Goal: Task Accomplishment & Management: Use online tool/utility

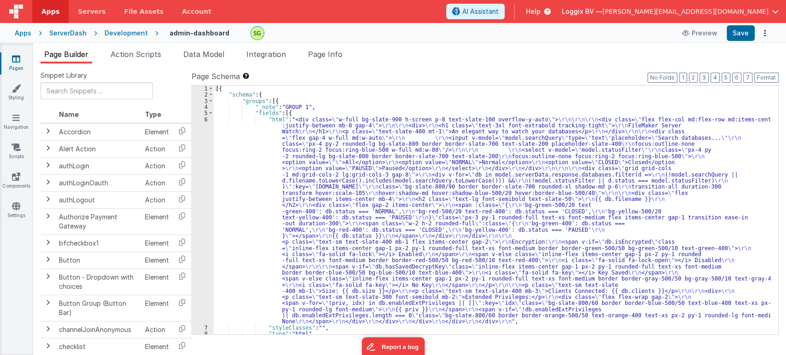
click at [206, 120] on div "6" at bounding box center [203, 221] width 22 height 209
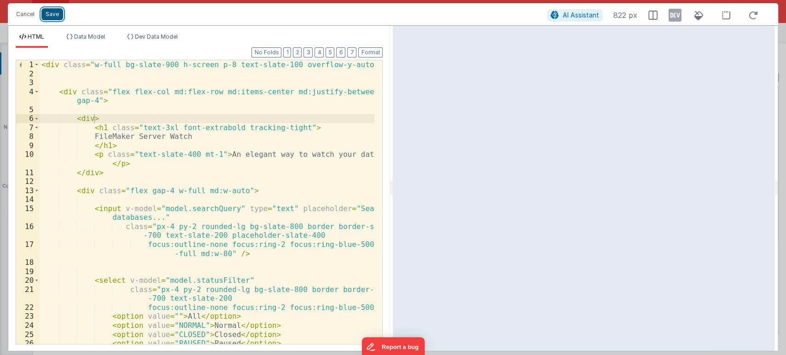
click at [52, 19] on button "Save" at bounding box center [52, 14] width 22 height 12
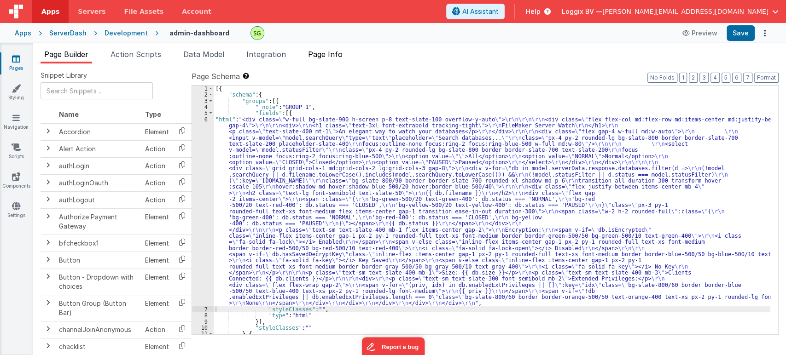
click at [336, 56] on span "Page Info" at bounding box center [325, 54] width 35 height 9
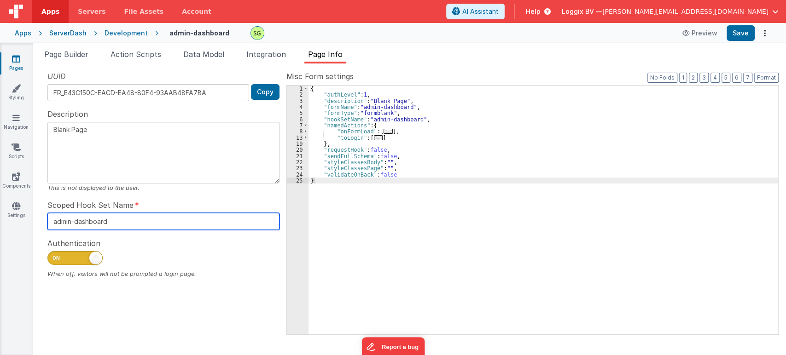
click at [116, 223] on input "admin-dashboard" at bounding box center [163, 221] width 232 height 17
drag, startPoint x: 116, startPoint y: 223, endPoint x: 48, endPoint y: 222, distance: 67.7
click at [48, 222] on input "admin-dashboard" at bounding box center [163, 221] width 232 height 17
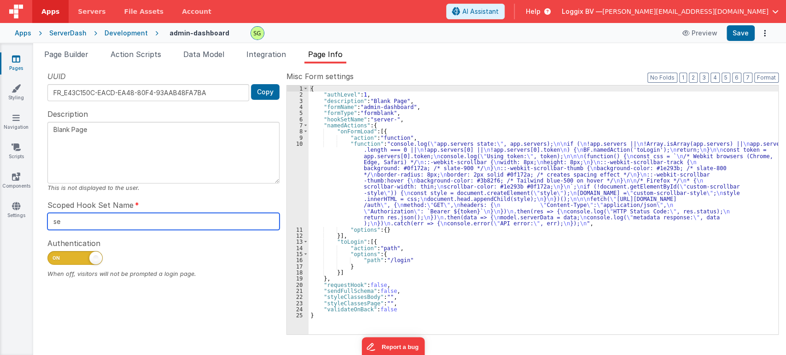
type input "s"
type input "D"
type input "db-page"
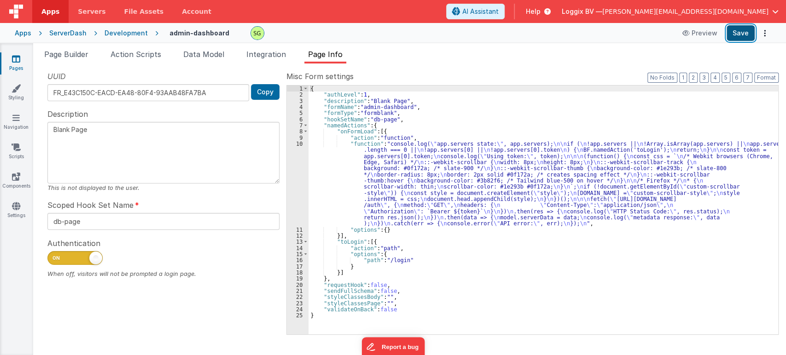
click at [732, 40] on button "Save" at bounding box center [741, 33] width 28 height 16
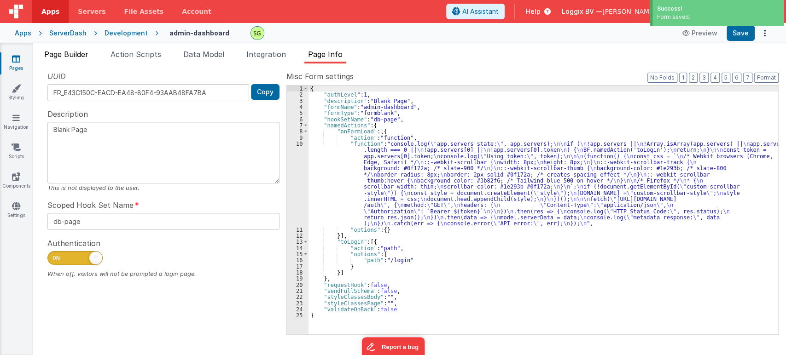
click at [52, 53] on span "Page Builder" at bounding box center [66, 54] width 44 height 9
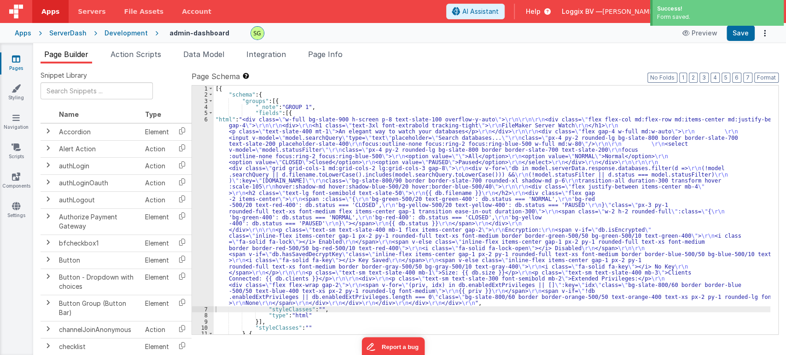
click at [206, 119] on div "6" at bounding box center [203, 212] width 22 height 190
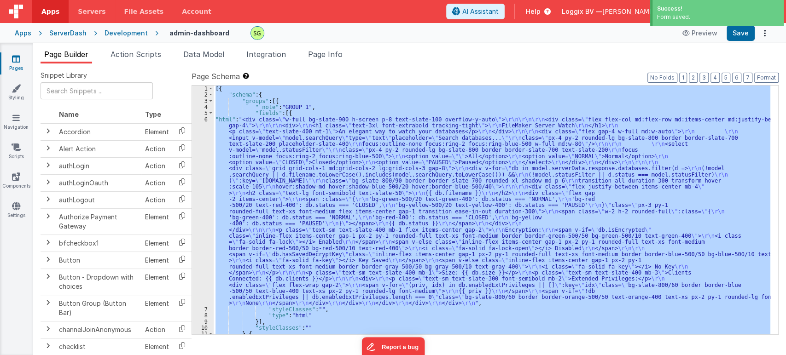
click at [206, 119] on div "6" at bounding box center [203, 212] width 22 height 190
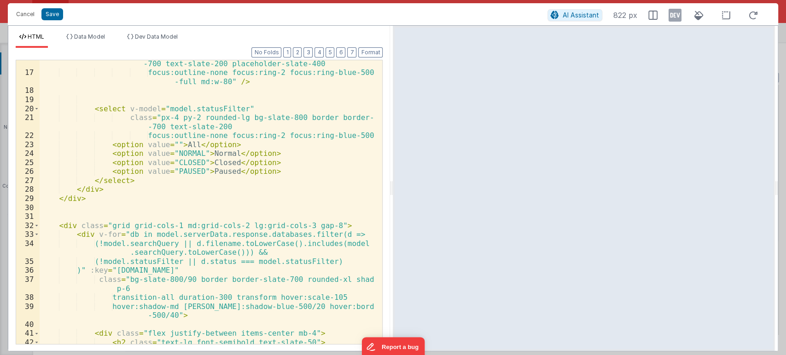
scroll to position [172, 0]
click at [36, 226] on span at bounding box center [36, 225] width 5 height 9
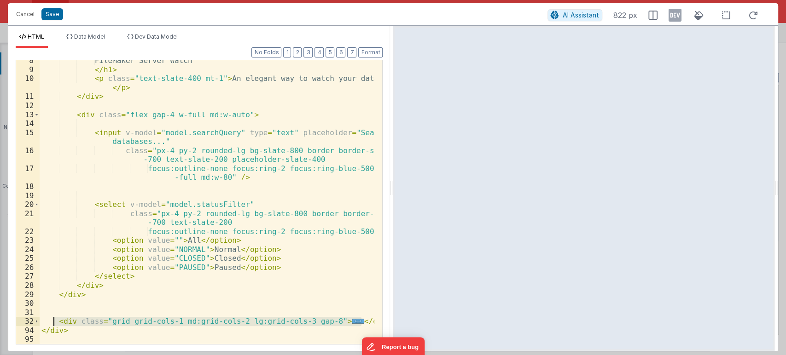
drag, startPoint x: 363, startPoint y: 323, endPoint x: 55, endPoint y: 319, distance: 307.6
click at [55, 319] on div "FileMaker Server Watch </ h1 > < p class = "text-slate-400 mt-1" > An elegant w…" at bounding box center [207, 207] width 335 height 302
click at [361, 319] on div "FileMaker Server Watch </ h1 > < p class = "text-slate-400 mt-1" > An elegant w…" at bounding box center [207, 202] width 335 height 284
drag, startPoint x: 361, startPoint y: 319, endPoint x: 57, endPoint y: 319, distance: 304.4
click at [57, 319] on div "FileMaker Server Watch </ h1 > < p class = "text-slate-400 mt-1" > An elegant w…" at bounding box center [207, 207] width 335 height 302
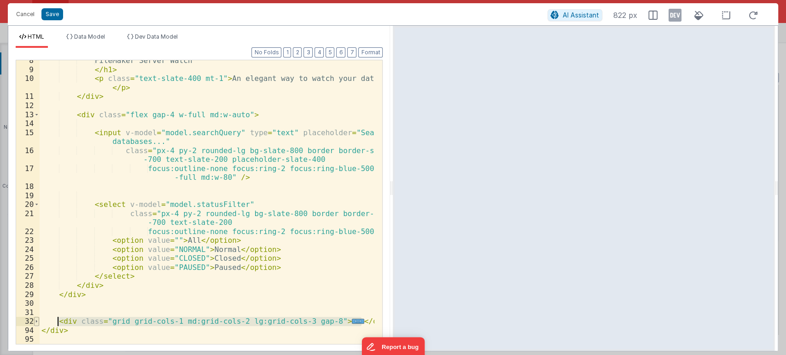
click at [36, 322] on span at bounding box center [36, 321] width 5 height 9
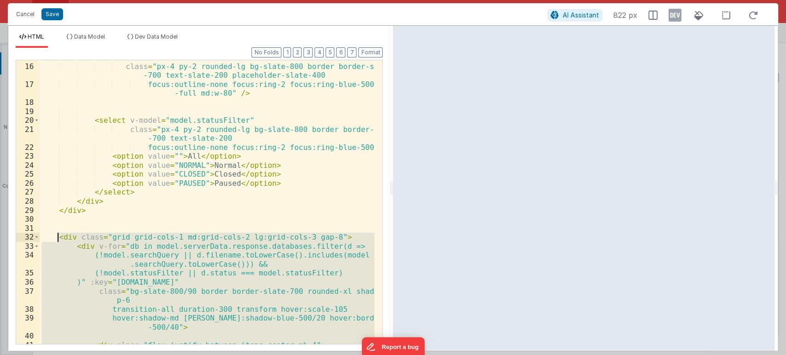
scroll to position [160, 0]
click at [93, 256] on div "< input v-model = "model.searchQuery" type = "text" placeholder = "Search datab…" at bounding box center [207, 202] width 335 height 284
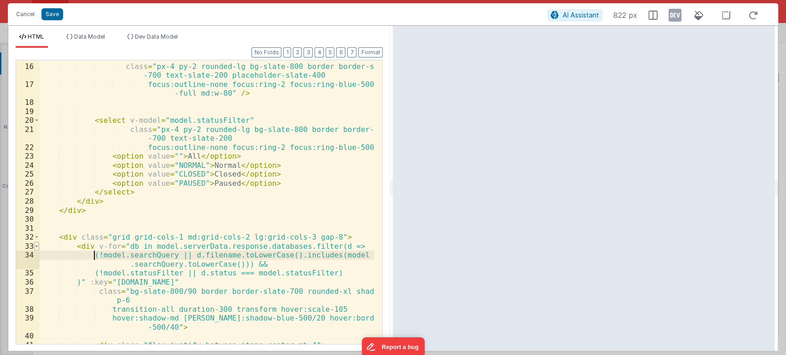
click at [34, 245] on span at bounding box center [36, 246] width 5 height 9
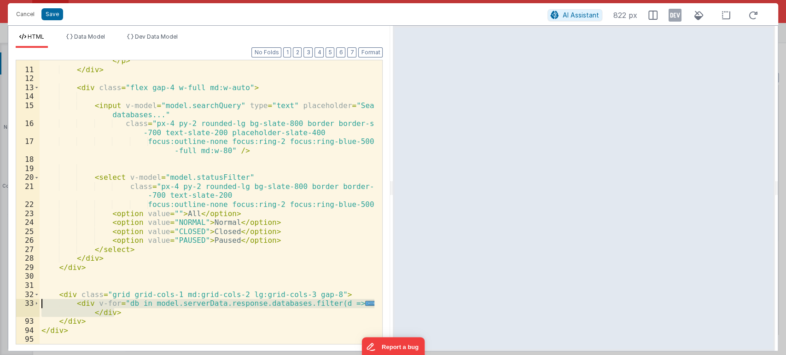
drag, startPoint x: 131, startPoint y: 315, endPoint x: 41, endPoint y: 305, distance: 91.2
click at [41, 305] on div "< p class = "text-slate-400 mt-1" > An elegant way to watch your databases </ p…" at bounding box center [207, 202] width 335 height 311
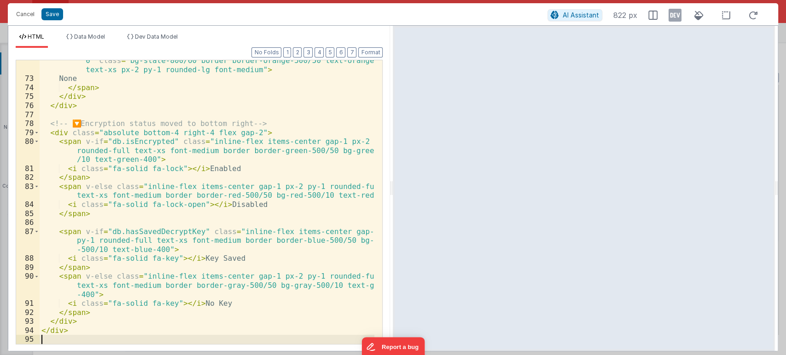
scroll to position [752, 0]
click at [373, 51] on button "Format" at bounding box center [370, 52] width 24 height 10
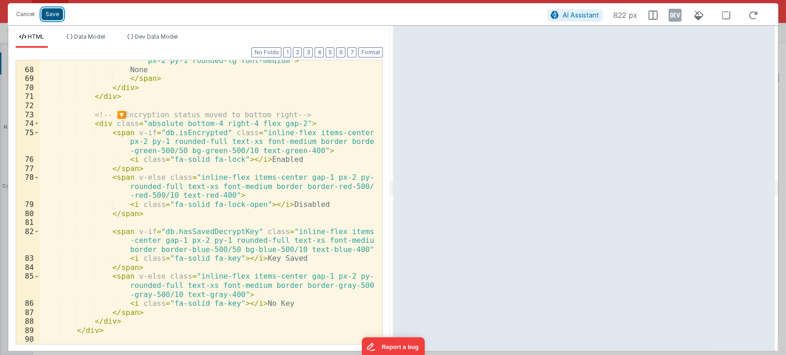
click at [44, 14] on button "Save" at bounding box center [52, 14] width 22 height 12
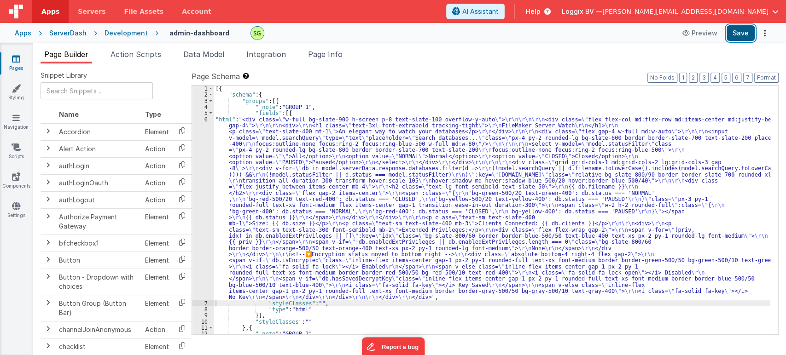
click at [743, 29] on button "Save" at bounding box center [741, 33] width 28 height 16
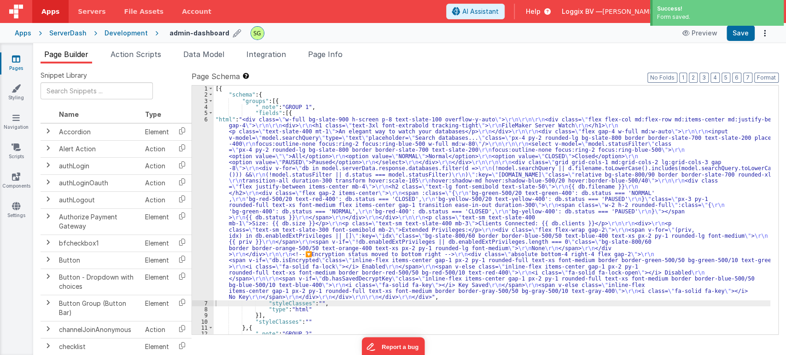
click at [233, 35] on icon at bounding box center [237, 33] width 8 height 13
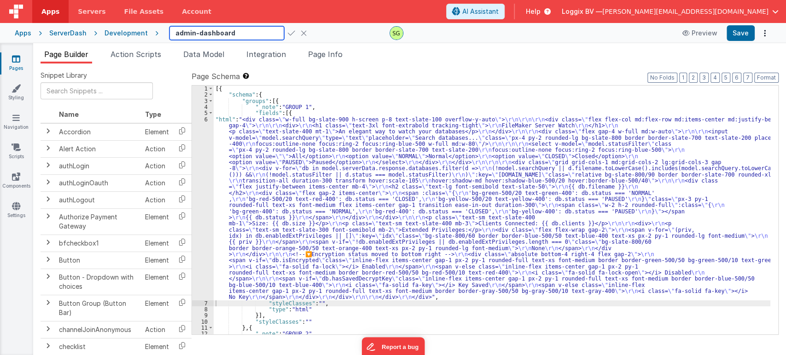
drag, startPoint x: 230, startPoint y: 33, endPoint x: 166, endPoint y: 32, distance: 64.0
click at [169, 32] on input "admin-dashboard" at bounding box center [226, 33] width 115 height 14
type input "db-page"
click at [288, 32] on icon at bounding box center [291, 33] width 7 height 13
click at [320, 53] on span "Page Info" at bounding box center [325, 54] width 35 height 9
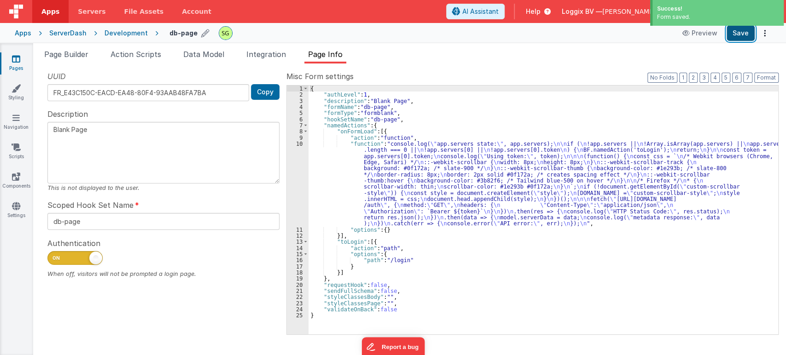
click at [736, 34] on button "Save" at bounding box center [741, 33] width 28 height 16
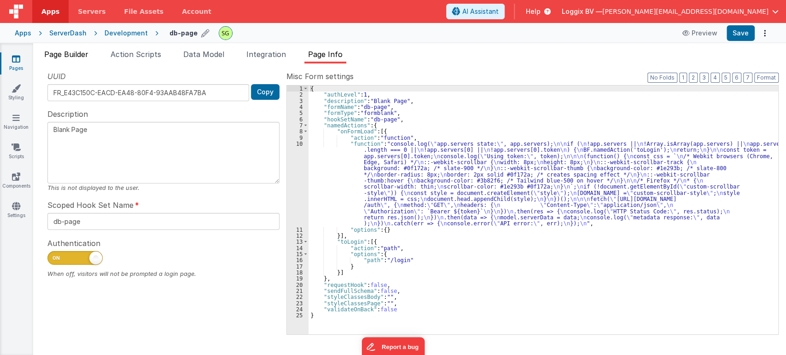
click at [60, 54] on span "Page Builder" at bounding box center [66, 54] width 44 height 9
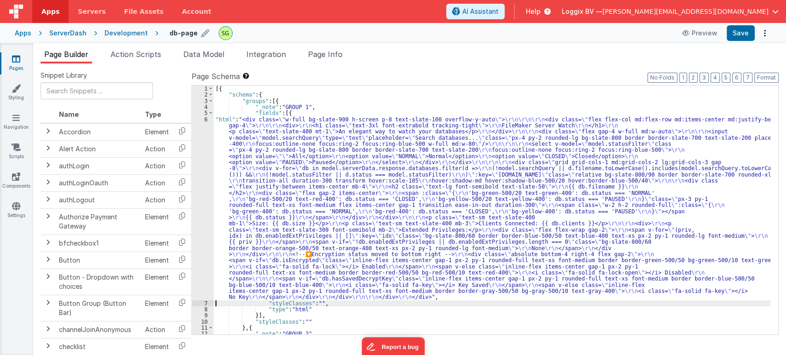
click at [206, 118] on div "6" at bounding box center [203, 209] width 22 height 184
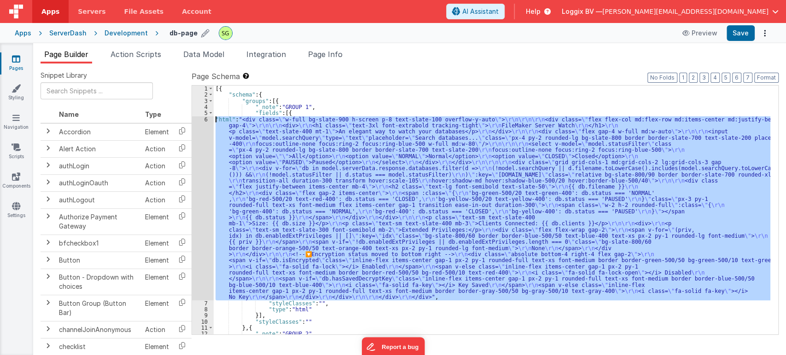
click at [206, 118] on div "6" at bounding box center [203, 209] width 22 height 184
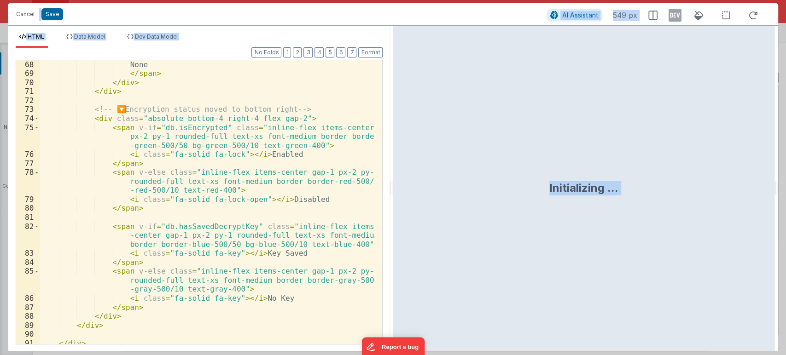
scroll to position [757, 0]
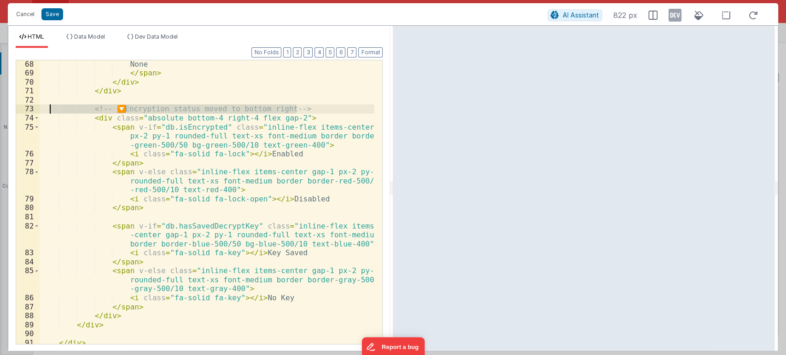
drag, startPoint x: 302, startPoint y: 109, endPoint x: 29, endPoint y: 111, distance: 273.1
click at [29, 111] on div "68 69 70 71 72 73 74 75 76 77 78 79 80 81 82 83 84 85 86 87 88 89 90 91 92 None…" at bounding box center [199, 202] width 367 height 285
click at [286, 202] on div "None </ span > </ div > </ div > < div class = "absolute bottom-4 right-4 flex …" at bounding box center [207, 211] width 335 height 302
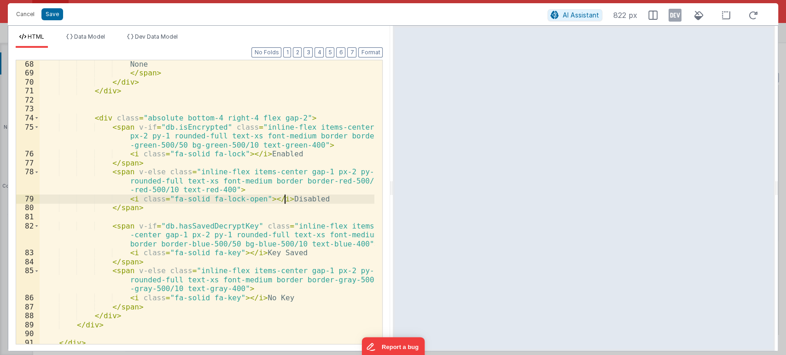
click at [286, 202] on div "None </ span > </ div > </ div > < div class = "absolute bottom-4 right-4 flex …" at bounding box center [207, 211] width 335 height 302
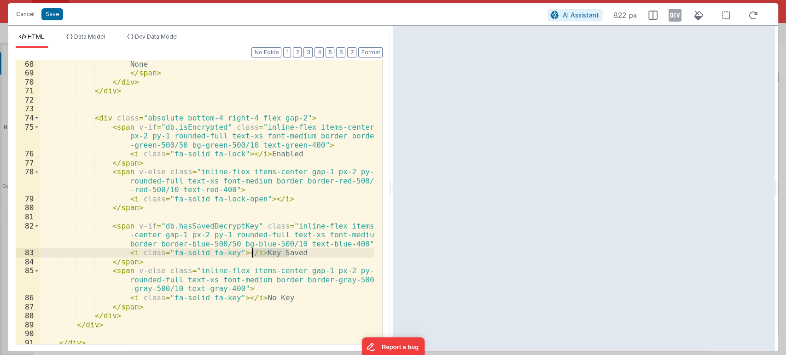
drag, startPoint x: 288, startPoint y: 253, endPoint x: 251, endPoint y: 255, distance: 36.4
click at [251, 255] on div "None </ span > </ div > </ div > < div class = "absolute bottom-4 right-4 flex …" at bounding box center [207, 211] width 335 height 302
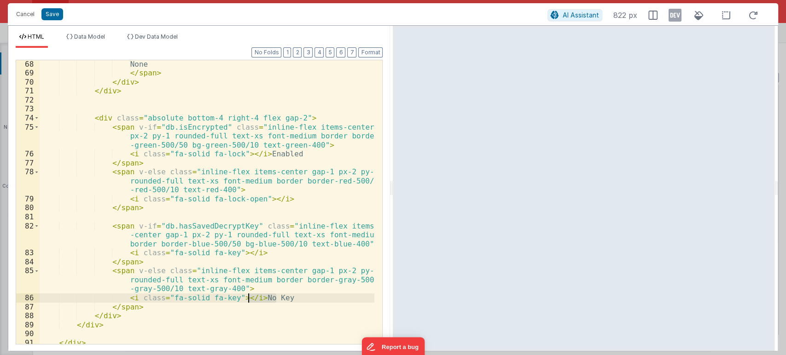
drag, startPoint x: 276, startPoint y: 297, endPoint x: 250, endPoint y: 298, distance: 25.8
click at [250, 298] on div "None </ span > </ div > </ div > < div class = "absolute bottom-4 right-4 flex …" at bounding box center [207, 211] width 335 height 302
click at [47, 17] on button "Save" at bounding box center [52, 14] width 22 height 12
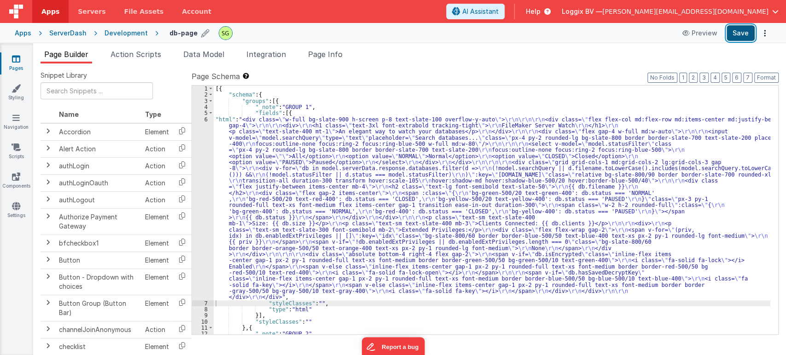
click at [740, 35] on button "Save" at bounding box center [741, 33] width 28 height 16
click at [289, 159] on div "[{ "schema" : { "groups" : [{ "_note" : "GROUP 1" , "fields" : [{ "html" : "<di…" at bounding box center [492, 217] width 557 height 262
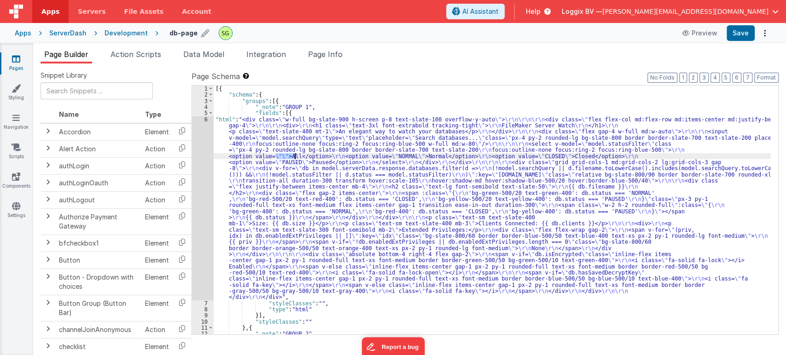
click at [289, 159] on div "[{ "schema" : { "groups" : [{ "_note" : "GROUP 1" , "fields" : [{ "html" : "<di…" at bounding box center [492, 217] width 557 height 262
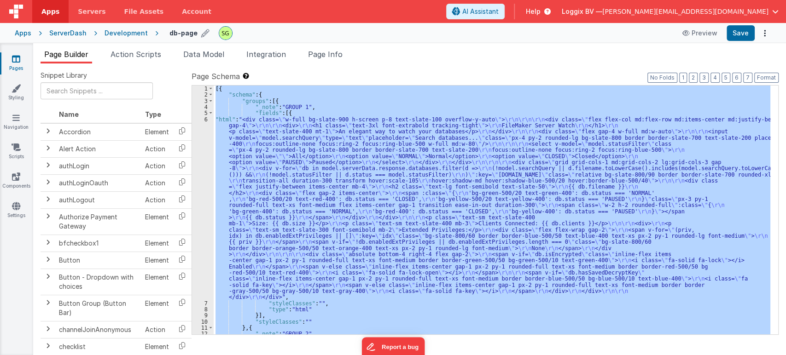
click at [289, 159] on div "[{ "schema" : { "groups" : [{ "_note" : "GROUP 1" , "fields" : [{ "html" : "<di…" at bounding box center [492, 217] width 557 height 262
click at [289, 159] on div "[{ "schema" : { "groups" : [{ "_note" : "GROUP 1" , "fields" : [{ "html" : "<di…" at bounding box center [492, 210] width 557 height 249
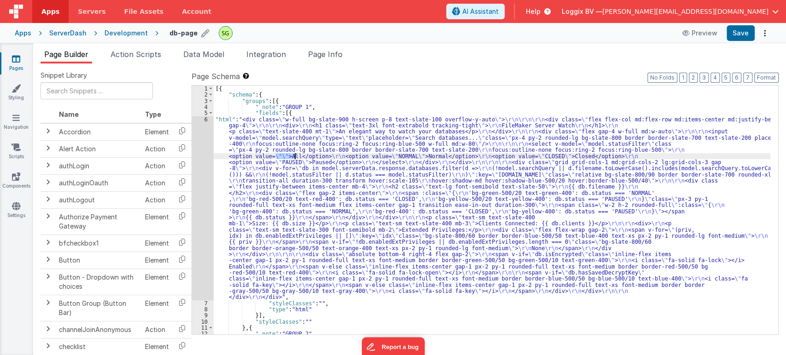
click at [289, 159] on div "[{ "schema" : { "groups" : [{ "_note" : "GROUP 1" , "fields" : [{ "html" : "<di…" at bounding box center [492, 217] width 557 height 262
click at [206, 118] on div "6" at bounding box center [203, 209] width 22 height 184
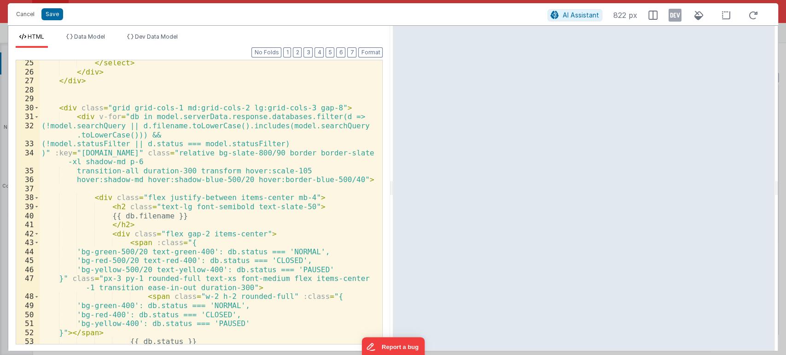
scroll to position [272, 0]
click at [344, 80] on div "</ select > </ div > </ div > < div class = "grid grid-cols-1 md:grid-cols-2 lg…" at bounding box center [207, 209] width 335 height 302
click at [370, 54] on button "Format" at bounding box center [370, 52] width 24 height 10
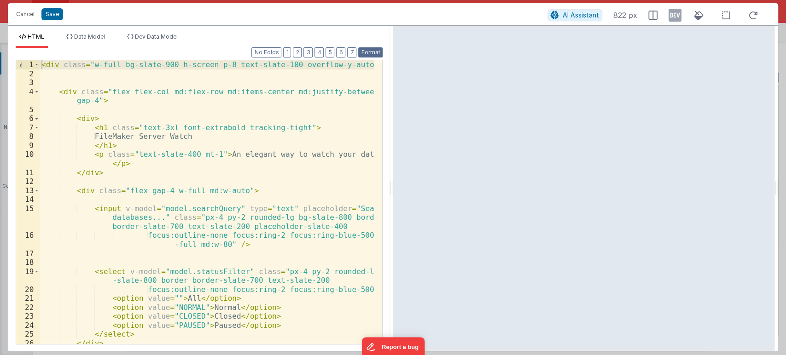
scroll to position [0, 0]
click at [52, 11] on button "Save" at bounding box center [52, 14] width 22 height 12
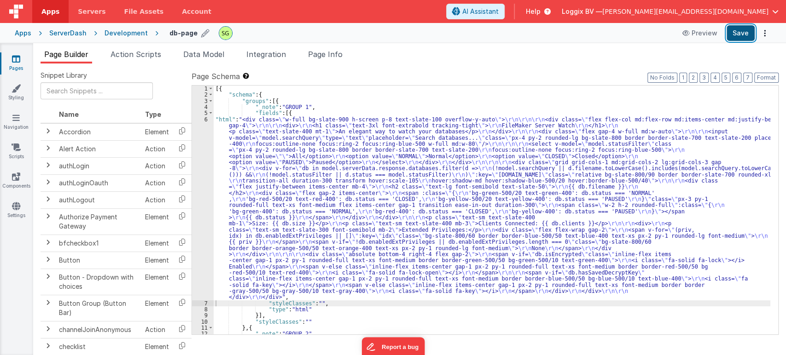
click at [743, 33] on button "Save" at bounding box center [741, 33] width 28 height 16
click at [206, 119] on div "6" at bounding box center [203, 209] width 22 height 184
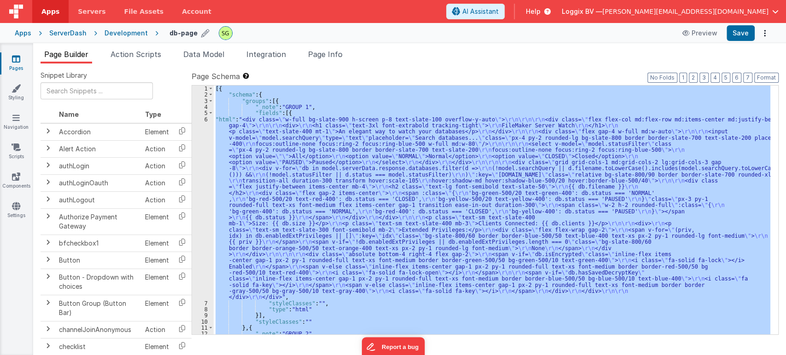
click at [206, 119] on div "6" at bounding box center [203, 209] width 22 height 184
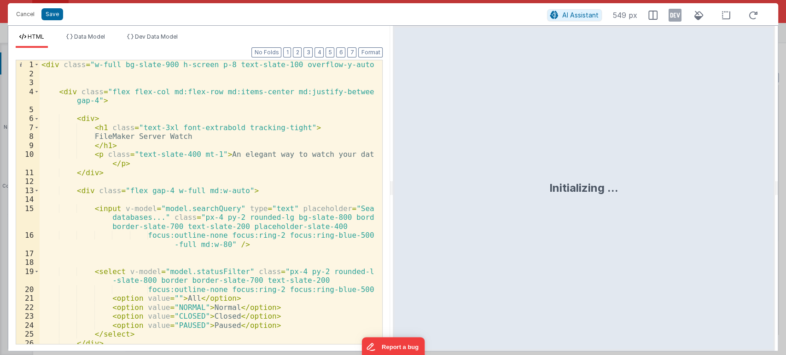
click at [318, 169] on div "< div class = "w-full bg-slate-900 h-screen p-8 text-slate-100 overflow-y-auto"…" at bounding box center [207, 211] width 335 height 302
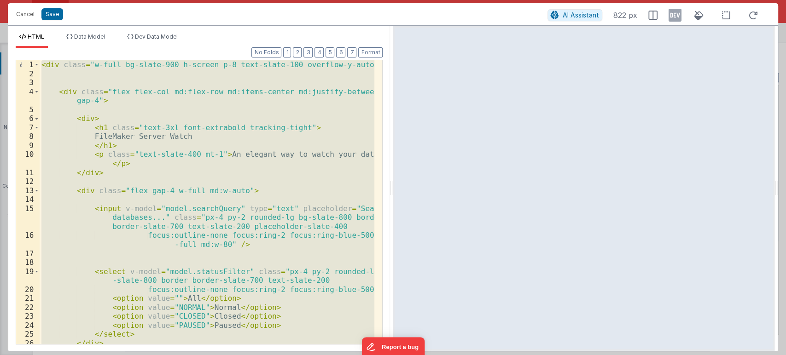
click at [318, 169] on div "< div class = "w-full bg-slate-900 h-screen p-8 text-slate-100 overflow-y-auto"…" at bounding box center [207, 202] width 335 height 284
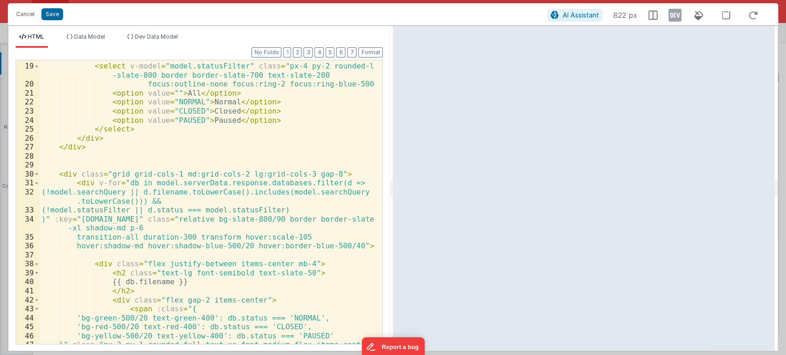
scroll to position [206, 0]
click at [37, 181] on span at bounding box center [36, 183] width 5 height 9
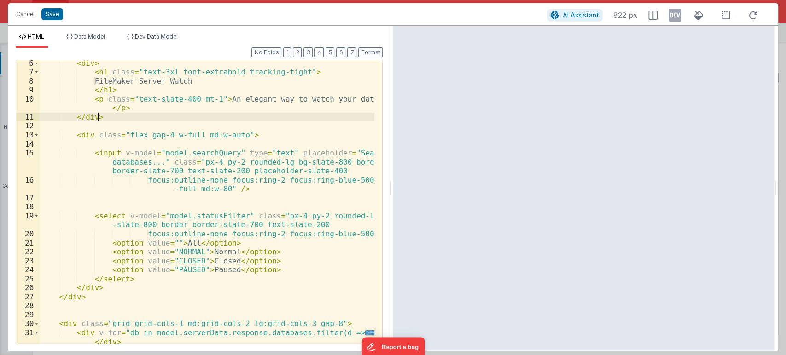
scroll to position [85, 0]
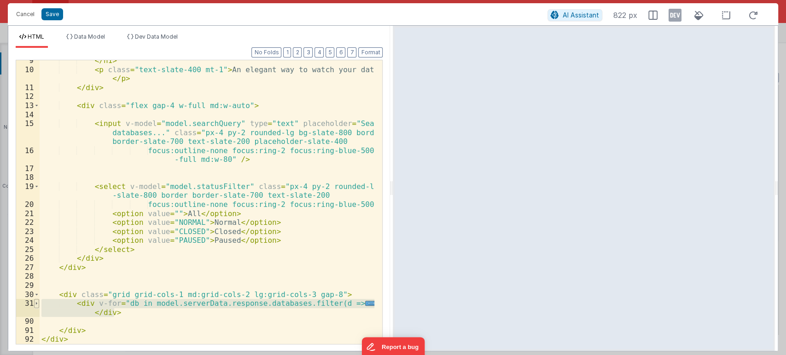
drag, startPoint x: 122, startPoint y: 311, endPoint x: 35, endPoint y: 305, distance: 86.8
click at [35, 305] on div "9 10 11 12 13 14 15 16 17 18 19 20 21 22 23 24 25 26 27 28 29 30 31 90 91 92 </…" at bounding box center [199, 202] width 367 height 285
click at [34, 301] on span at bounding box center [36, 303] width 5 height 9
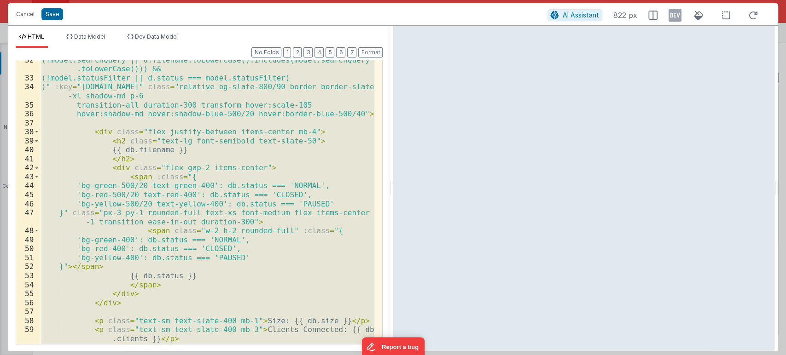
click at [287, 295] on div "(!model.searchQuery || d.filename.toLowerCase().includes(model.searchQuery .toL…" at bounding box center [207, 202] width 335 height 284
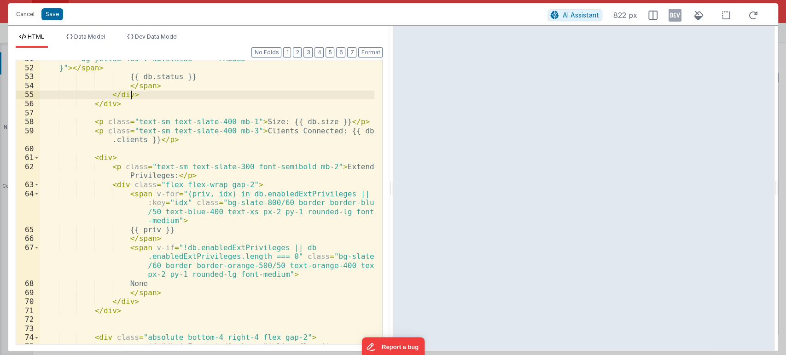
scroll to position [543, 0]
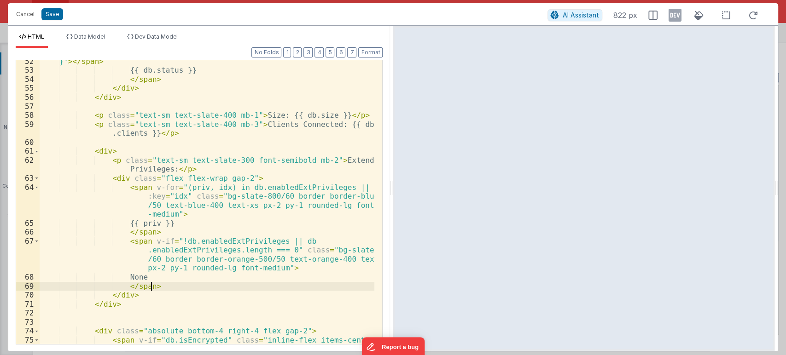
click at [283, 287] on div "}" > </ span > {{ db.status }} </ span > </ div > </ div > < p class = "text-sm…" at bounding box center [207, 217] width 335 height 320
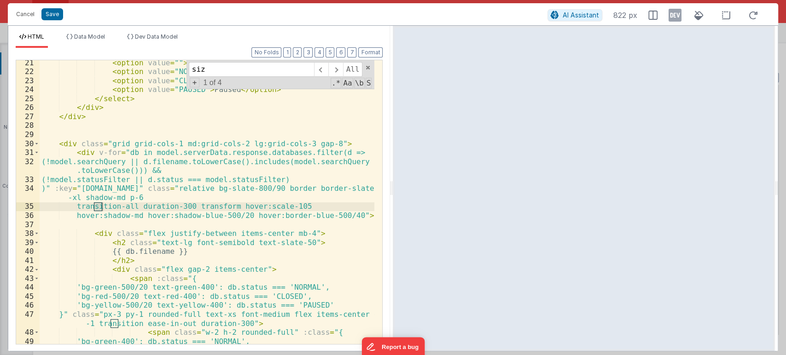
scroll to position [461, 0]
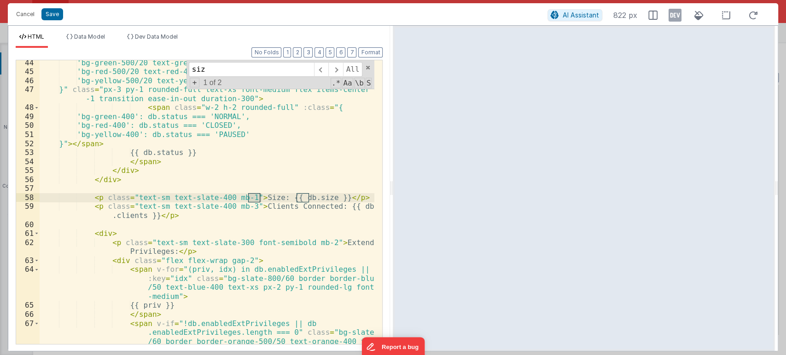
type input "size"
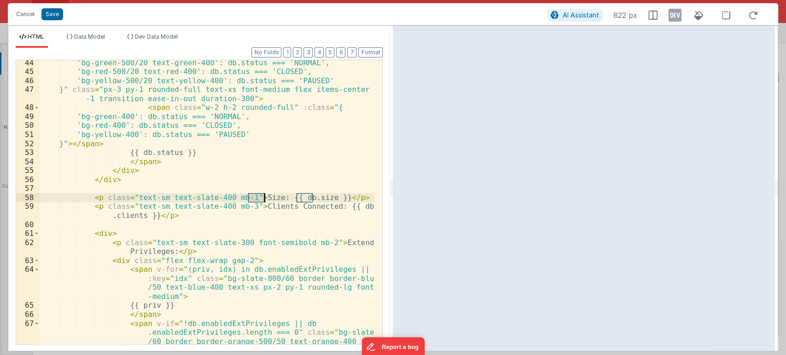
click at [272, 201] on div "'bg-green-500/20 text-green-400': db.status === 'NORMAL', 'bg-red-500/20 text-r…" at bounding box center [207, 222] width 335 height 329
drag, startPoint x: 272, startPoint y: 198, endPoint x: 326, endPoint y: 198, distance: 54.8
click at [326, 198] on div "'bg-green-500/20 text-green-400': db.status === 'NORMAL', 'bg-red-500/20 text-r…" at bounding box center [207, 222] width 335 height 329
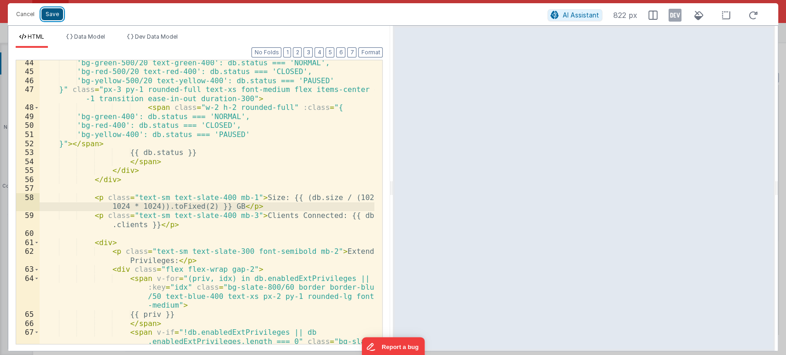
click at [52, 11] on button "Save" at bounding box center [52, 14] width 22 height 12
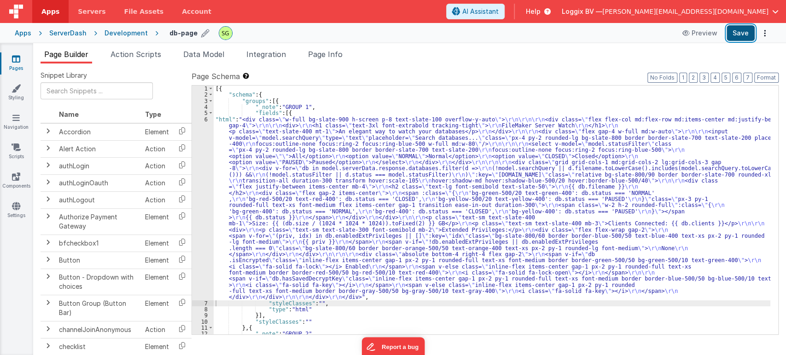
click at [741, 38] on button "Save" at bounding box center [741, 33] width 28 height 16
click at [204, 117] on div "6" at bounding box center [203, 209] width 22 height 184
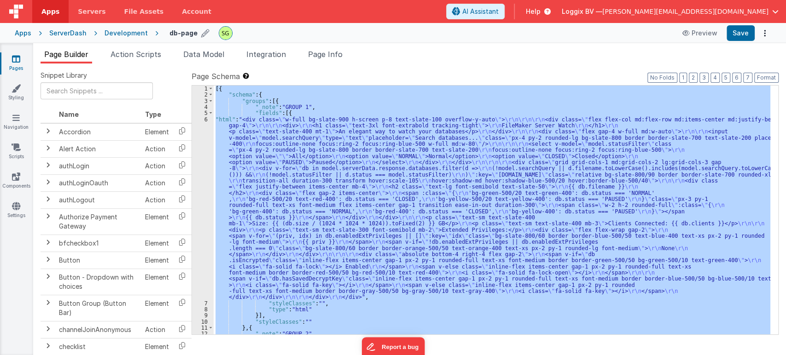
click at [204, 117] on div "6" at bounding box center [203, 209] width 22 height 184
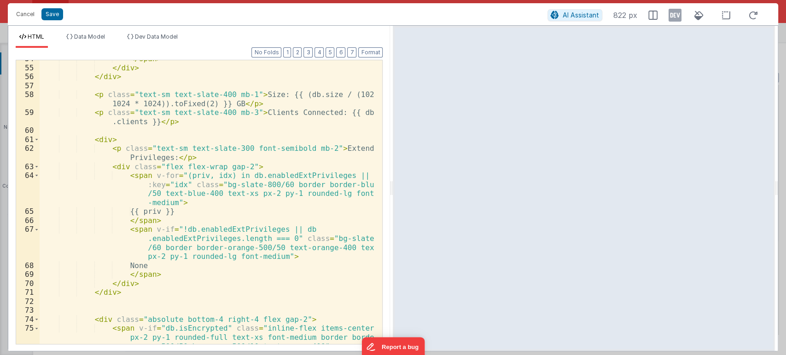
scroll to position [550, 0]
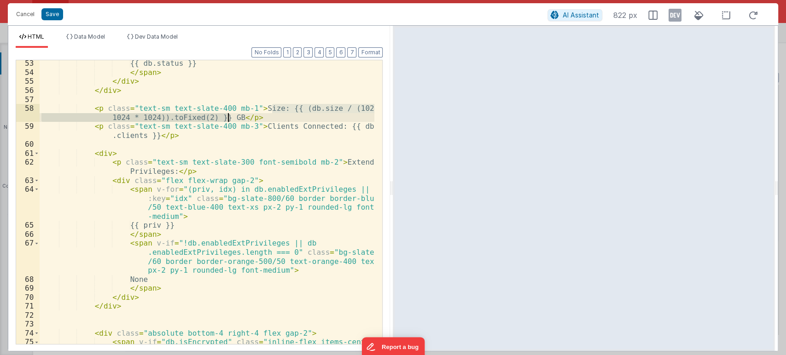
drag, startPoint x: 272, startPoint y: 108, endPoint x: 226, endPoint y: 119, distance: 47.4
click at [226, 119] on div "{{ db.status }} </ span > </ div > </ div > < p class = "text-sm text-slate-400…" at bounding box center [207, 219] width 335 height 320
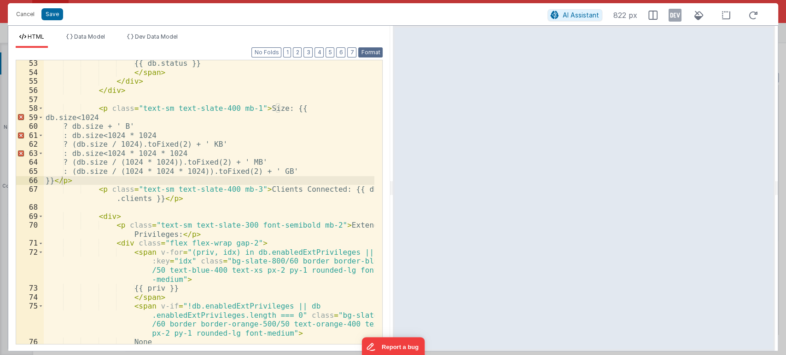
click at [368, 52] on button "Format" at bounding box center [370, 52] width 24 height 10
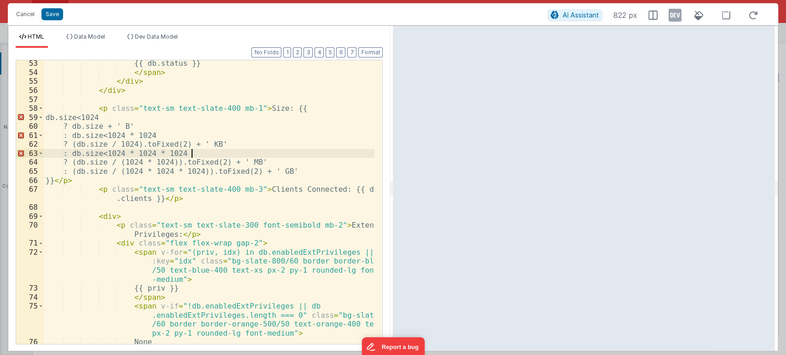
click at [295, 151] on div "{{ db.status }} </ span > </ div > </ div > < p class = "text-sm text-slate-400…" at bounding box center [209, 210] width 331 height 302
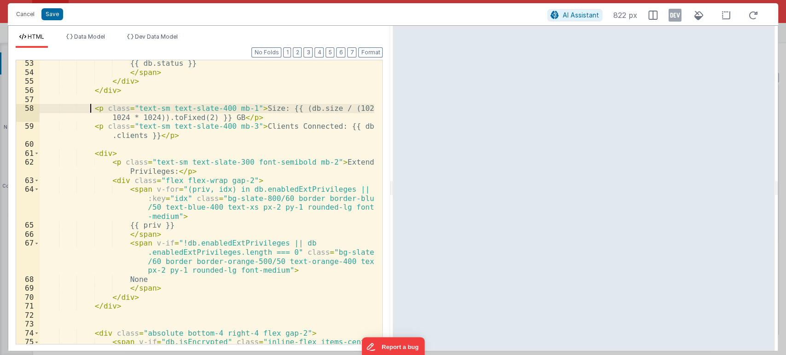
click at [88, 110] on div "{{ db.status }} </ span > </ div > </ div > < p class = "text-sm text-slate-400…" at bounding box center [207, 219] width 335 height 320
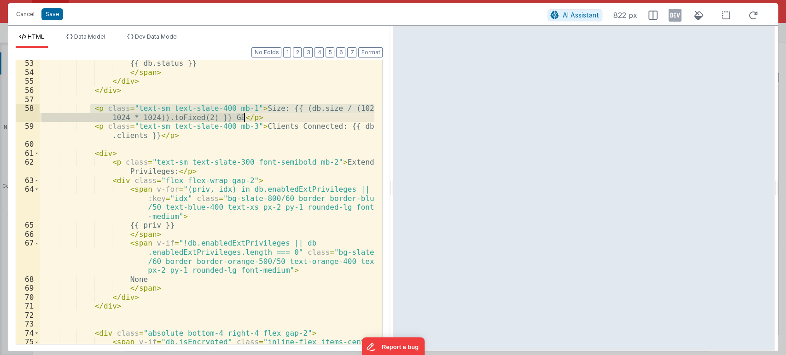
drag, startPoint x: 88, startPoint y: 110, endPoint x: 260, endPoint y: 117, distance: 171.9
click at [260, 117] on div "{{ db.status }} </ span > </ div > </ div > < p class = "text-sm text-slate-400…" at bounding box center [207, 219] width 335 height 320
click at [260, 117] on div "{{ db.status }} </ span > </ div > </ div > < p class = "text-sm text-slate-400…" at bounding box center [207, 202] width 335 height 284
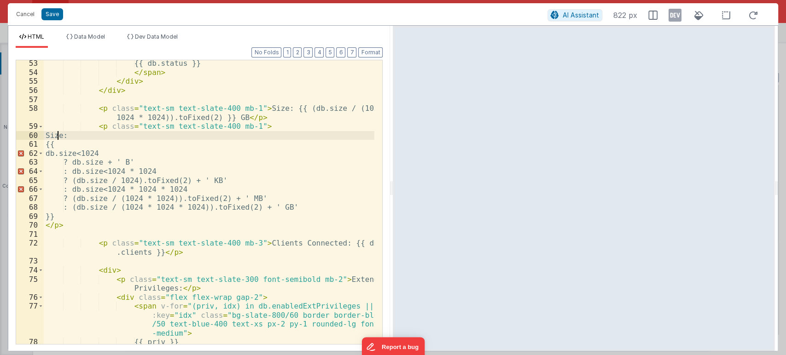
click at [59, 134] on div "{{ db.status }} </ span > </ div > </ div > < p class = "text-sm text-slate-400…" at bounding box center [209, 210] width 331 height 302
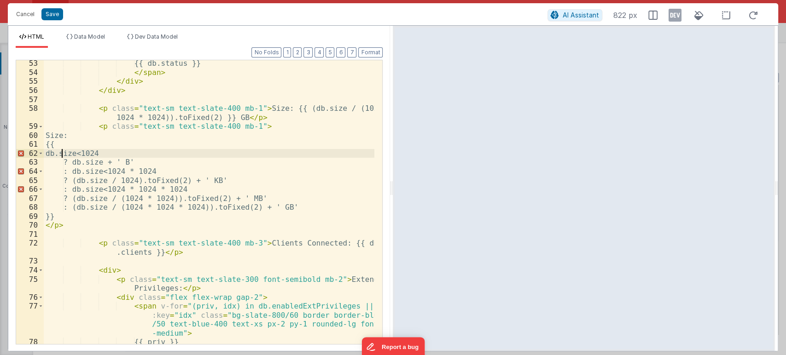
click at [60, 154] on div "{{ db.status }} </ span > </ div > </ div > < p class = "text-sm text-slate-400…" at bounding box center [209, 210] width 331 height 302
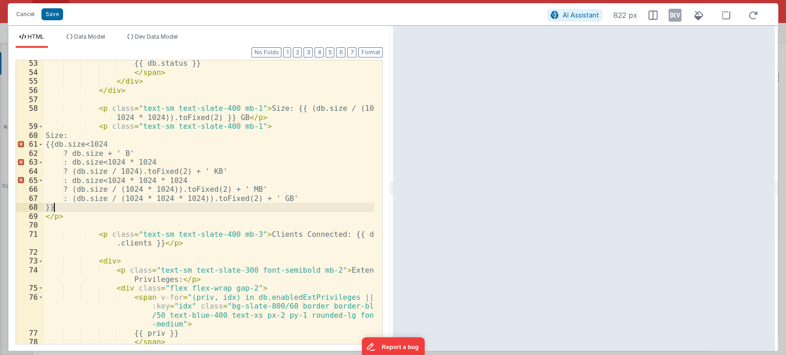
click at [53, 211] on div "{{ db.status }} </ span > </ div > </ div > < p class = "text-sm text-slate-400…" at bounding box center [209, 223] width 331 height 329
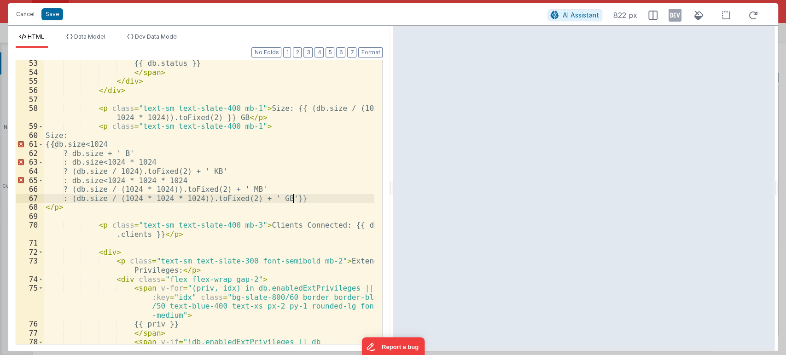
click at [294, 195] on div "{{ db.status }} </ span > </ div > </ div > < p class = "text-sm text-slate-400…" at bounding box center [209, 223] width 331 height 329
click at [88, 210] on div "{{ db.status }} </ span > </ div > </ div > < p class = "text-sm text-slate-400…" at bounding box center [209, 223] width 331 height 329
click at [376, 49] on button "Format" at bounding box center [370, 52] width 24 height 10
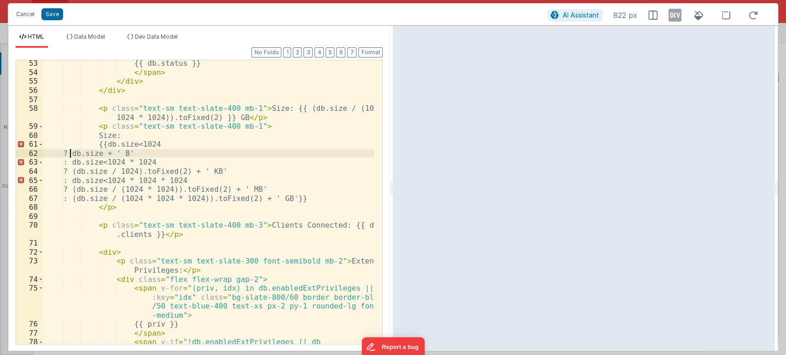
click at [69, 156] on div "{{ db.status }} </ span > </ div > </ div > < p class = "text-sm text-slate-400…" at bounding box center [209, 223] width 331 height 329
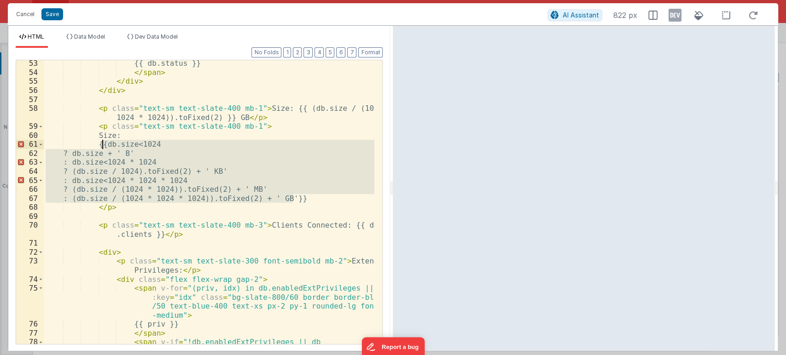
drag, startPoint x: 303, startPoint y: 198, endPoint x: 101, endPoint y: 141, distance: 209.6
click at [101, 141] on div "{{ db.status }} </ span > </ div > </ div > < p class = "text-sm text-slate-400…" at bounding box center [209, 223] width 331 height 329
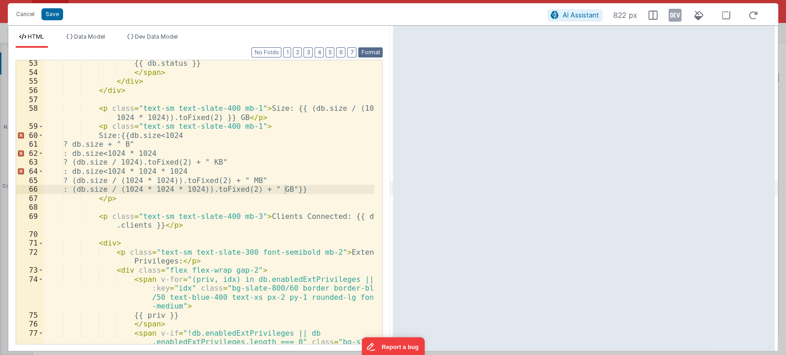
click at [366, 47] on button "Format" at bounding box center [370, 52] width 24 height 10
click at [48, 16] on button "Save" at bounding box center [52, 14] width 22 height 12
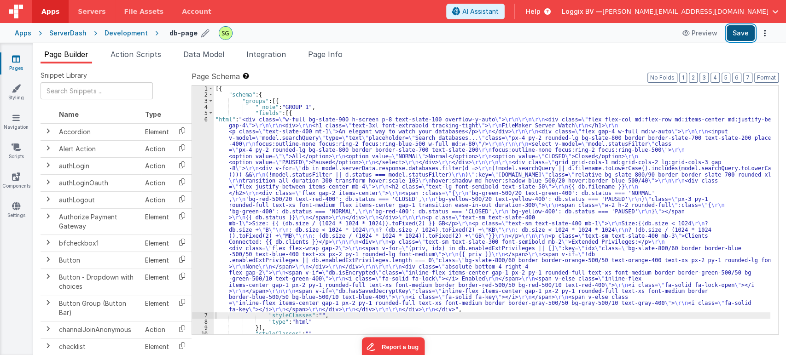
click at [749, 31] on button "Save" at bounding box center [741, 33] width 28 height 16
click at [205, 120] on div "6" at bounding box center [203, 215] width 22 height 197
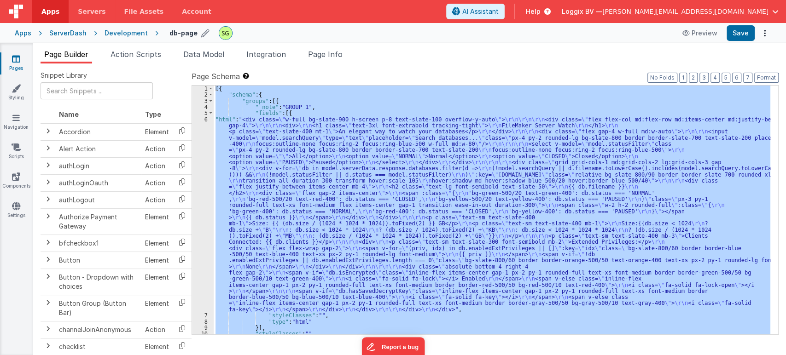
click at [205, 120] on div "6" at bounding box center [203, 215] width 22 height 197
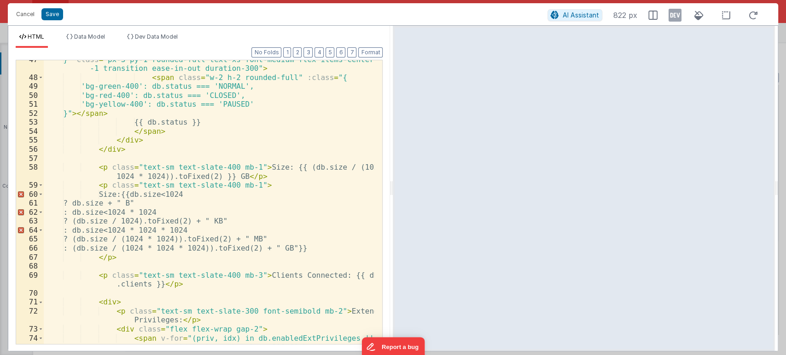
scroll to position [491, 0]
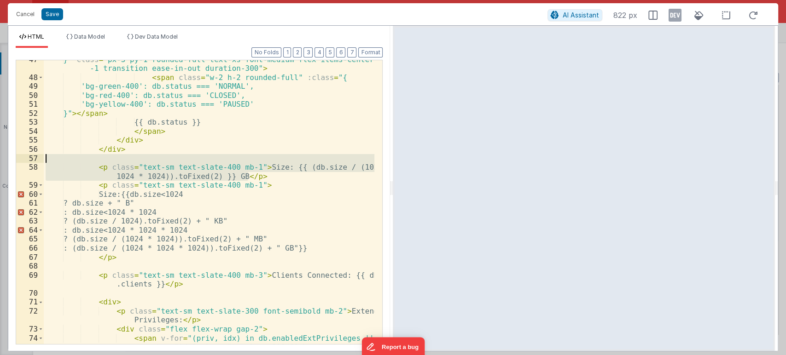
drag, startPoint x: 249, startPoint y: 176, endPoint x: 50, endPoint y: 163, distance: 199.3
click at [50, 163] on div "}" class = "px-3 py-1 rounded-full text-xs font-medium flex items-center gap -1…" at bounding box center [209, 224] width 331 height 338
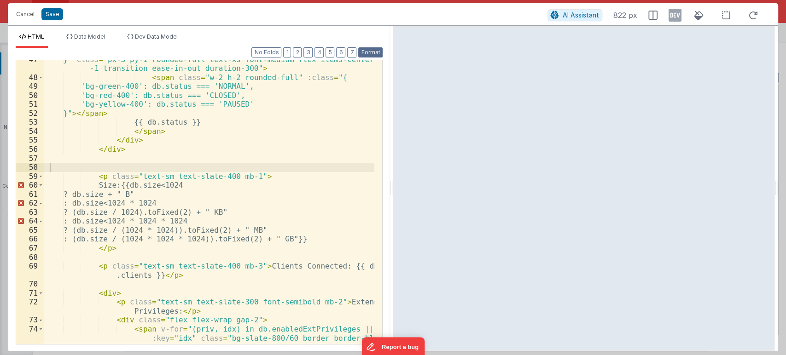
click at [375, 51] on button "Format" at bounding box center [370, 52] width 24 height 10
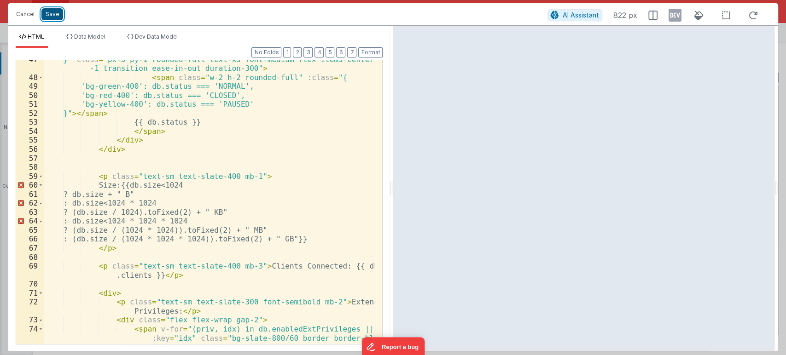
click at [52, 17] on button "Save" at bounding box center [52, 14] width 22 height 12
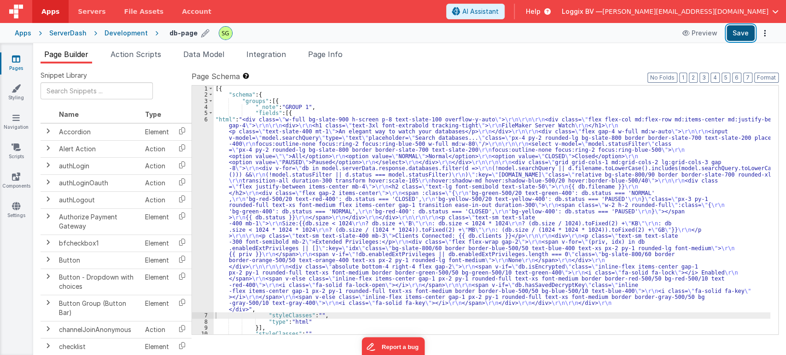
click at [748, 30] on button "Save" at bounding box center [741, 33] width 28 height 16
click at [206, 119] on div "6" at bounding box center [203, 215] width 22 height 197
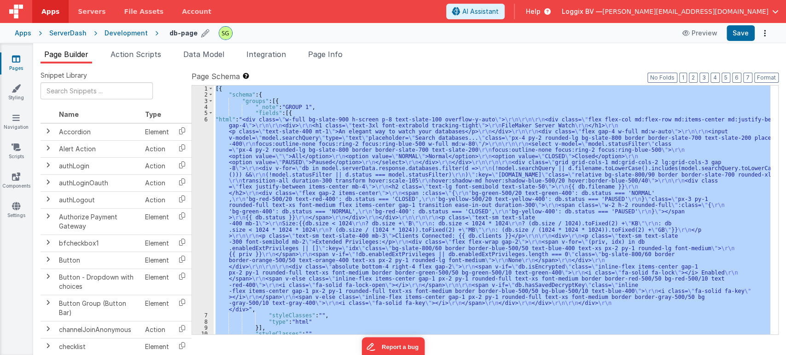
click at [206, 119] on div "6" at bounding box center [203, 215] width 22 height 197
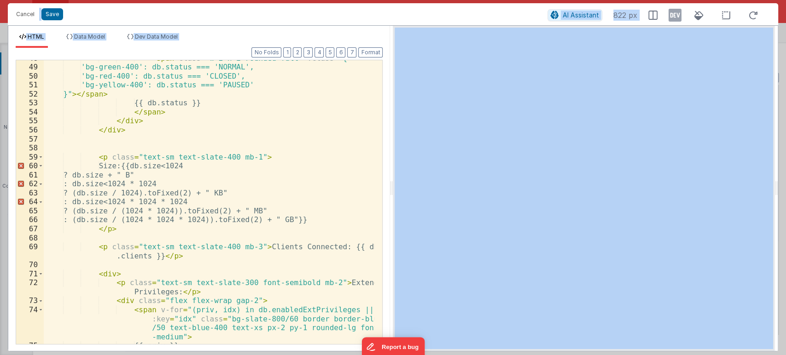
scroll to position [533, 0]
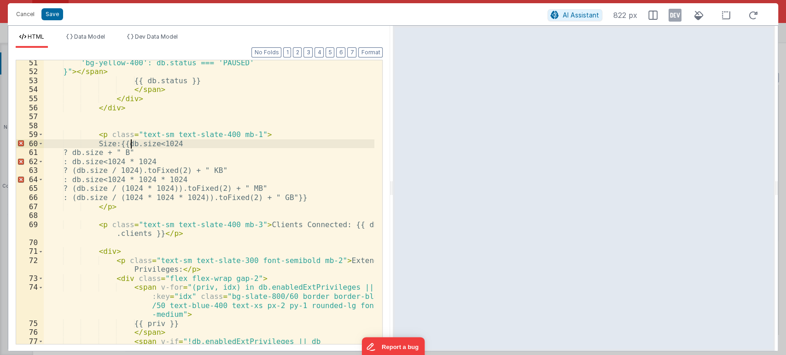
click at [130, 143] on div "'bg-yellow-400': db.status === 'PAUSED' }" > </ span > {{ db.status }} </ span …" at bounding box center [209, 222] width 331 height 329
click at [51, 12] on button "Save" at bounding box center [52, 14] width 22 height 12
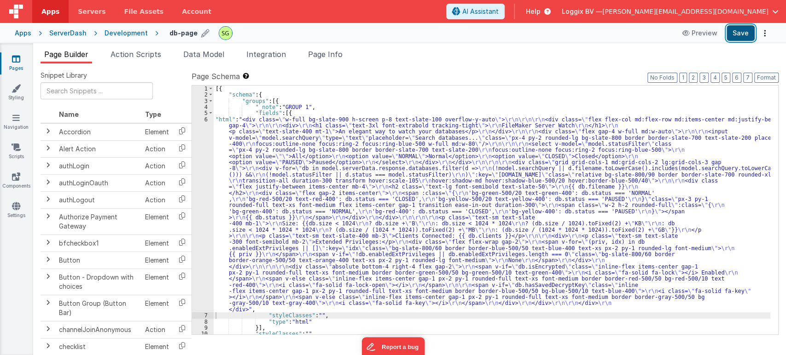
click at [738, 29] on button "Save" at bounding box center [741, 33] width 28 height 16
click at [206, 118] on div "6" at bounding box center [203, 215] width 22 height 197
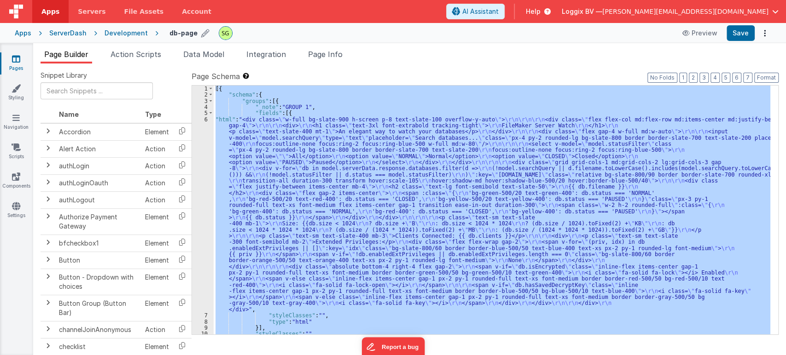
click at [206, 118] on div "6" at bounding box center [203, 215] width 22 height 197
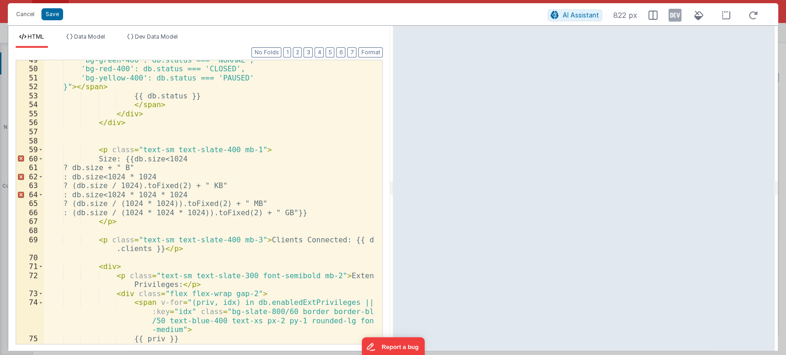
scroll to position [518, 0]
click at [51, 13] on button "Save" at bounding box center [52, 14] width 22 height 12
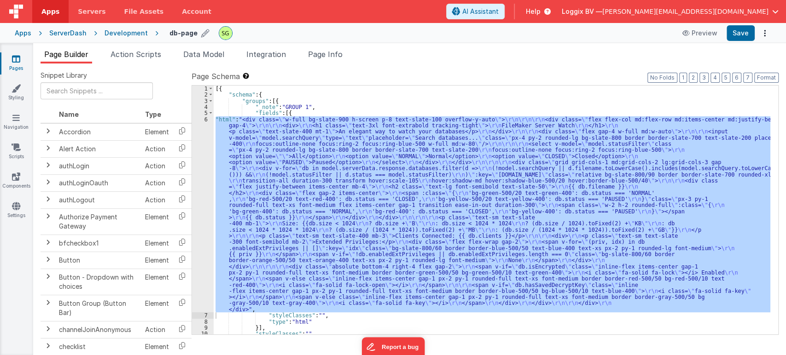
click at [206, 120] on div "6" at bounding box center [203, 215] width 22 height 197
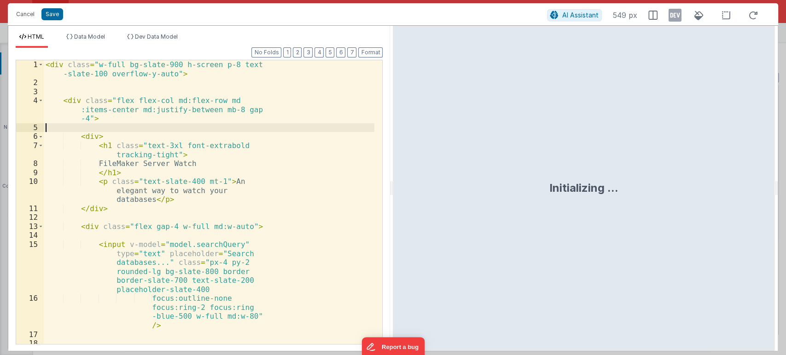
click at [206, 120] on div "< div class = "w-full bg-slate-900 h-screen p-8 text -slate-100 overflow-y-auto…" at bounding box center [209, 229] width 331 height 338
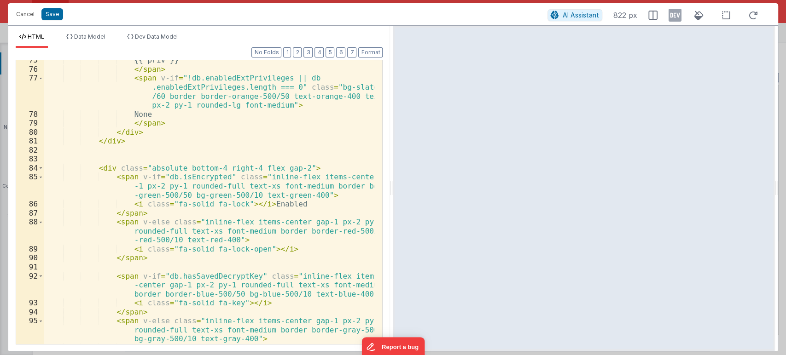
scroll to position [796, 0]
click at [287, 166] on div "{{ priv }} </ span > < span v-if = "!db.enabledExtPrivileges || db .enabledExtP…" at bounding box center [209, 207] width 331 height 302
click at [53, 10] on button "Save" at bounding box center [52, 14] width 22 height 12
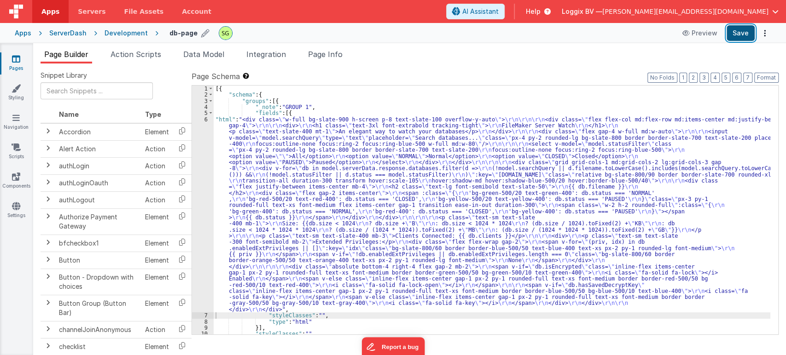
click at [738, 35] on button "Save" at bounding box center [741, 33] width 28 height 16
click at [206, 119] on div "6" at bounding box center [203, 215] width 22 height 197
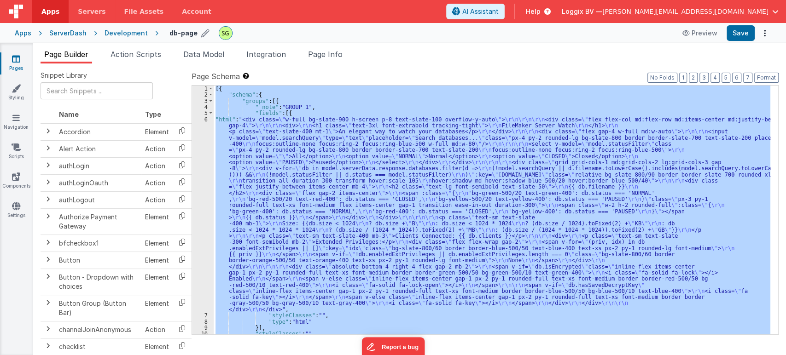
click at [206, 119] on div "6" at bounding box center [203, 215] width 22 height 197
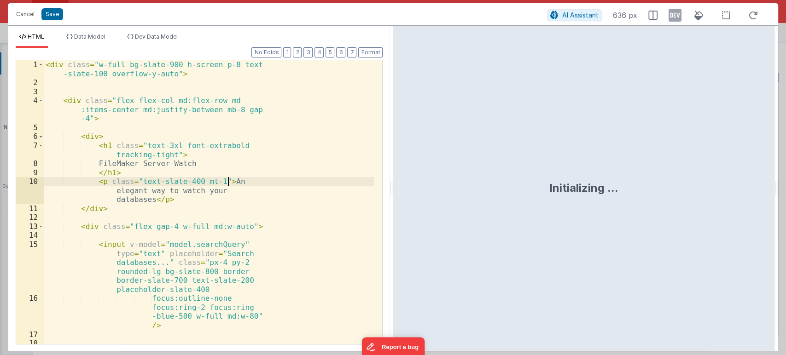
click at [272, 180] on div "< div class = "w-full bg-slate-900 h-screen p-8 text -slate-100 overflow-y-auto…" at bounding box center [209, 229] width 331 height 338
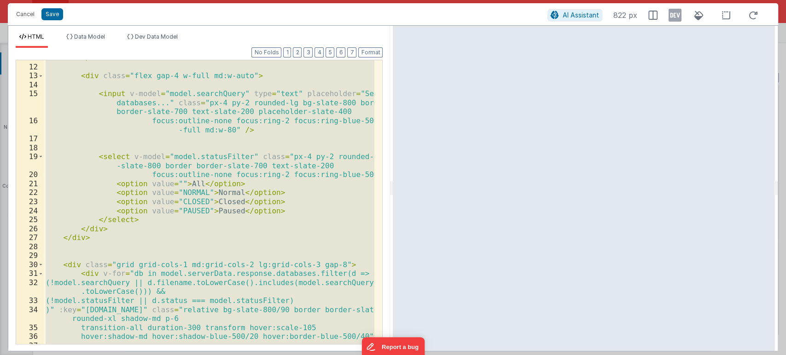
scroll to position [81, 0]
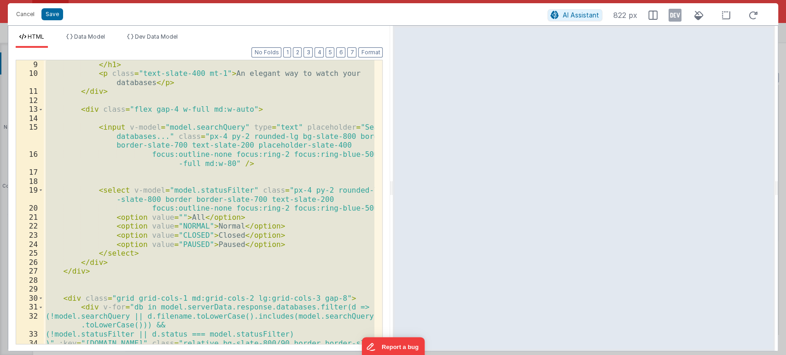
click at [146, 185] on div "</ h1 > < p class = "text-slate-400 mt-1" > An elegant way to watch your databa…" at bounding box center [209, 202] width 331 height 284
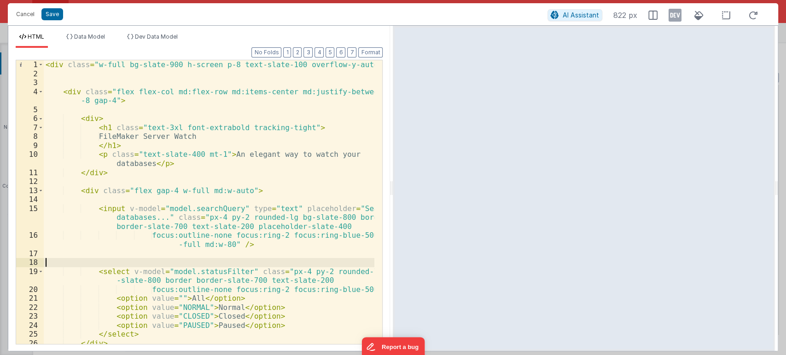
scroll to position [0, 0]
click at [41, 94] on span at bounding box center [40, 91] width 5 height 9
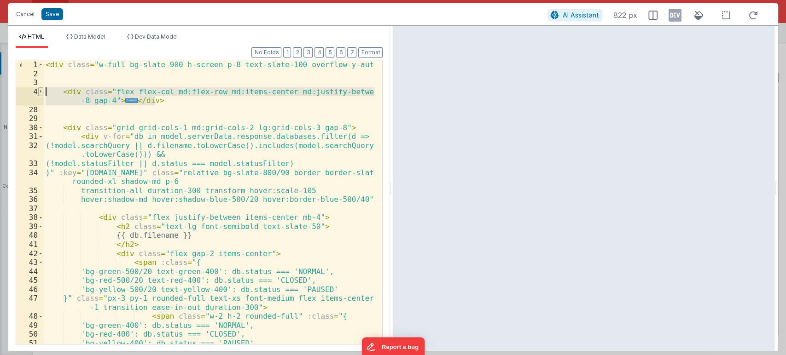
drag, startPoint x: 170, startPoint y: 105, endPoint x: 41, endPoint y: 92, distance: 130.5
click at [41, 92] on div "1 2 3 4 28 29 30 31 32 33 34 35 36 37 38 39 40 41 42 43 44 45 46 47 48 49 50 51…" at bounding box center [199, 202] width 367 height 285
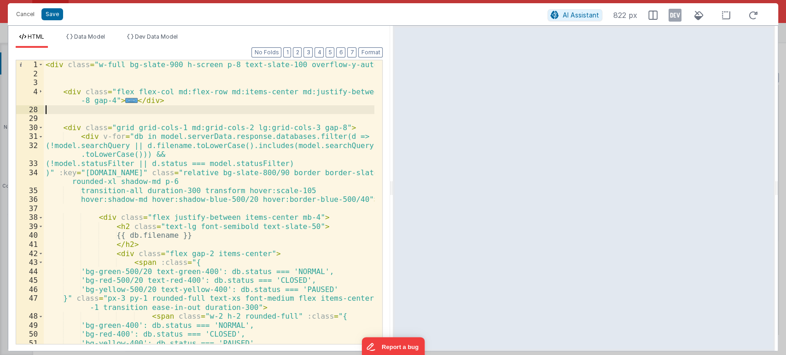
click at [188, 107] on div "< div class = "w-full bg-slate-900 h-screen p-8 text-slate-100 overflow-y-auto"…" at bounding box center [209, 211] width 331 height 302
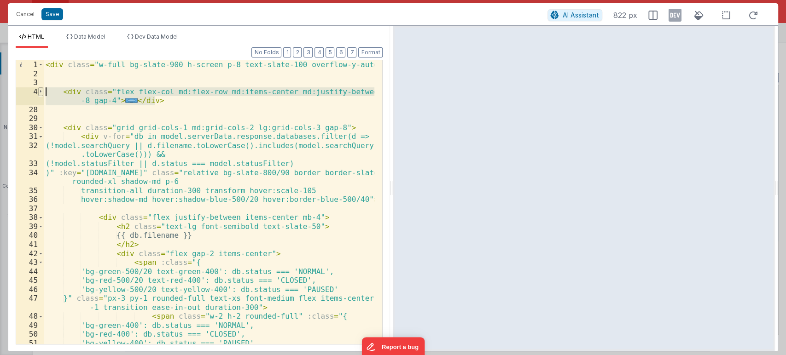
drag, startPoint x: 158, startPoint y: 102, endPoint x: 39, endPoint y: 88, distance: 120.5
click at [39, 88] on div "1 2 3 4 28 29 30 31 32 33 34 35 36 37 38 39 40 41 42 43 44 45 46 47 48 49 50 51…" at bounding box center [199, 202] width 367 height 285
click at [159, 99] on div "< div class = "w-full bg-slate-900 h-screen p-8 text-slate-100 overflow-y-auto"…" at bounding box center [209, 202] width 331 height 284
drag, startPoint x: 159, startPoint y: 99, endPoint x: 29, endPoint y: 92, distance: 129.6
click at [29, 92] on div "1 2 3 4 28 29 30 31 32 33 34 35 36 37 38 39 40 41 42 43 44 45 46 47 48 49 50 51…" at bounding box center [199, 202] width 367 height 285
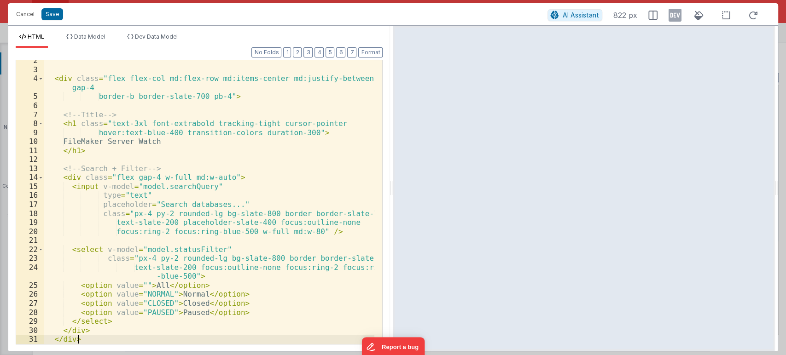
scroll to position [13, 0]
click at [368, 49] on button "Format" at bounding box center [370, 52] width 24 height 10
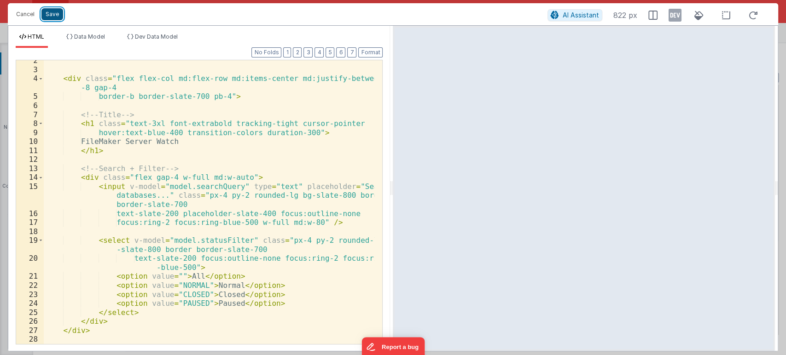
click at [49, 13] on button "Save" at bounding box center [52, 14] width 22 height 12
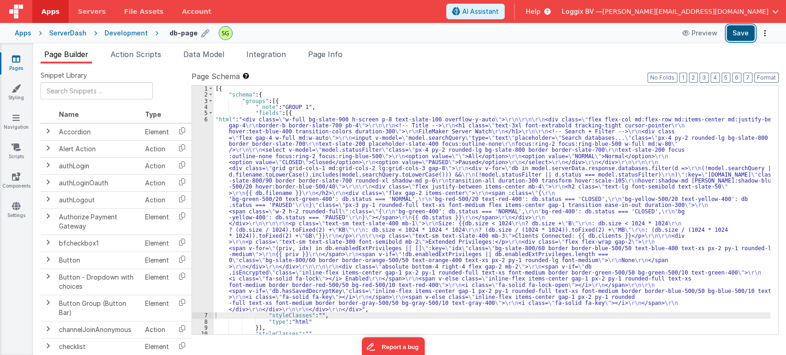
click at [739, 33] on button "Save" at bounding box center [741, 33] width 28 height 16
click at [204, 118] on div "6" at bounding box center [203, 215] width 22 height 197
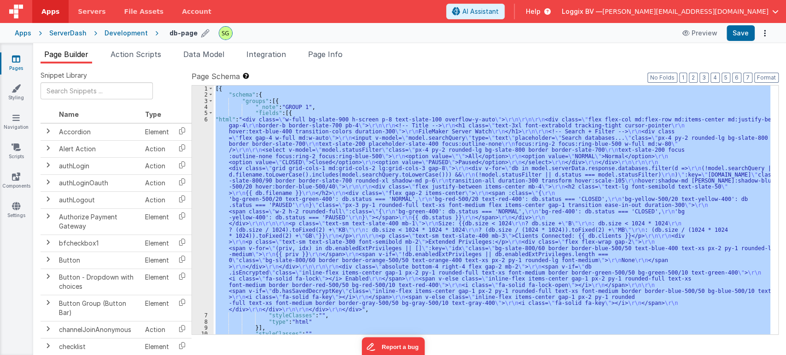
click at [204, 118] on div "6" at bounding box center [203, 215] width 22 height 197
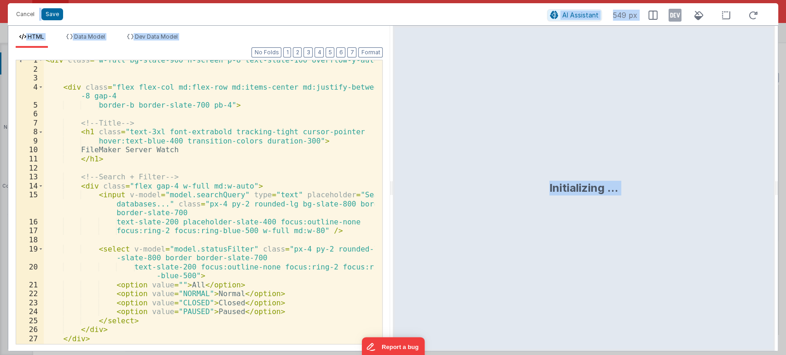
scroll to position [0, 0]
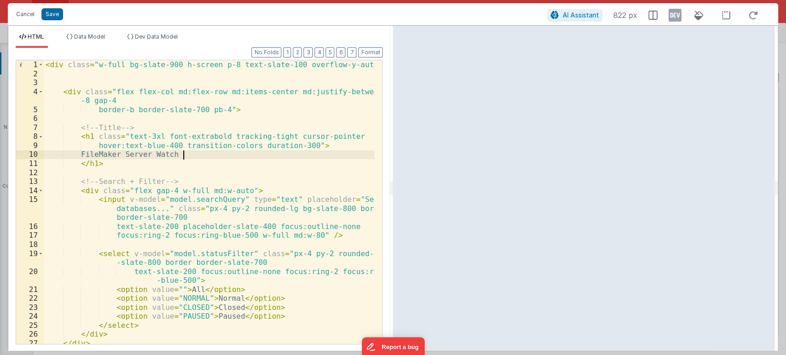
click at [191, 157] on div "< div class = "w-full bg-slate-900 h-screen p-8 text-slate-100 overflow-y-auto"…" at bounding box center [209, 211] width 331 height 302
click at [317, 145] on div "< div class = "w-full bg-slate-900 h-screen p-8 text-slate-100 overflow-y-auto"…" at bounding box center [209, 211] width 331 height 302
click at [311, 146] on div "< div class = "w-full bg-slate-900 h-screen p-8 text-slate-100 overflow-y-auto"…" at bounding box center [209, 211] width 331 height 302
click at [93, 153] on div "< div class = "w-full bg-slate-900 h-screen p-8 text-slate-100 overflow-y-auto"…" at bounding box center [209, 211] width 331 height 302
click at [175, 143] on div "< div class = "w-full bg-slate-900 h-screen p-8 text-slate-100 overflow-y-auto"…" at bounding box center [209, 211] width 331 height 302
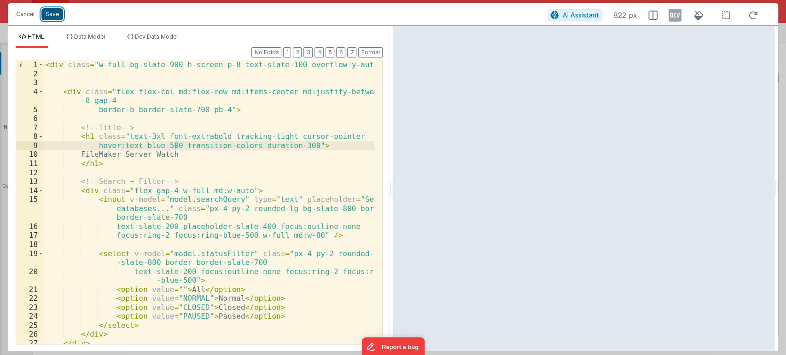
click at [42, 15] on button "Save" at bounding box center [52, 14] width 22 height 12
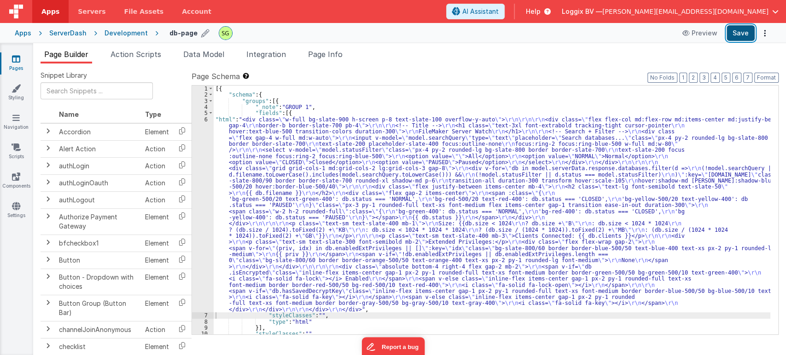
click at [744, 38] on button "Save" at bounding box center [741, 33] width 28 height 16
click at [205, 118] on div "6" at bounding box center [203, 215] width 22 height 197
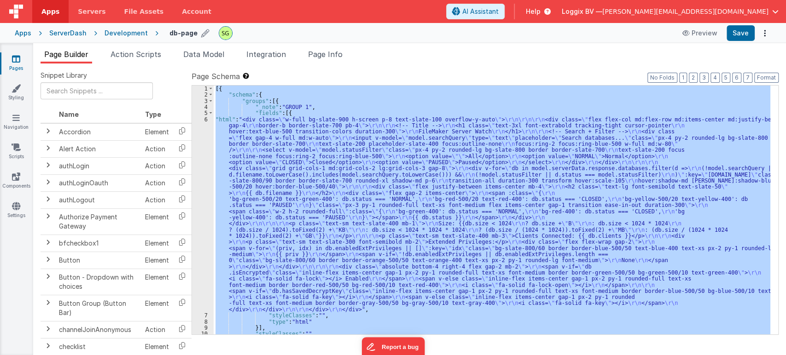
click at [205, 118] on div "6" at bounding box center [203, 215] width 22 height 197
click at [206, 119] on div "6" at bounding box center [203, 215] width 22 height 197
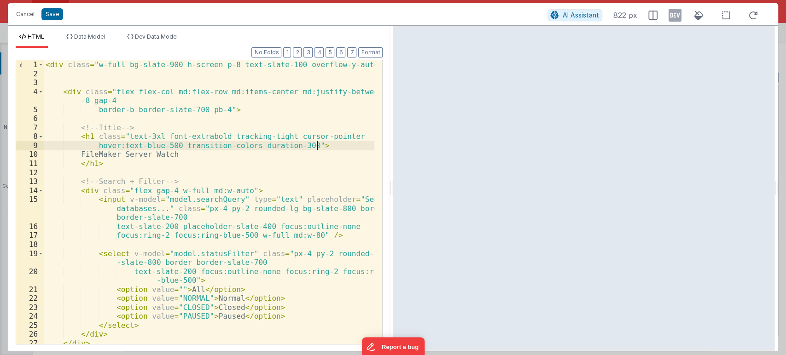
click at [316, 145] on div "< div class = "w-full bg-slate-900 h-screen p-8 text-slate-100 overflow-y-auto"…" at bounding box center [209, 211] width 331 height 302
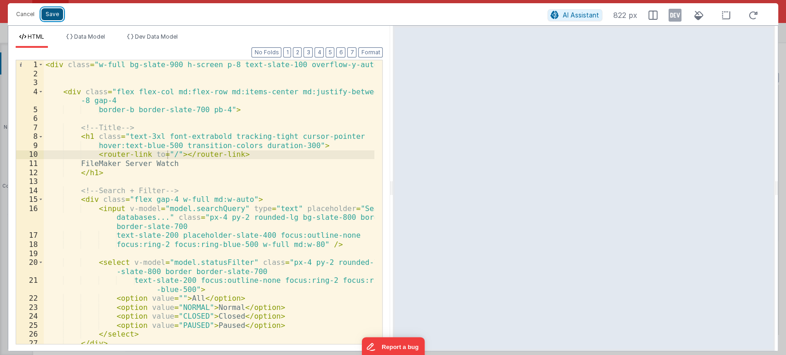
click at [51, 16] on button "Save" at bounding box center [52, 14] width 22 height 12
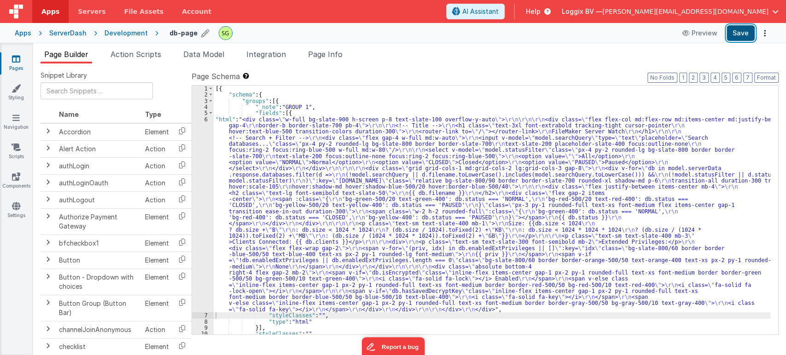
click at [746, 35] on button "Save" at bounding box center [741, 33] width 28 height 16
click at [206, 119] on div "6" at bounding box center [203, 215] width 22 height 197
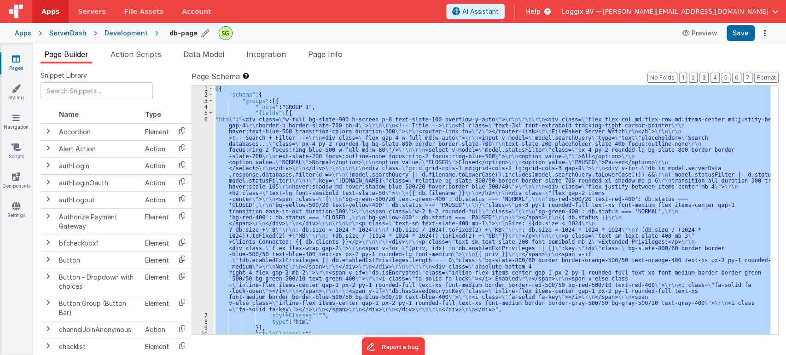
click at [206, 119] on div "6" at bounding box center [203, 215] width 22 height 197
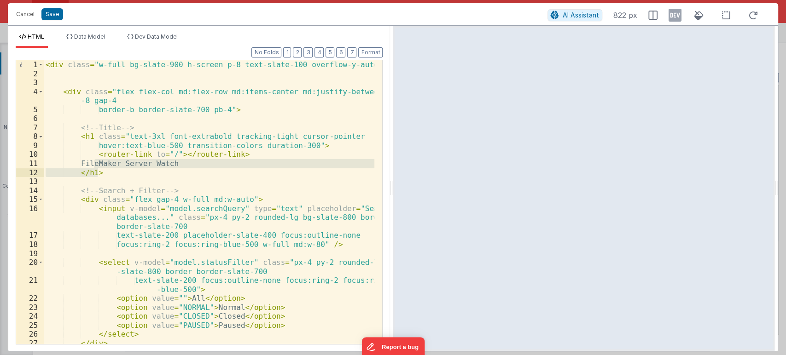
drag, startPoint x: 92, startPoint y: 165, endPoint x: 183, endPoint y: 167, distance: 91.2
click at [183, 167] on div "< div class = "w-full bg-slate-900 h-screen p-8 text-slate-100 overflow-y-auto"…" at bounding box center [209, 211] width 331 height 302
click at [183, 167] on div "< div class = "w-full bg-slate-900 h-screen p-8 text-slate-100 overflow-y-auto"…" at bounding box center [209, 202] width 331 height 284
drag, startPoint x: 186, startPoint y: 165, endPoint x: 94, endPoint y: 165, distance: 92.6
click at [94, 165] on div "< div class = "w-full bg-slate-900 h-screen p-8 text-slate-100 overflow-y-auto"…" at bounding box center [209, 211] width 331 height 302
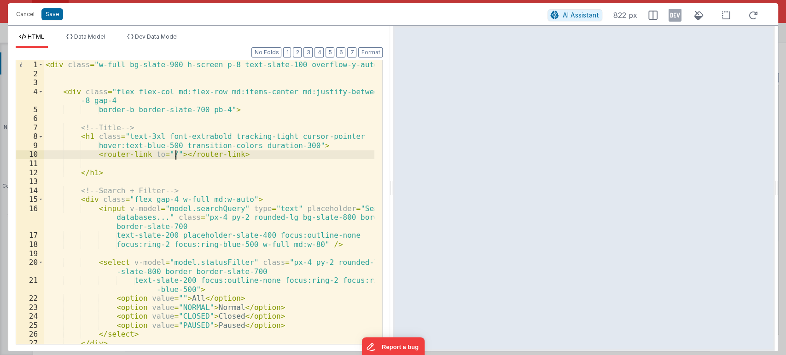
click at [175, 155] on div "< div class = "w-full bg-slate-900 h-screen p-8 text-slate-100 overflow-y-auto"…" at bounding box center [209, 211] width 331 height 302
click at [46, 9] on button "Save" at bounding box center [52, 14] width 22 height 12
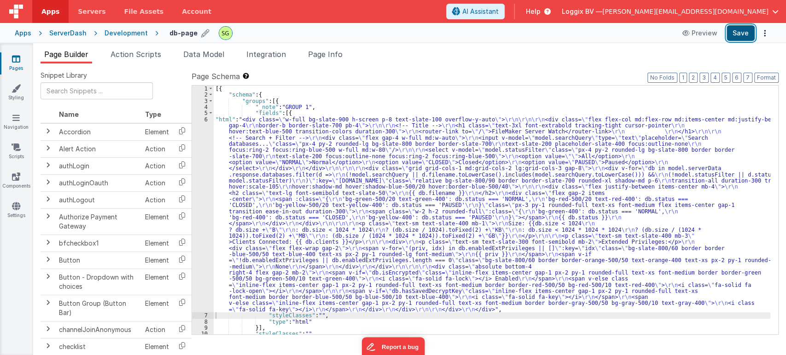
click at [746, 26] on button "Save" at bounding box center [741, 33] width 28 height 16
click at [205, 118] on div "6" at bounding box center [203, 215] width 22 height 197
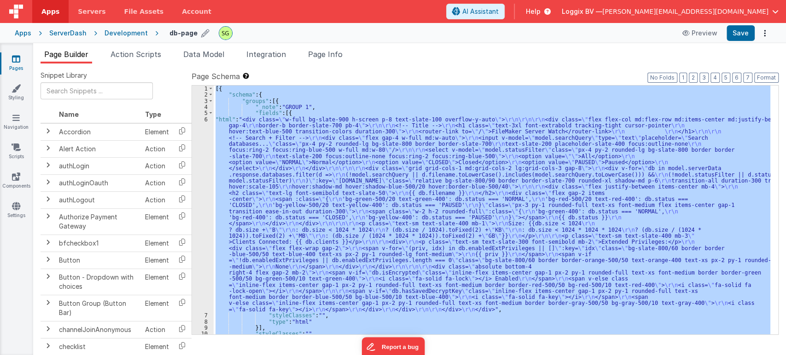
click at [205, 118] on div "6" at bounding box center [203, 215] width 22 height 197
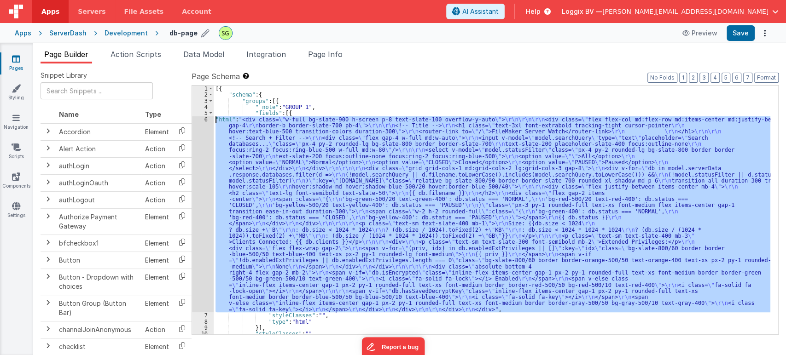
click at [205, 118] on div "6" at bounding box center [203, 215] width 22 height 197
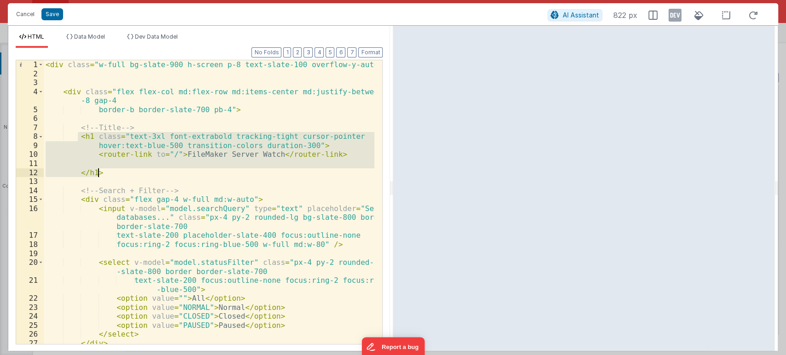
drag, startPoint x: 78, startPoint y: 135, endPoint x: 119, endPoint y: 176, distance: 57.6
click at [119, 176] on div "< div class = "w-full bg-slate-900 h-screen p-8 text-slate-100 overflow-y-auto"…" at bounding box center [209, 211] width 331 height 302
click at [142, 157] on div "< div class = "w-full bg-slate-900 h-screen p-8 text-slate-100 overflow-y-auto"…" at bounding box center [209, 202] width 331 height 284
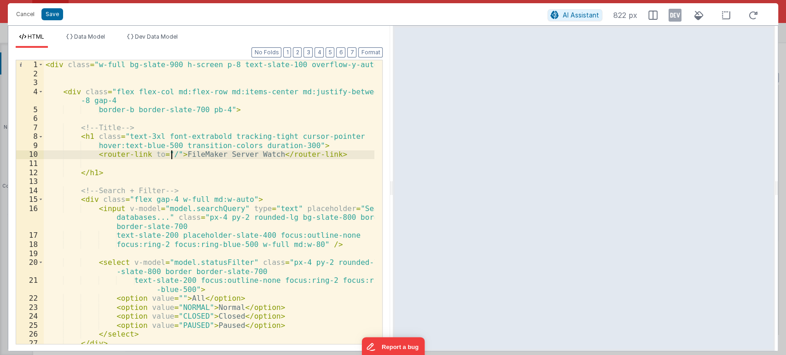
click at [171, 156] on div "< div class = "w-full bg-slate-900 h-screen p-8 text-slate-100 overflow-y-auto"…" at bounding box center [209, 211] width 331 height 302
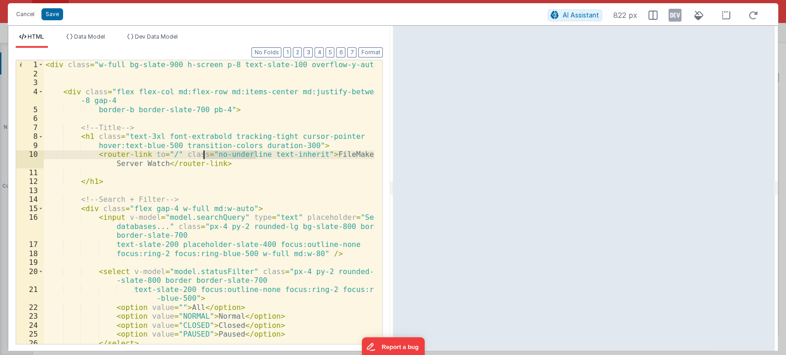
drag, startPoint x: 254, startPoint y: 154, endPoint x: 205, endPoint y: 153, distance: 48.4
click at [205, 153] on div "< div class = "w-full bg-slate-900 h-screen p-8 text-slate-100 overflow-y-auto"…" at bounding box center [209, 211] width 331 height 302
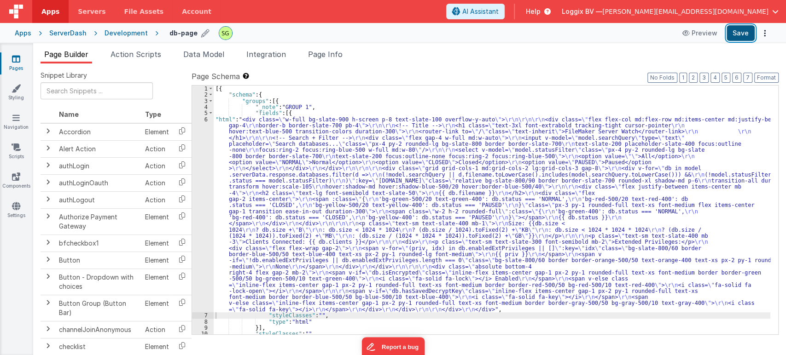
click at [733, 35] on button "Save" at bounding box center [741, 33] width 28 height 16
click at [206, 120] on div "6" at bounding box center [203, 215] width 22 height 197
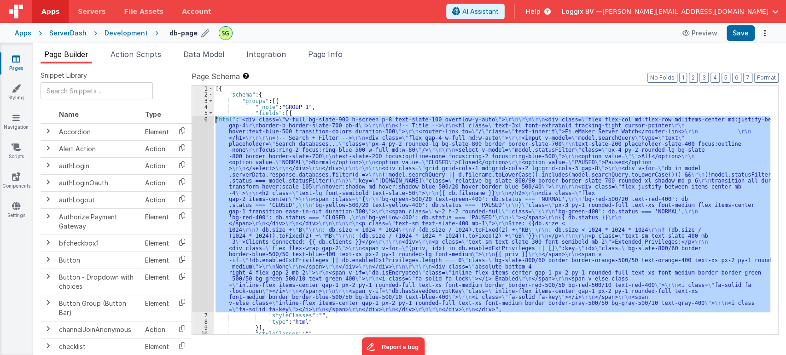
click at [206, 120] on div "6" at bounding box center [203, 215] width 22 height 197
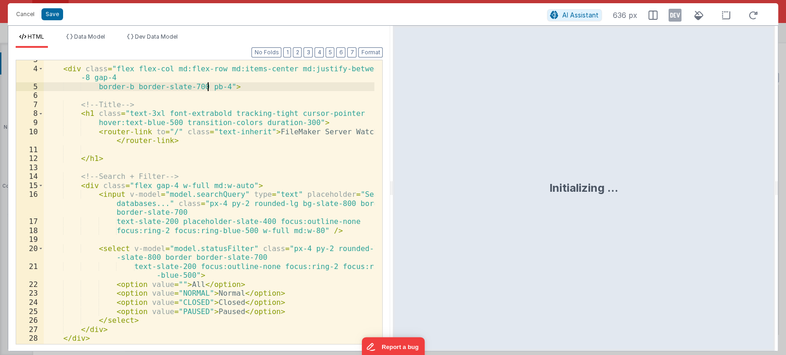
scroll to position [23, 0]
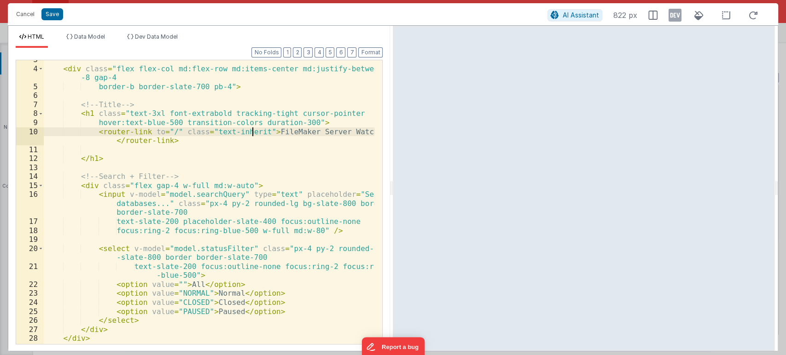
click at [251, 132] on div "< div class = "flex flex-col md:flex-row md:items-center md:justify-between mb …" at bounding box center [209, 206] width 331 height 302
click at [54, 14] on button "Save" at bounding box center [52, 14] width 22 height 12
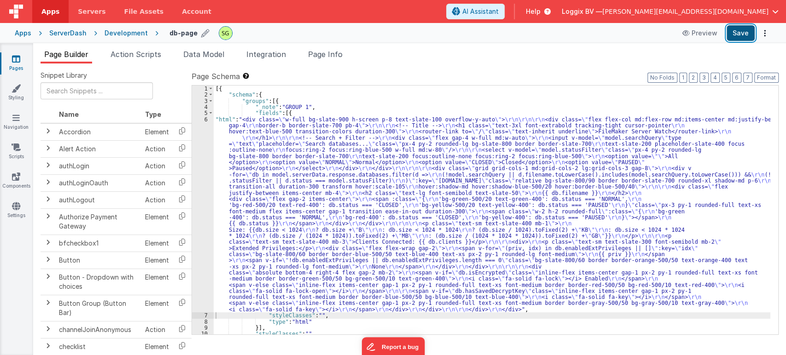
click at [746, 28] on button "Save" at bounding box center [741, 33] width 28 height 16
click at [206, 120] on div "6" at bounding box center [203, 215] width 22 height 197
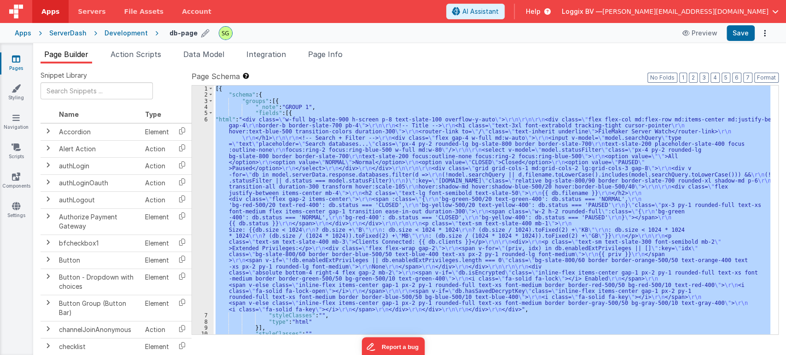
click at [206, 120] on div "6" at bounding box center [203, 215] width 22 height 197
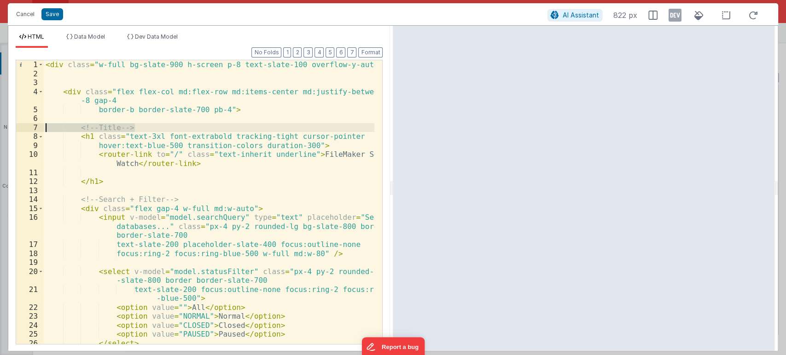
drag, startPoint x: 142, startPoint y: 131, endPoint x: 14, endPoint y: 128, distance: 127.6
click at [14, 128] on div "Format 7 6 5 4 3 2 1 No Folds 1 2 3 4 5 6 7 8 9 10 11 12 13 14 15 16 17 18 19 2…" at bounding box center [199, 199] width 382 height 303
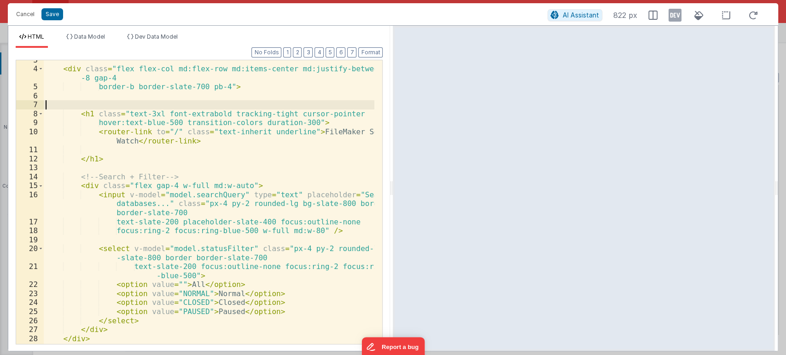
scroll to position [25, 0]
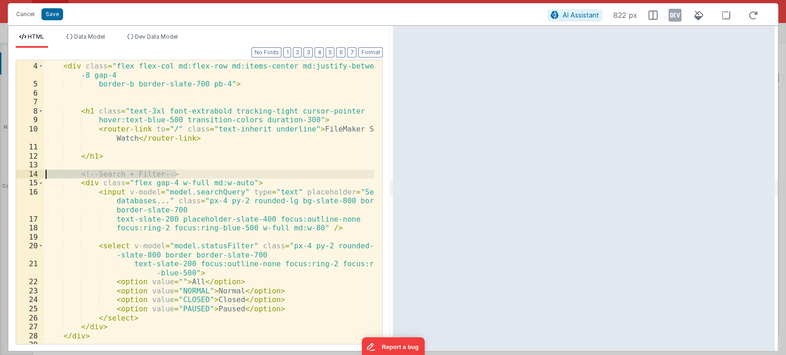
drag, startPoint x: 183, startPoint y: 175, endPoint x: 33, endPoint y: 170, distance: 149.7
click at [33, 170] on div "3 4 5 6 7 8 9 10 11 12 13 14 15 16 17 18 19 20 21 22 23 24 25 26 27 28 29 30 < …" at bounding box center [199, 202] width 367 height 285
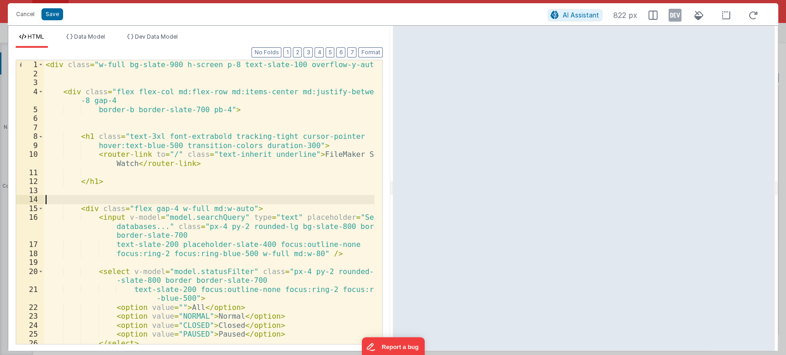
scroll to position [0, 0]
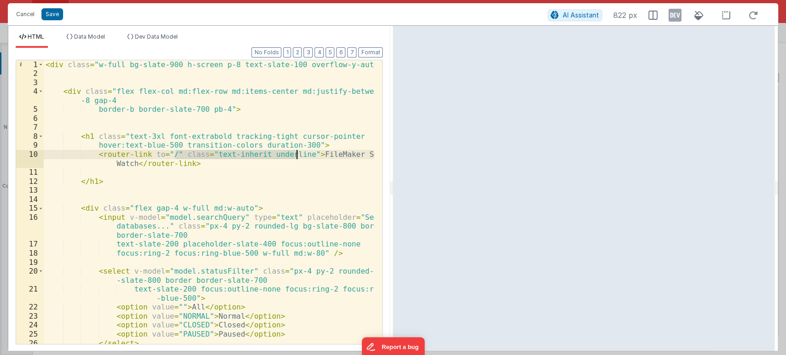
drag, startPoint x: 174, startPoint y: 154, endPoint x: 296, endPoint y: 156, distance: 121.6
click at [296, 156] on div "< div class = "w-full bg-slate-900 h-screen p-8 text-slate-100 overflow-y-auto"…" at bounding box center [209, 211] width 331 height 302
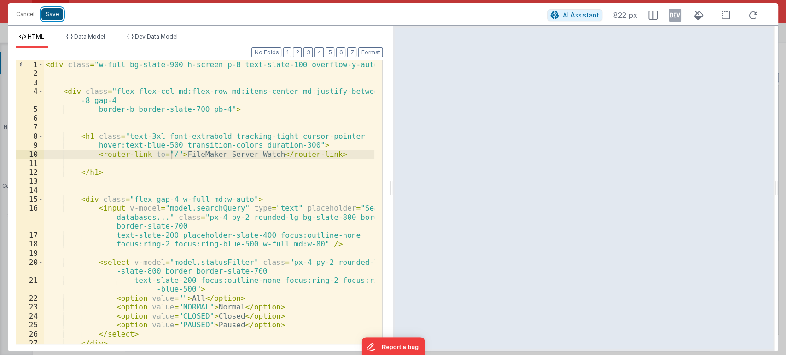
click at [51, 11] on button "Save" at bounding box center [52, 14] width 22 height 12
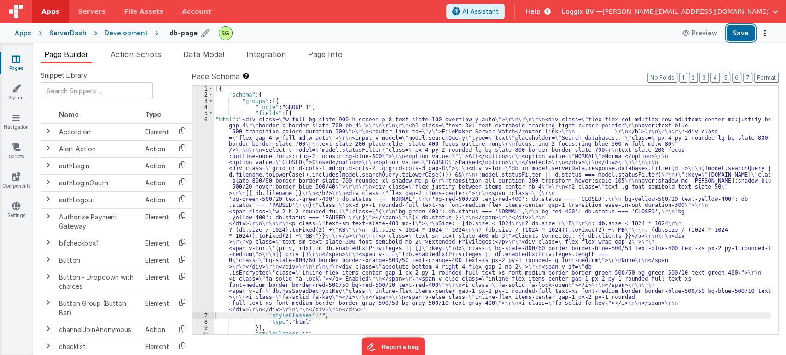
click at [735, 34] on button "Save" at bounding box center [741, 33] width 28 height 16
click at [206, 119] on div "6" at bounding box center [203, 215] width 22 height 197
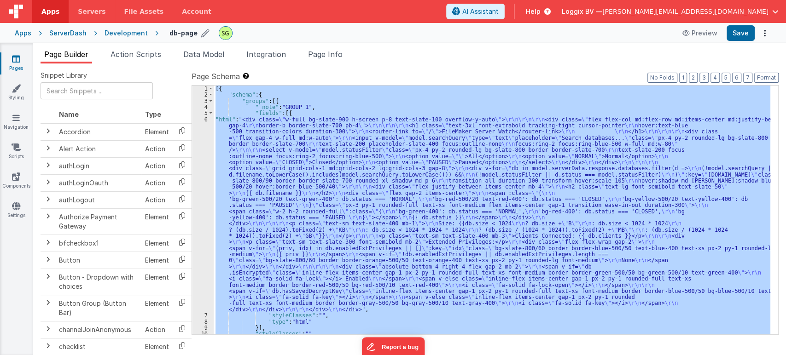
click at [206, 119] on div "6" at bounding box center [203, 215] width 22 height 197
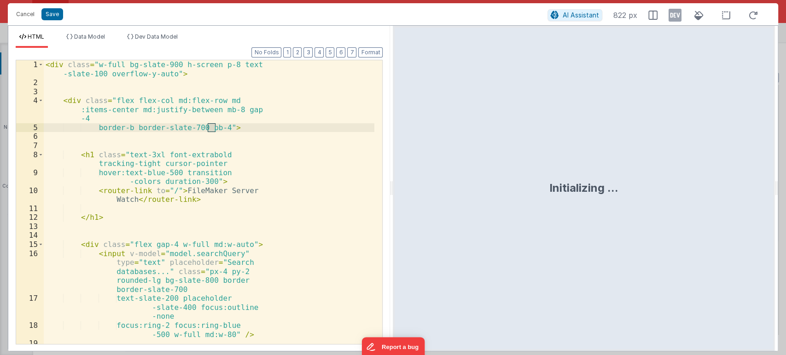
click at [322, 220] on div "< div class = "w-full bg-slate-900 h-screen p-8 text -slate-100 overflow-y-auto…" at bounding box center [209, 229] width 331 height 338
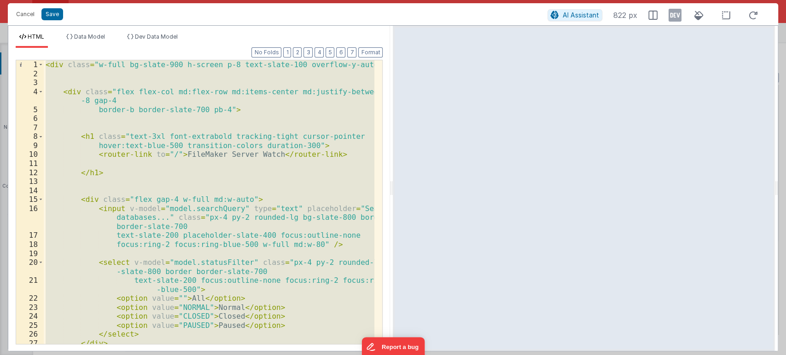
click at [112, 164] on div "< div class = "w-full bg-slate-900 h-screen p-8 text-slate-100 overflow-y-auto"…" at bounding box center [209, 202] width 331 height 284
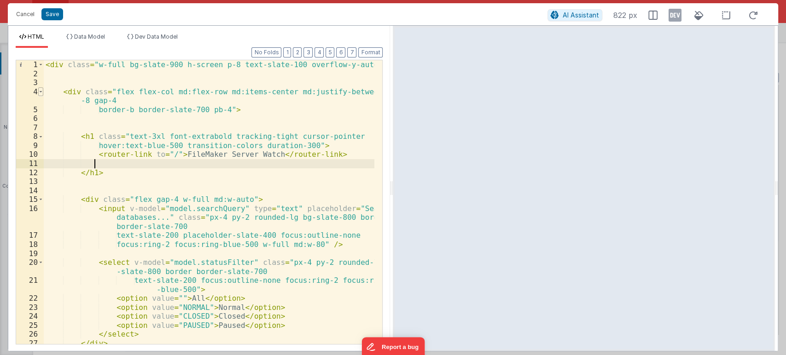
click at [41, 93] on span at bounding box center [40, 91] width 5 height 9
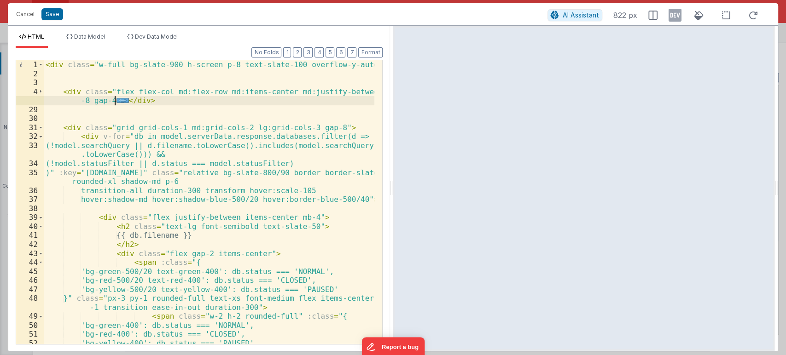
click at [169, 111] on div "< div class = "w-full bg-slate-900 h-screen p-8 text-slate-100 overflow-y-auto"…" at bounding box center [209, 211] width 331 height 302
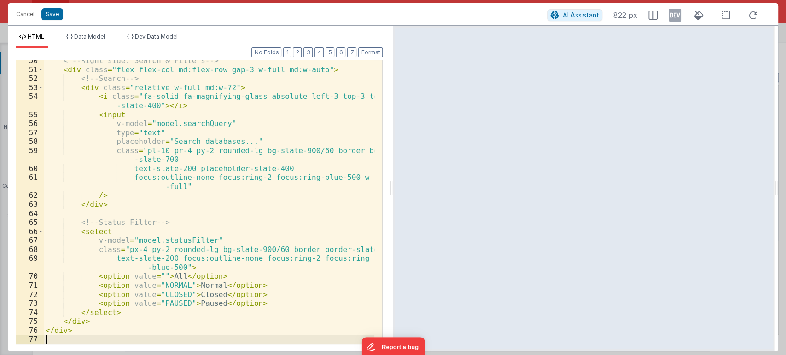
scroll to position [256, 0]
click at [51, 13] on button "Save" at bounding box center [52, 14] width 22 height 12
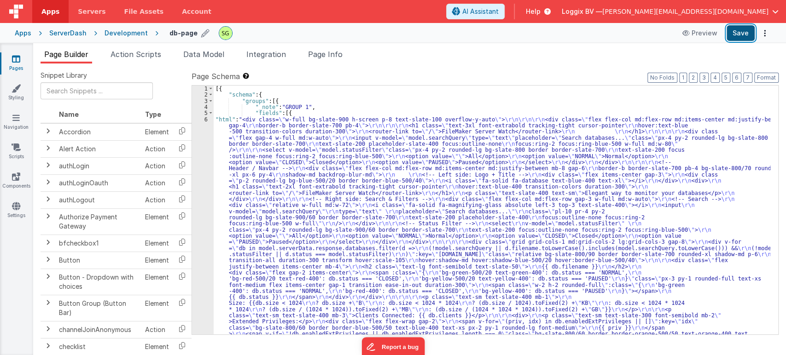
click at [735, 35] on button "Save" at bounding box center [741, 33] width 28 height 16
click at [207, 120] on div "6" at bounding box center [203, 252] width 22 height 270
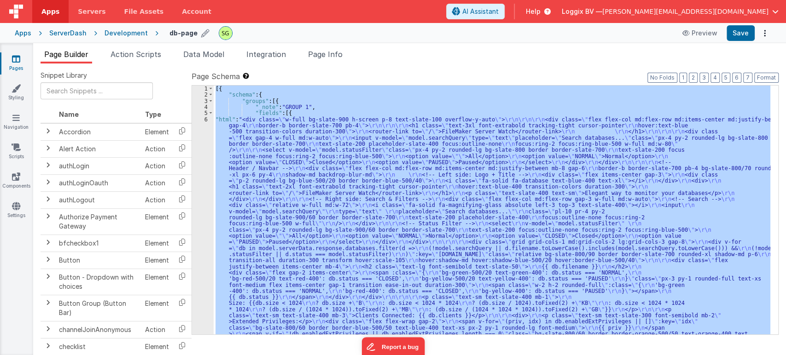
click at [207, 120] on div "6" at bounding box center [203, 252] width 22 height 270
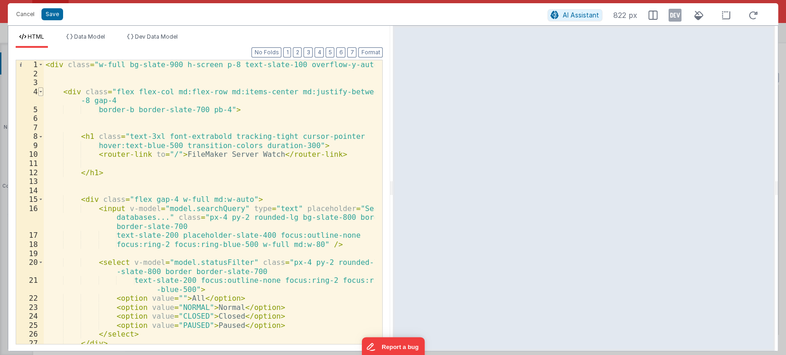
click at [41, 92] on span at bounding box center [40, 91] width 5 height 9
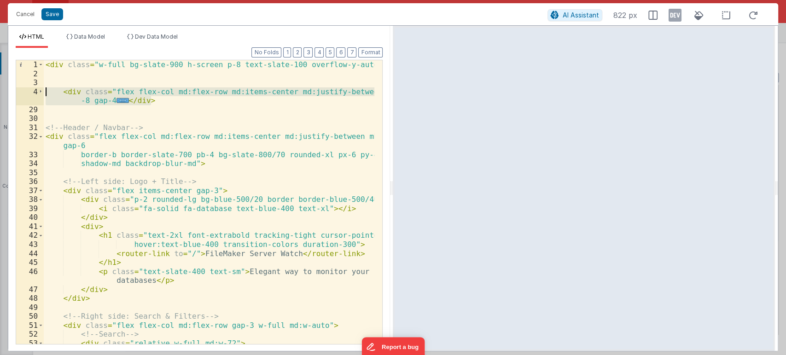
drag, startPoint x: 165, startPoint y: 96, endPoint x: 33, endPoint y: 90, distance: 132.3
click at [33, 90] on div "1 2 3 4 29 30 31 32 33 34 35 36 37 38 39 40 41 42 43 44 45 46 47 48 49 50 51 52…" at bounding box center [199, 202] width 367 height 285
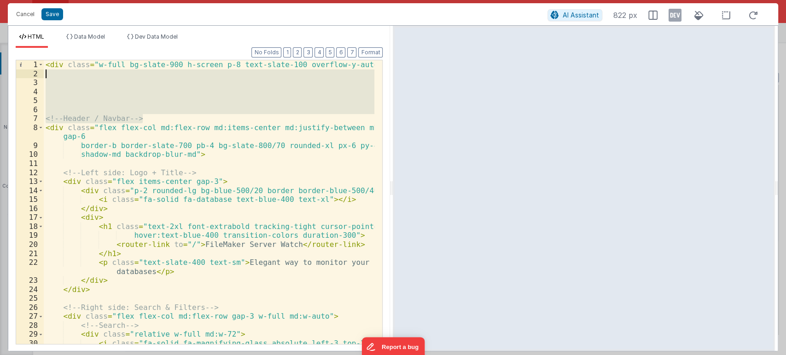
drag, startPoint x: 149, startPoint y: 115, endPoint x: 37, endPoint y: 76, distance: 118.4
click at [37, 76] on div "1 2 3 4 5 6 7 8 9 10 11 12 13 14 15 16 17 18 19 20 21 22 23 24 25 26 27 28 29 3…" at bounding box center [199, 202] width 367 height 285
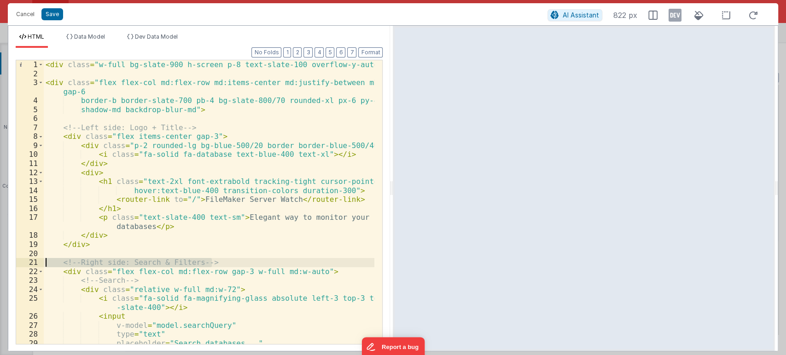
drag, startPoint x: 220, startPoint y: 261, endPoint x: 18, endPoint y: 261, distance: 201.7
click at [18, 261] on div "1 2 3 4 5 6 7 8 9 10 11 12 13 14 15 16 17 18 19 20 21 22 23 24 25 26 27 28 29 3…" at bounding box center [199, 202] width 367 height 285
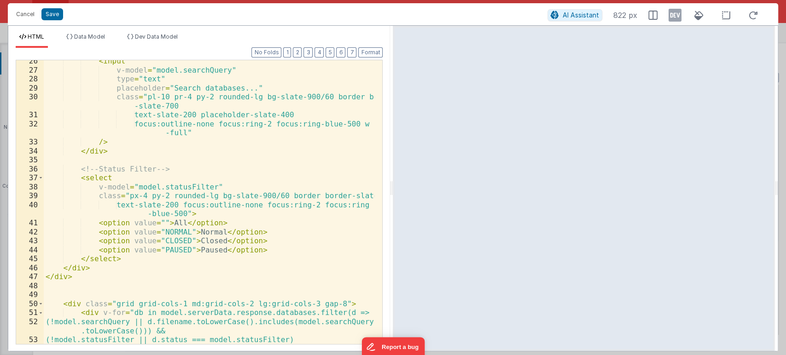
scroll to position [256, 0]
drag, startPoint x: 181, startPoint y: 169, endPoint x: 31, endPoint y: 165, distance: 150.2
click at [31, 165] on div "26 27 28 29 30 31 32 33 34 35 36 37 38 39 40 41 42 43 44 45 46 47 48 49 50 51 5…" at bounding box center [199, 202] width 367 height 285
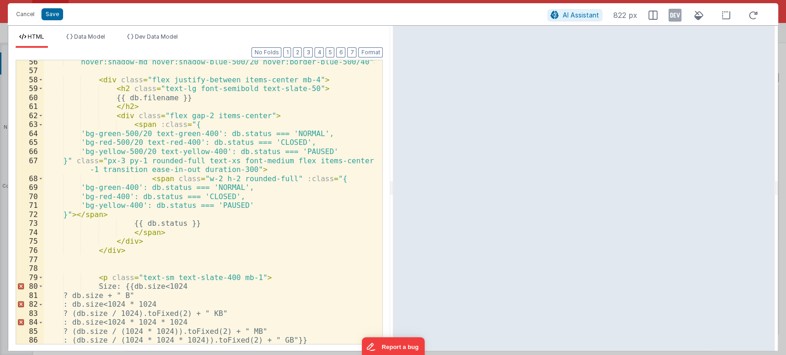
scroll to position [570, 0]
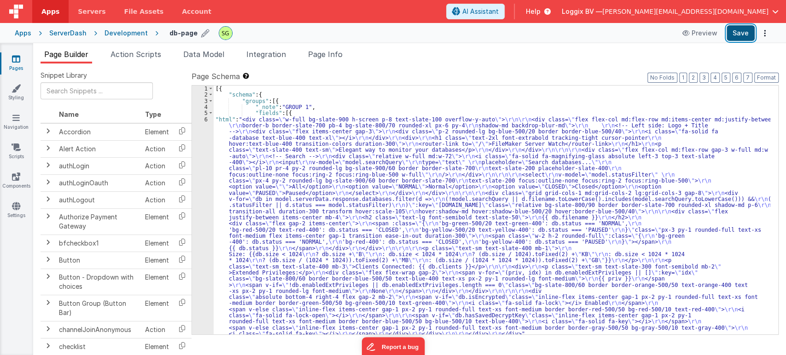
click at [737, 31] on button "Save" at bounding box center [741, 33] width 28 height 16
click at [205, 121] on div "6" at bounding box center [203, 227] width 22 height 221
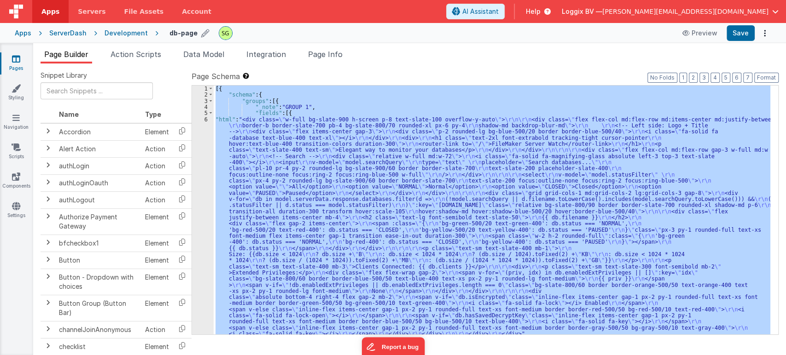
click at [205, 121] on div "6" at bounding box center [203, 227] width 22 height 221
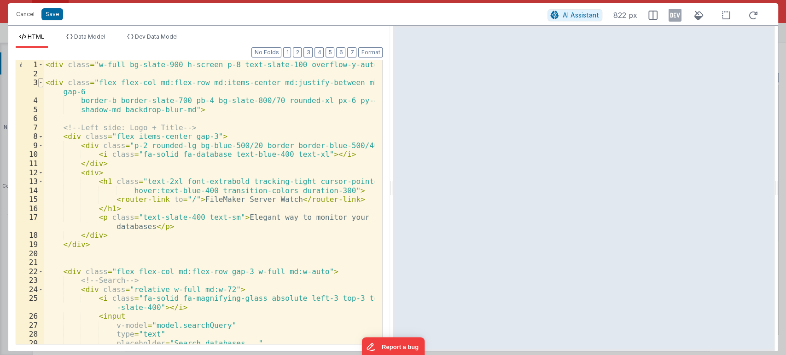
click at [38, 82] on span at bounding box center [40, 82] width 5 height 9
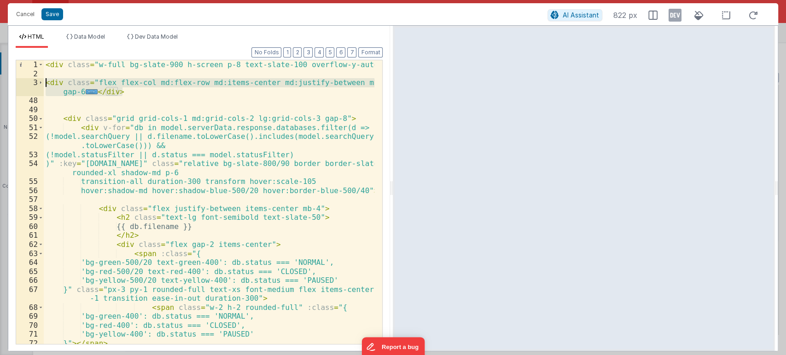
drag, startPoint x: 127, startPoint y: 94, endPoint x: 15, endPoint y: 83, distance: 112.4
click at [15, 83] on div "Format 7 6 5 4 3 2 1 No Folds 1 2 3 48 49 50 51 52 53 54 55 56 57 58 59 60 61 6…" at bounding box center [199, 199] width 382 height 303
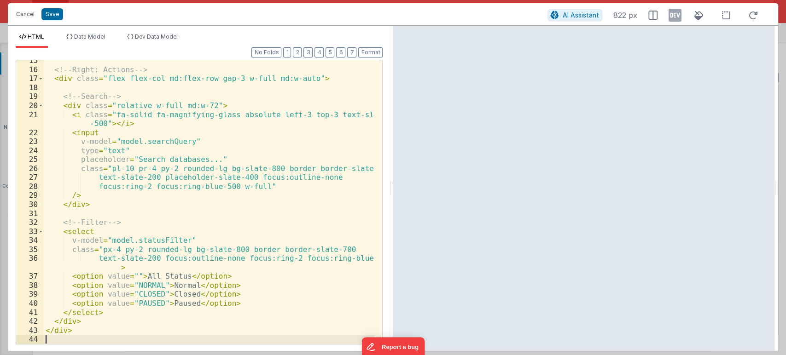
scroll to position [148, 0]
click at [370, 56] on button "Format" at bounding box center [370, 52] width 24 height 10
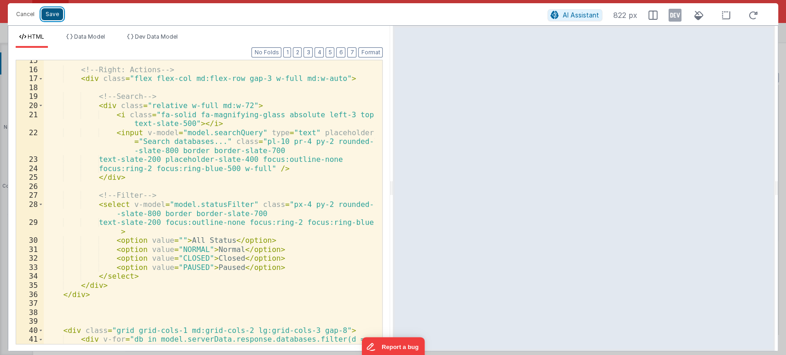
click at [53, 17] on button "Save" at bounding box center [52, 14] width 22 height 12
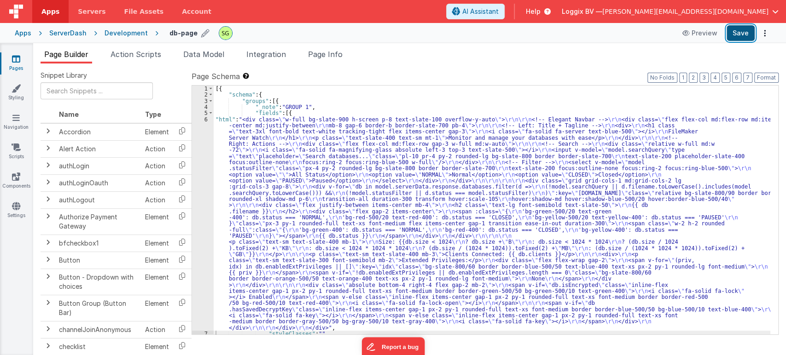
click at [732, 34] on button "Save" at bounding box center [741, 33] width 28 height 16
click at [205, 118] on div "6" at bounding box center [203, 224] width 22 height 215
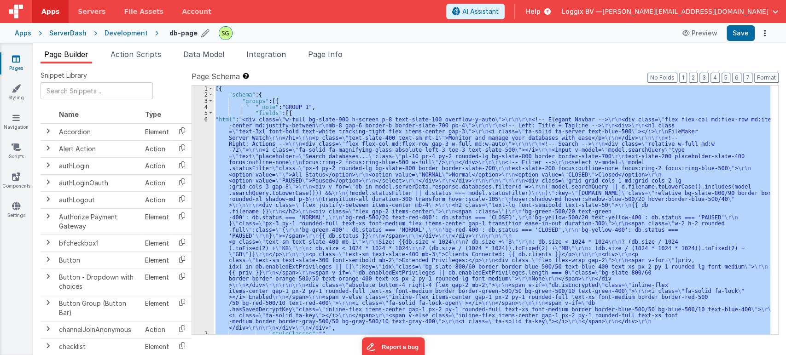
click at [205, 118] on div "6" at bounding box center [203, 224] width 22 height 215
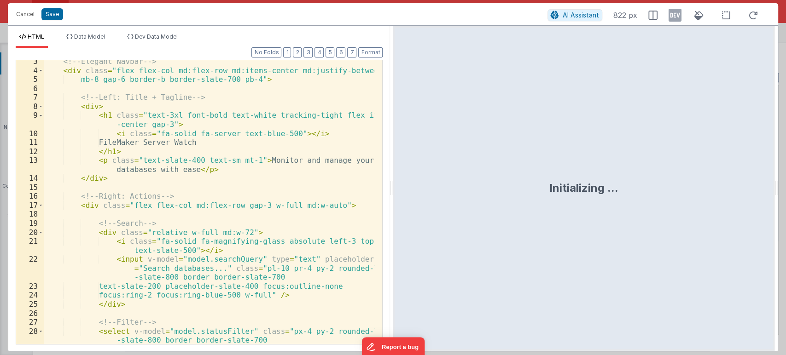
scroll to position [0, 0]
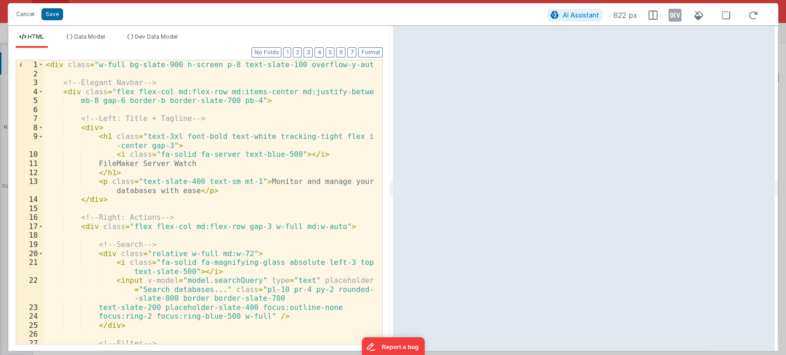
click at [162, 143] on div "< div class = "w-full bg-slate-900 h-screen p-8 text-slate-100 overflow-y-auto"…" at bounding box center [209, 215] width 331 height 311
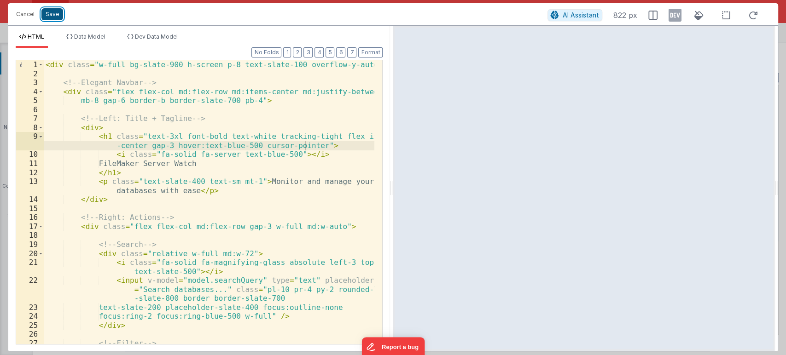
click at [54, 14] on button "Save" at bounding box center [52, 14] width 22 height 12
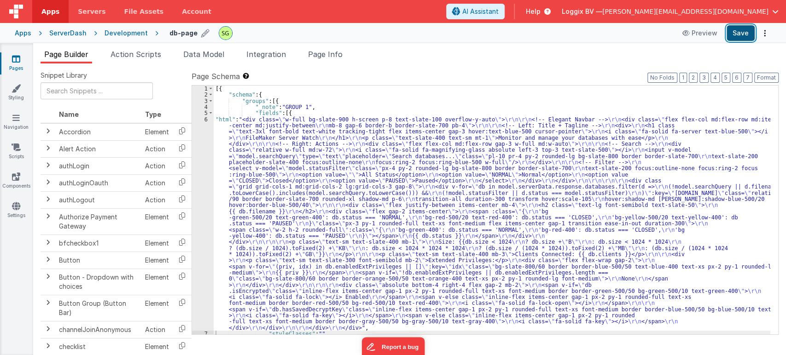
click at [751, 32] on button "Save" at bounding box center [741, 33] width 28 height 16
click at [205, 120] on div "6" at bounding box center [203, 224] width 22 height 215
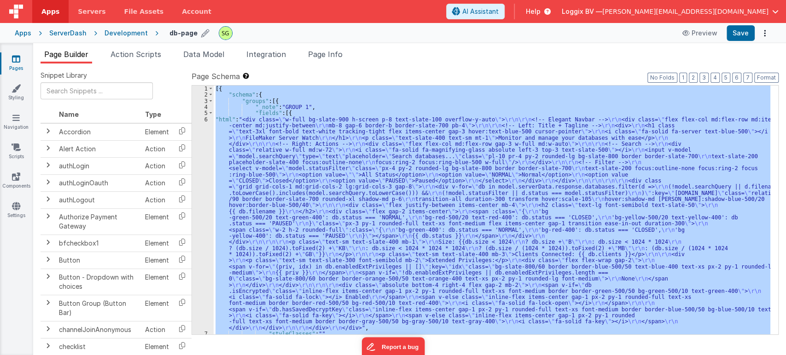
click at [205, 120] on div "6" at bounding box center [203, 224] width 22 height 215
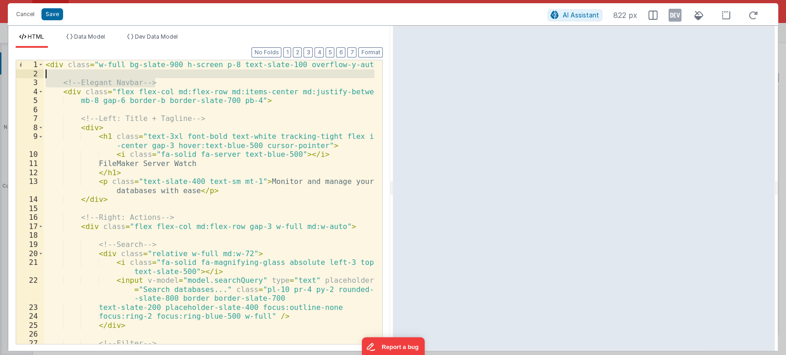
drag, startPoint x: 168, startPoint y: 80, endPoint x: 26, endPoint y: 76, distance: 142.4
click at [26, 76] on div "1 2 3 4 5 6 7 8 9 10 11 12 13 14 15 16 17 18 19 20 21 22 23 24 25 26 27 28 < di…" at bounding box center [199, 202] width 367 height 285
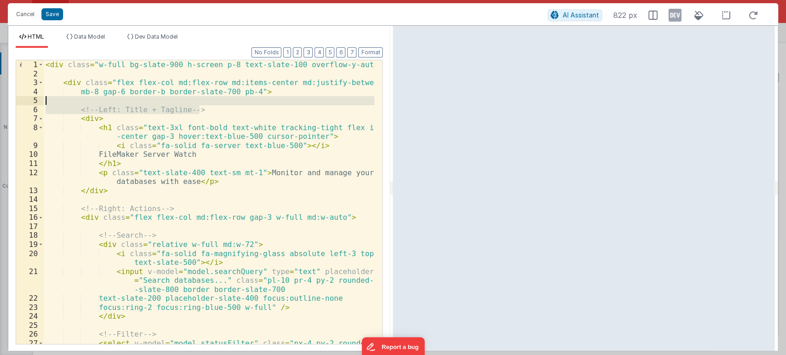
drag, startPoint x: 213, startPoint y: 107, endPoint x: 37, endPoint y: 103, distance: 176.4
click at [37, 103] on div "1 2 3 4 5 6 7 8 9 10 11 12 13 14 15 16 17 18 19 20 21 22 23 24 25 26 27 < div c…" at bounding box center [199, 202] width 367 height 285
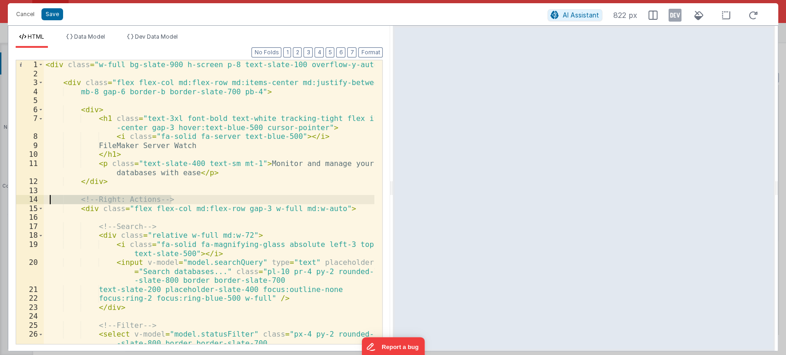
drag, startPoint x: 195, startPoint y: 199, endPoint x: 47, endPoint y: 199, distance: 147.8
click at [47, 199] on div "< div class = "w-full bg-slate-900 h-screen p-8 text-slate-100 overflow-y-auto"…" at bounding box center [209, 215] width 331 height 311
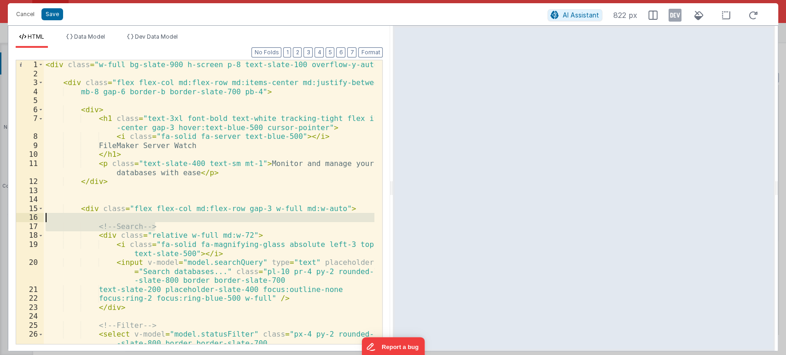
drag, startPoint x: 166, startPoint y: 228, endPoint x: 44, endPoint y: 216, distance: 122.2
click at [44, 216] on div "< div class = "w-full bg-slate-900 h-screen p-8 text-slate-100 overflow-y-auto"…" at bounding box center [209, 215] width 331 height 311
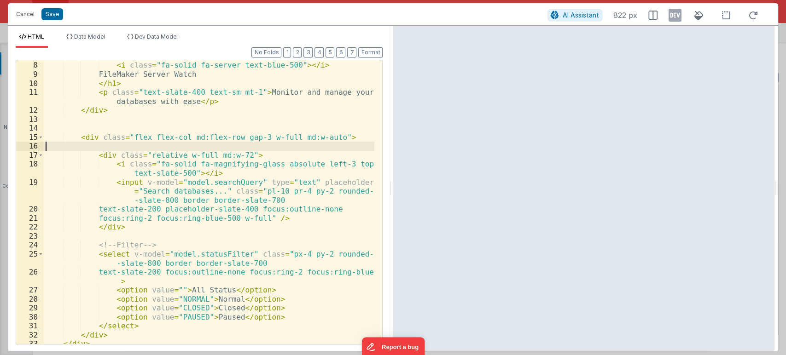
scroll to position [71, 0]
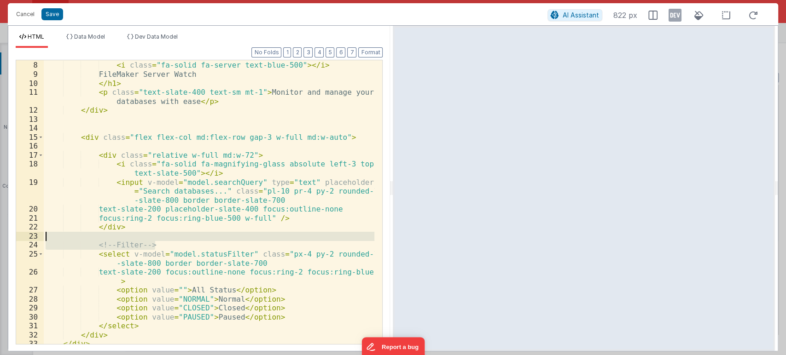
drag, startPoint x: 168, startPoint y: 246, endPoint x: 44, endPoint y: 235, distance: 123.9
click at [44, 235] on div "< h1 class = "text-3xl font-bold text-white tracking-tight flex items -center g…" at bounding box center [209, 198] width 331 height 311
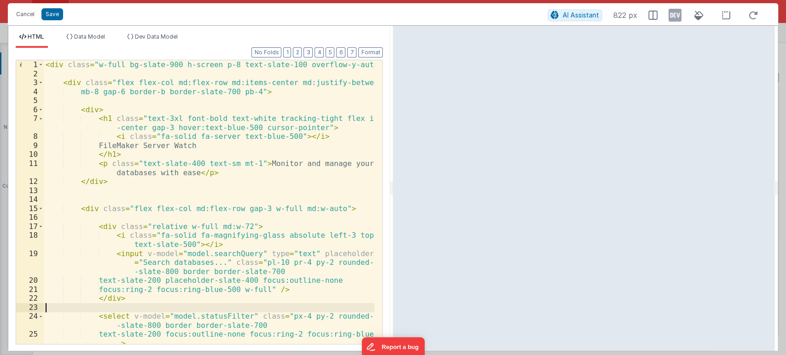
scroll to position [0, 0]
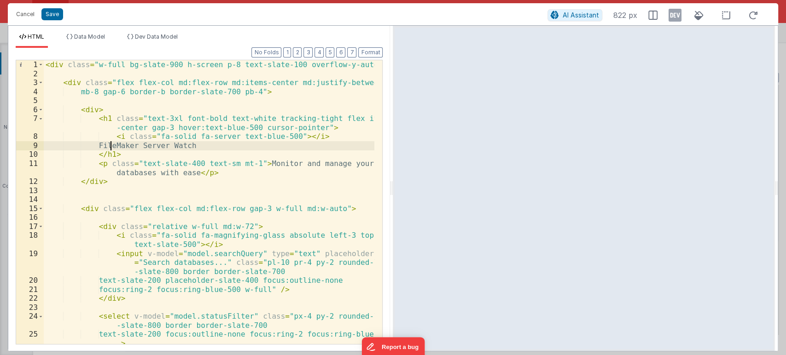
click at [109, 144] on div "< div class = "w-full bg-slate-900 h-screen p-8 text-slate-100 overflow-y-auto"…" at bounding box center [209, 211] width 331 height 302
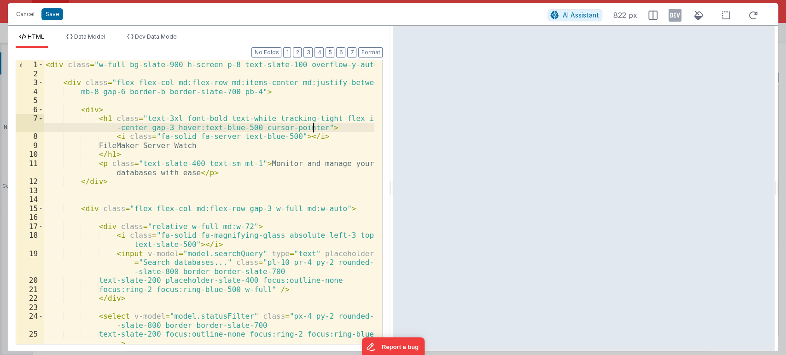
click at [317, 128] on div "< div class = "w-full bg-slate-900 h-screen p-8 text-slate-100 overflow-y-auto"…" at bounding box center [209, 211] width 331 height 302
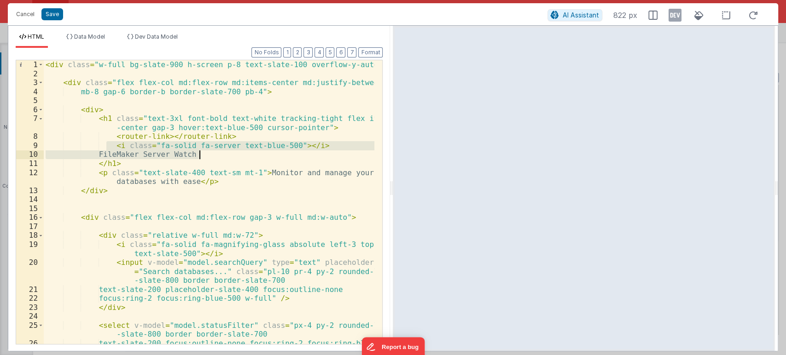
drag, startPoint x: 108, startPoint y: 146, endPoint x: 216, endPoint y: 155, distance: 107.6
click at [216, 155] on div "< div class = "w-full bg-slate-900 h-screen p-8 text-slate-100 overflow-y-auto"…" at bounding box center [209, 215] width 331 height 311
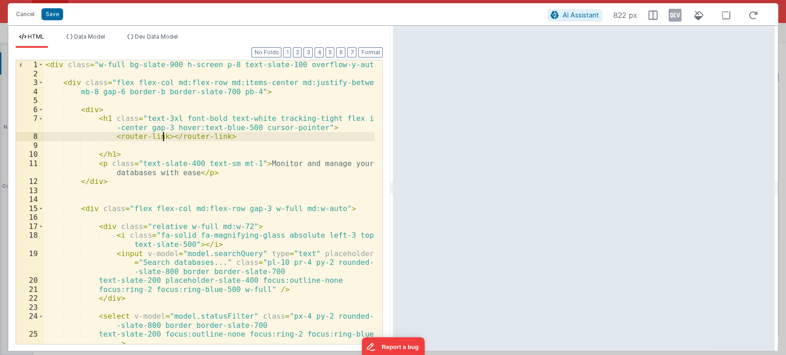
click at [162, 136] on div "< div class = "w-full bg-slate-900 h-screen p-8 text-slate-100 overflow-y-auto"…" at bounding box center [209, 211] width 331 height 302
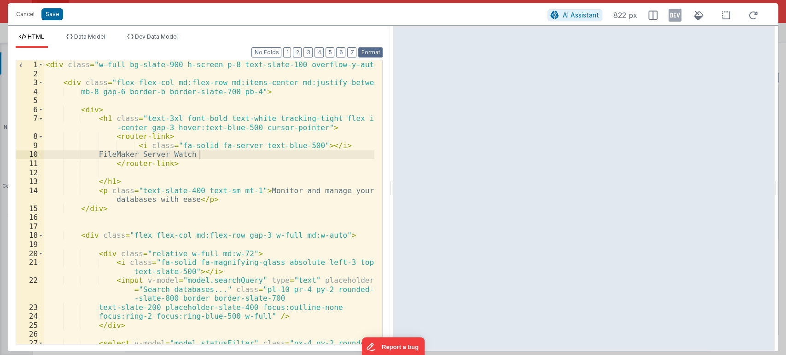
click at [379, 47] on button "Format" at bounding box center [370, 52] width 24 height 10
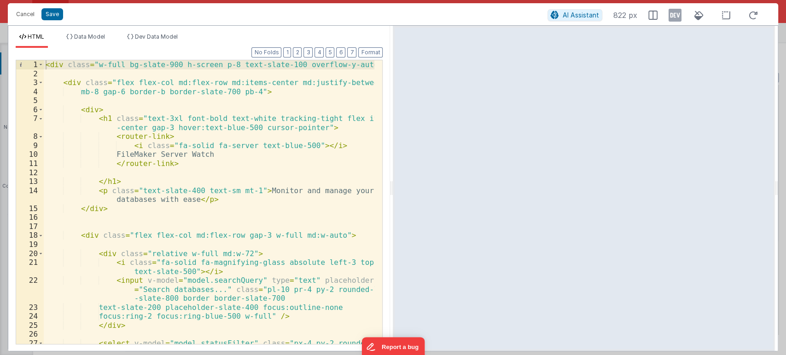
click at [159, 137] on div "< div class = "w-full bg-slate-900 h-screen p-8 text-slate-100 overflow-y-auto"…" at bounding box center [209, 215] width 331 height 311
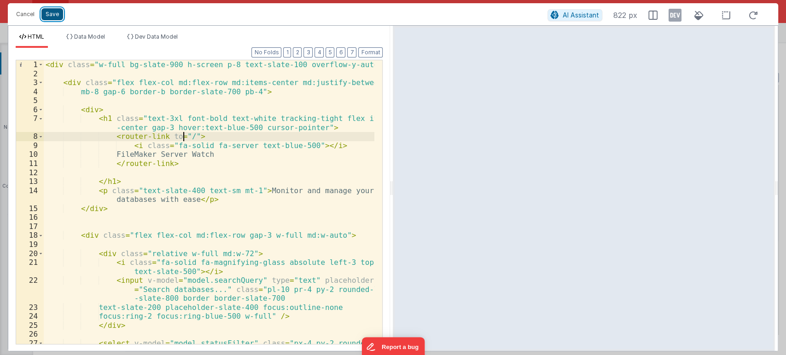
click at [47, 13] on button "Save" at bounding box center [52, 14] width 22 height 12
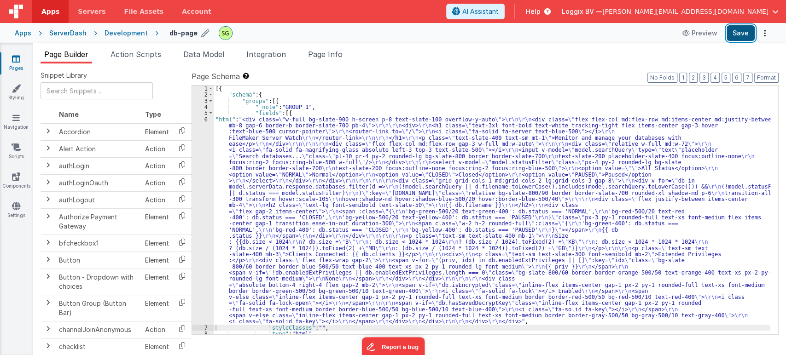
click at [743, 29] on button "Save" at bounding box center [741, 33] width 28 height 16
click at [206, 120] on div "6" at bounding box center [203, 221] width 22 height 209
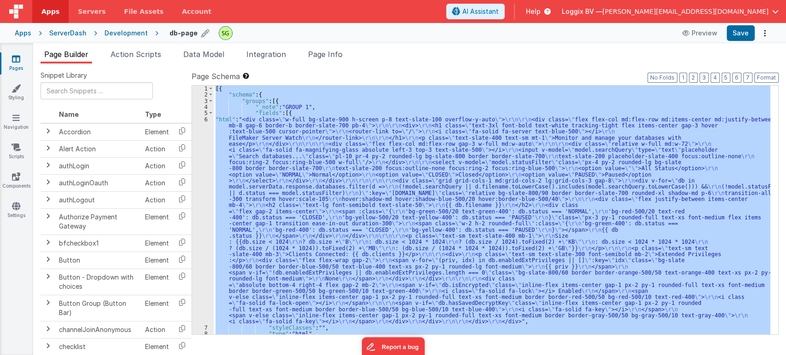
click at [206, 120] on div "6" at bounding box center [203, 221] width 22 height 209
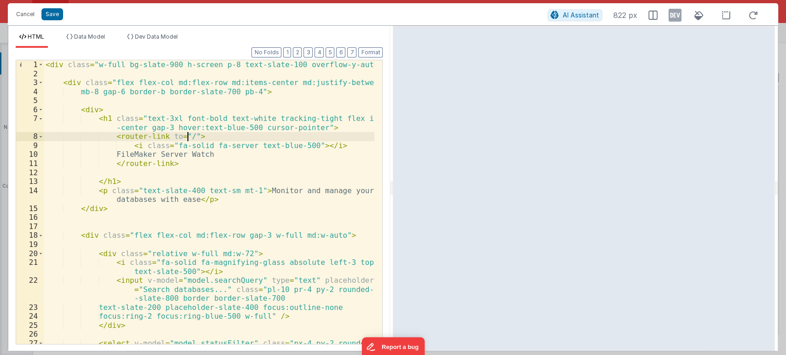
click at [186, 136] on div "< div class = "w-full bg-slate-900 h-screen p-8 text-slate-100 overflow-y-auto"…" at bounding box center [209, 215] width 331 height 311
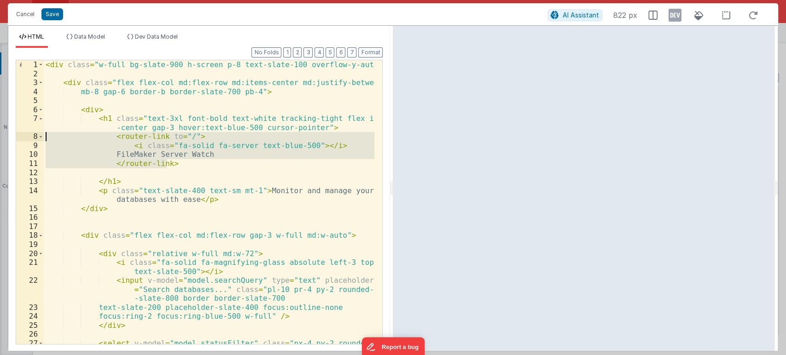
drag, startPoint x: 173, startPoint y: 162, endPoint x: 30, endPoint y: 136, distance: 145.1
click at [30, 136] on div "1 2 3 4 5 6 7 8 9 10 11 12 13 14 15 16 17 18 19 20 21 22 23 24 25 26 27 < div c…" at bounding box center [199, 202] width 367 height 285
click at [210, 136] on div "< div class = "w-full bg-slate-900 h-screen p-8 text-slate-100 overflow-y-auto"…" at bounding box center [209, 202] width 331 height 284
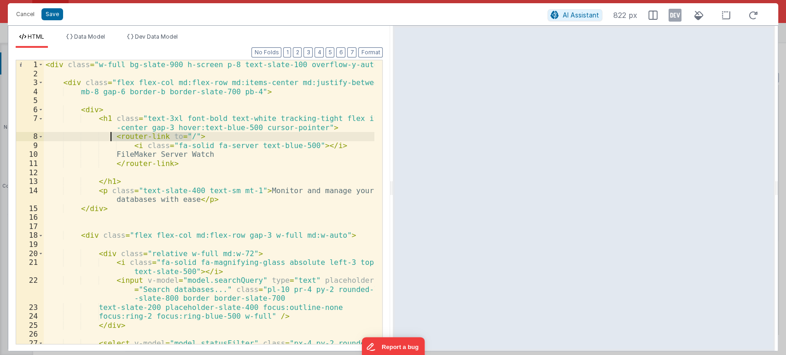
drag, startPoint x: 210, startPoint y: 136, endPoint x: 111, endPoint y: 136, distance: 99.9
click at [111, 136] on div "< div class = "w-full bg-slate-900 h-screen p-8 text-slate-100 overflow-y-auto"…" at bounding box center [209, 215] width 331 height 311
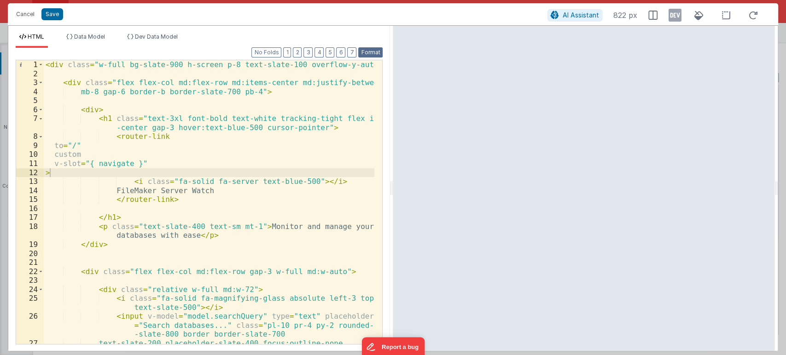
click at [370, 51] on button "Format" at bounding box center [370, 52] width 24 height 10
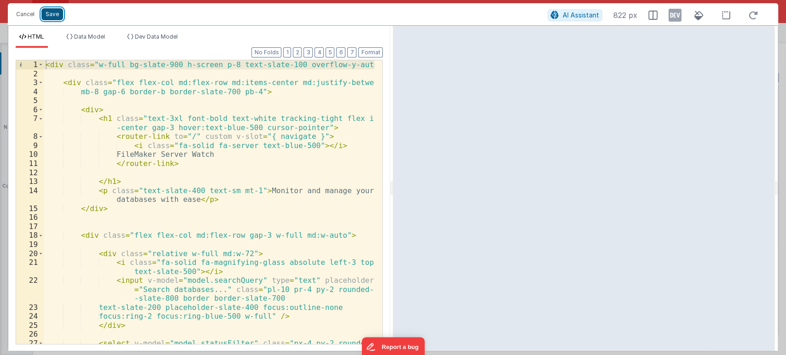
click at [49, 14] on button "Save" at bounding box center [52, 14] width 22 height 12
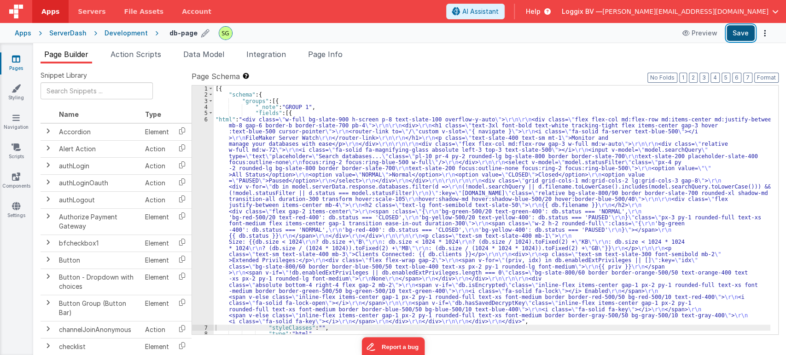
click at [733, 41] on button "Save" at bounding box center [741, 33] width 28 height 16
click at [205, 119] on div "6" at bounding box center [203, 221] width 22 height 209
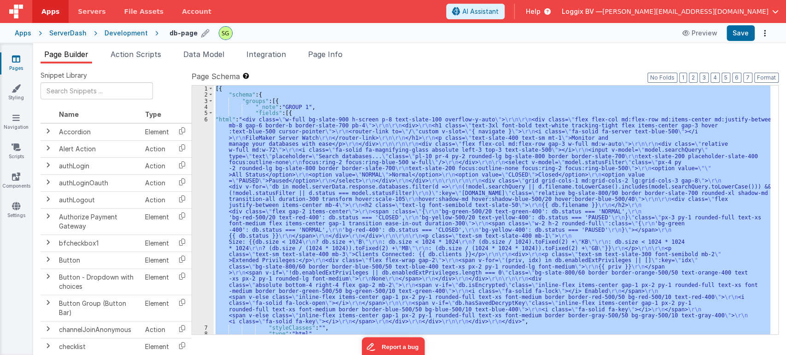
click at [205, 119] on div "6" at bounding box center [203, 221] width 22 height 209
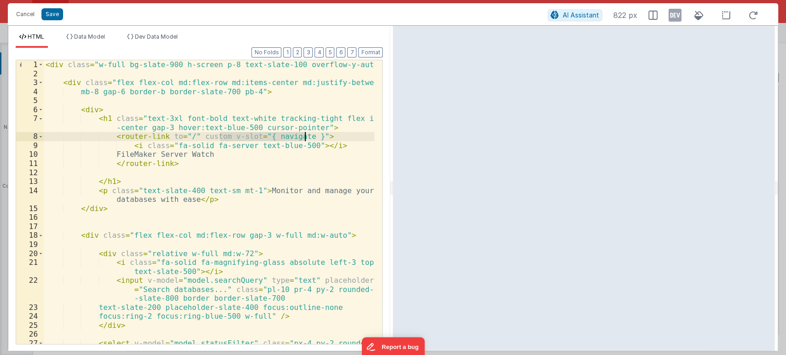
drag, startPoint x: 219, startPoint y: 136, endPoint x: 306, endPoint y: 137, distance: 87.0
click at [306, 137] on div "< div class = "w-full bg-slate-900 h-screen p-8 text-slate-100 overflow-y-auto"…" at bounding box center [209, 215] width 331 height 311
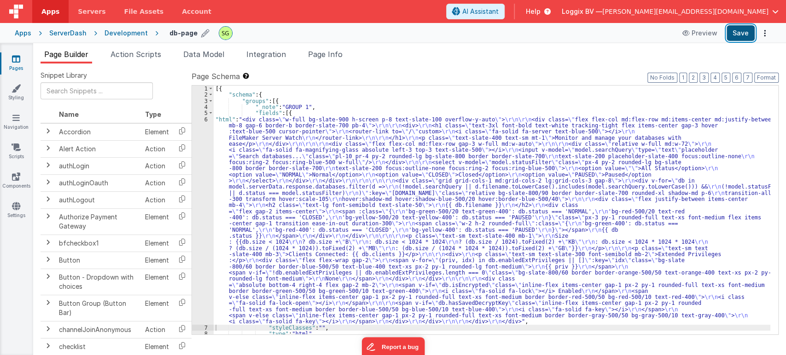
click at [731, 38] on button "Save" at bounding box center [741, 33] width 28 height 16
click at [206, 120] on div "6" at bounding box center [203, 221] width 22 height 209
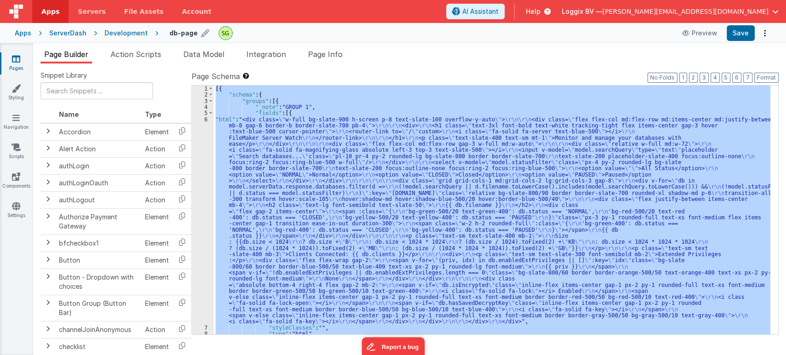
click at [206, 120] on div "6" at bounding box center [203, 221] width 22 height 209
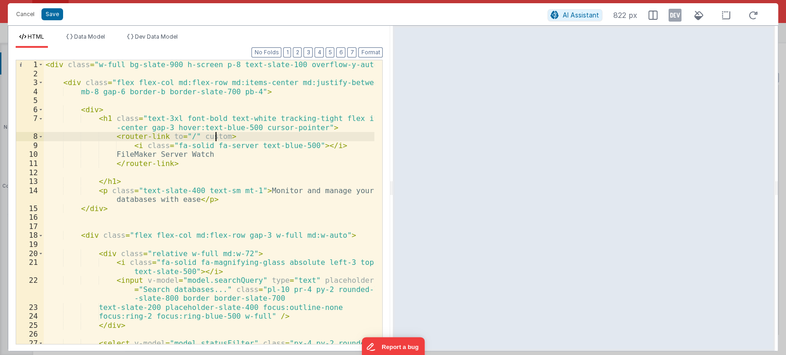
click at [216, 137] on div "< div class = "w-full bg-slate-900 h-screen p-8 text-slate-100 overflow-y-auto"…" at bounding box center [209, 215] width 331 height 311
click at [50, 14] on button "Save" at bounding box center [52, 14] width 22 height 12
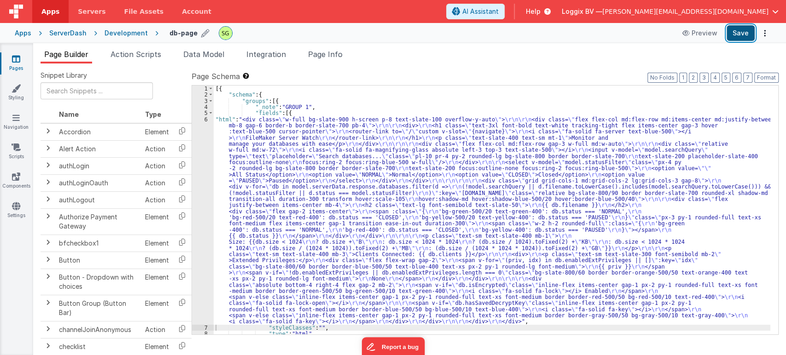
click at [741, 37] on button "Save" at bounding box center [741, 33] width 28 height 16
click at [204, 119] on div "6" at bounding box center [203, 221] width 22 height 209
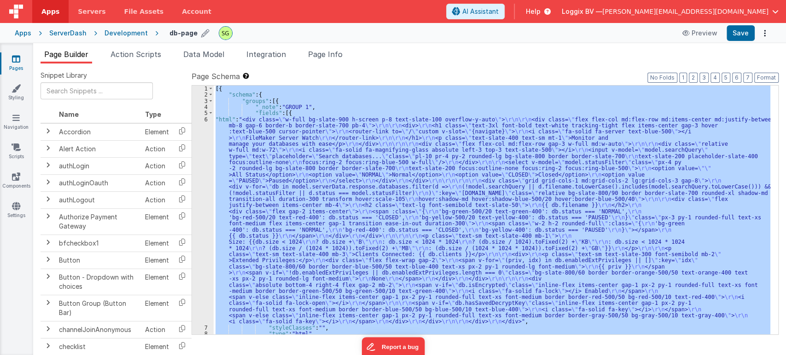
click at [204, 119] on div "6" at bounding box center [203, 221] width 22 height 209
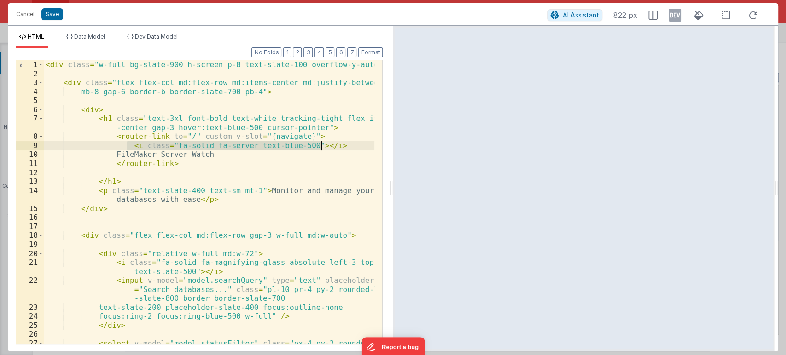
drag, startPoint x: 126, startPoint y: 148, endPoint x: 329, endPoint y: 146, distance: 203.5
click at [329, 146] on div "< div class = "w-full bg-slate-900 h-screen p-8 text-slate-100 overflow-y-auto"…" at bounding box center [209, 215] width 331 height 311
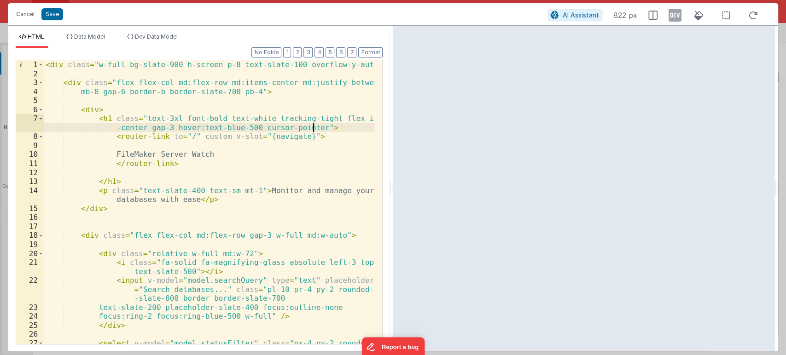
click at [316, 128] on div "< div class = "w-full bg-slate-900 h-screen p-8 text-slate-100 overflow-y-auto"…" at bounding box center [209, 215] width 331 height 311
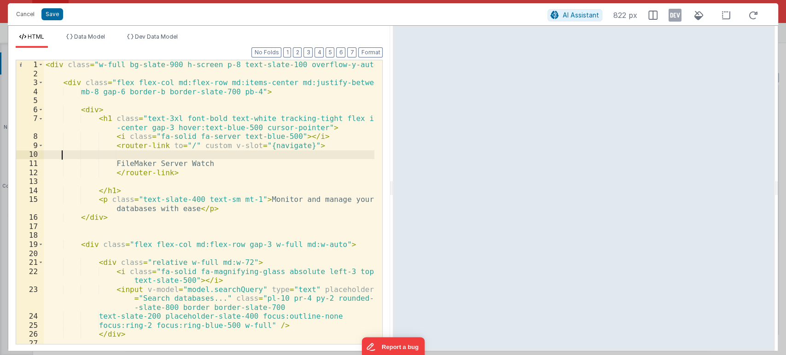
click at [62, 155] on div "< div class = "w-full bg-slate-900 h-screen p-8 text-slate-100 overflow-y-auto"…" at bounding box center [209, 215] width 331 height 311
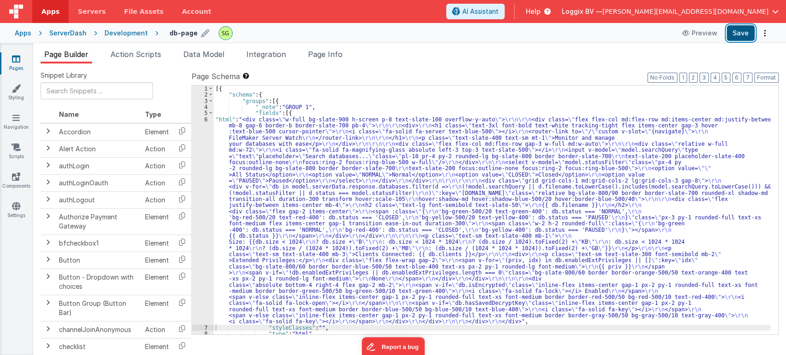
click at [734, 29] on button "Save" at bounding box center [741, 33] width 28 height 16
click at [207, 120] on div "6" at bounding box center [203, 221] width 22 height 209
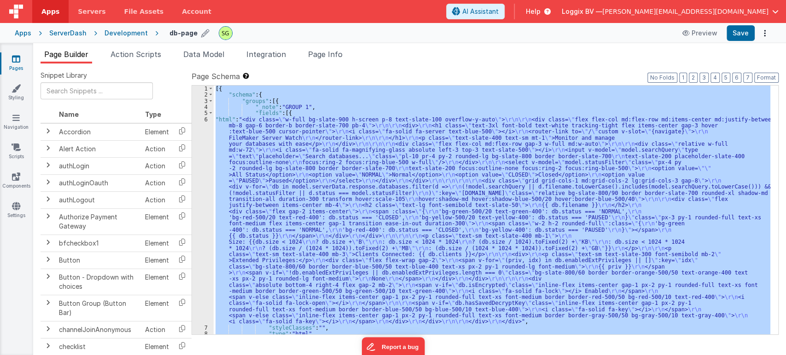
click at [207, 120] on div "6" at bounding box center [203, 221] width 22 height 209
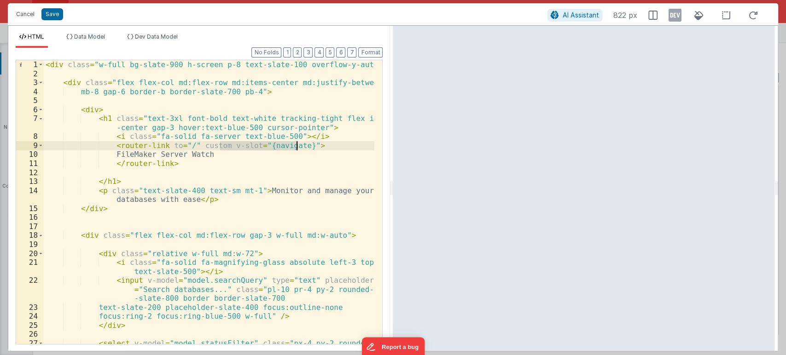
drag, startPoint x: 219, startPoint y: 146, endPoint x: 295, endPoint y: 149, distance: 76.0
click at [295, 149] on div "< div class = "w-full bg-slate-900 h-screen p-8 text-slate-100 overflow-y-auto"…" at bounding box center [209, 215] width 331 height 311
click at [45, 14] on button "Save" at bounding box center [52, 14] width 22 height 12
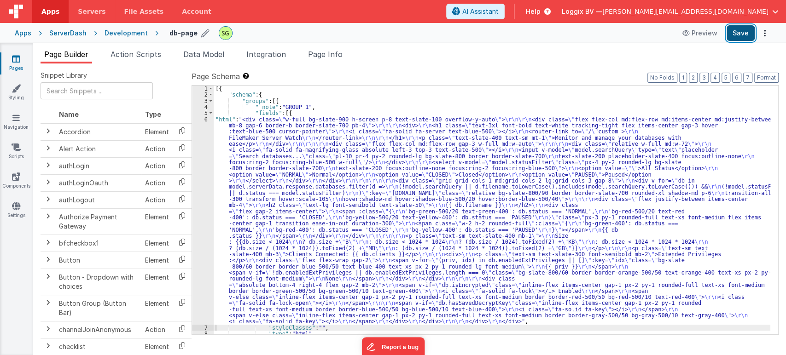
click at [732, 33] on button "Save" at bounding box center [741, 33] width 28 height 16
click at [204, 121] on div "6" at bounding box center [203, 221] width 22 height 209
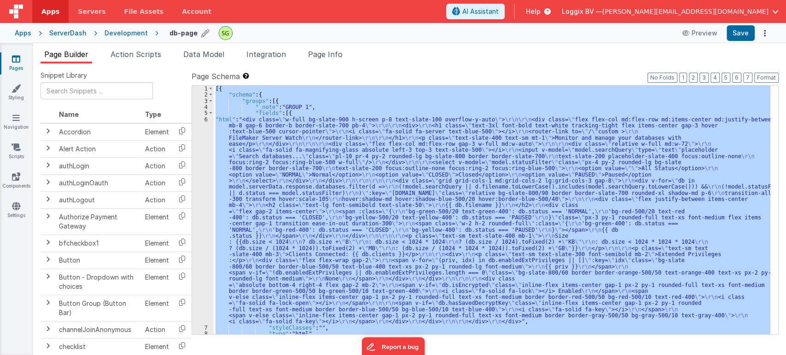
click at [204, 121] on div "6" at bounding box center [203, 221] width 22 height 209
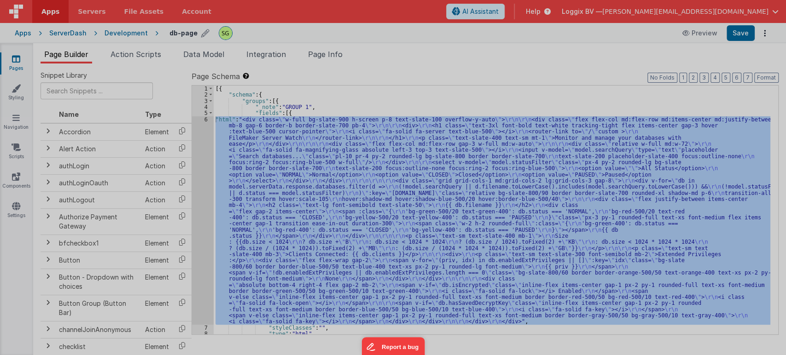
click at [204, 121] on div at bounding box center [393, 177] width 786 height 355
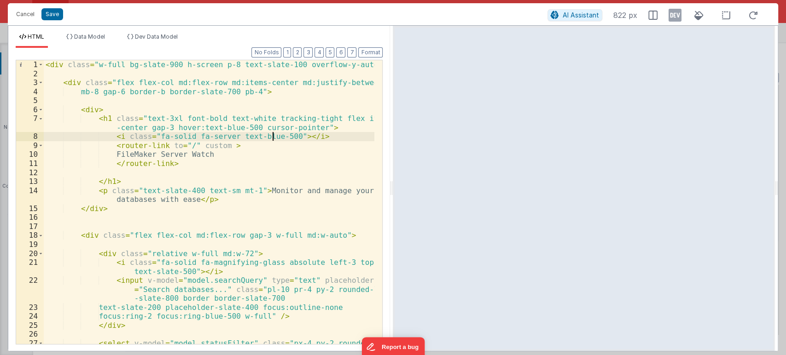
click at [271, 136] on div "< div class = "w-full bg-slate-900 h-screen p-8 text-slate-100 overflow-y-auto"…" at bounding box center [209, 215] width 331 height 311
click at [52, 9] on button "Save" at bounding box center [52, 14] width 22 height 12
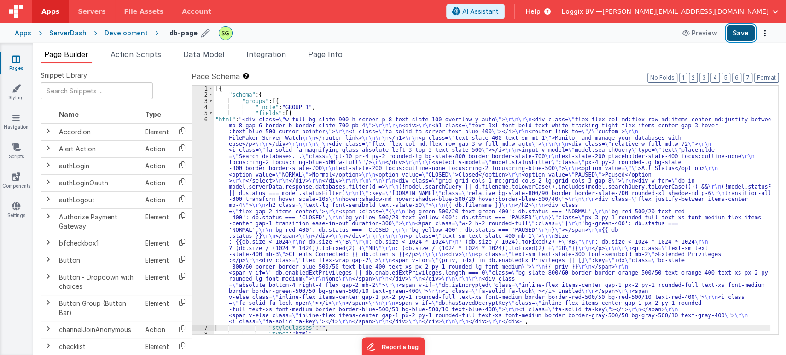
click at [738, 25] on button "Save" at bounding box center [741, 33] width 28 height 16
click at [206, 118] on div "6" at bounding box center [203, 221] width 22 height 209
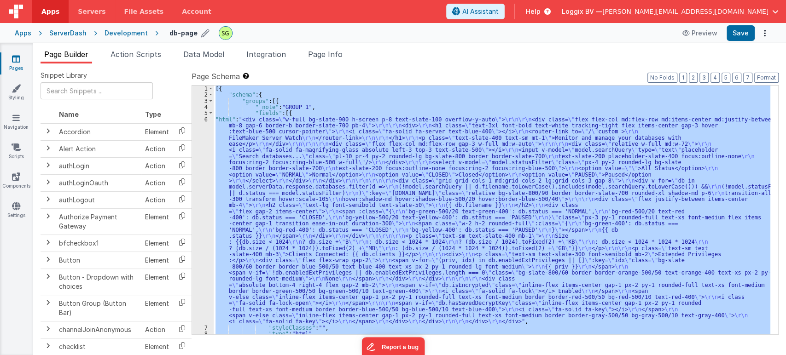
click at [206, 118] on div "6" at bounding box center [203, 221] width 22 height 209
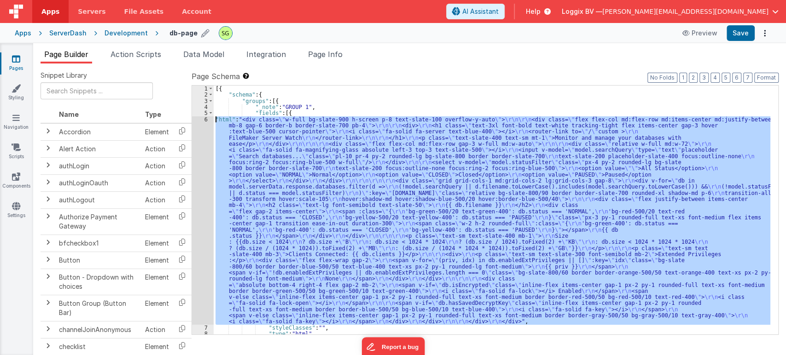
click at [206, 118] on div "6" at bounding box center [203, 221] width 22 height 209
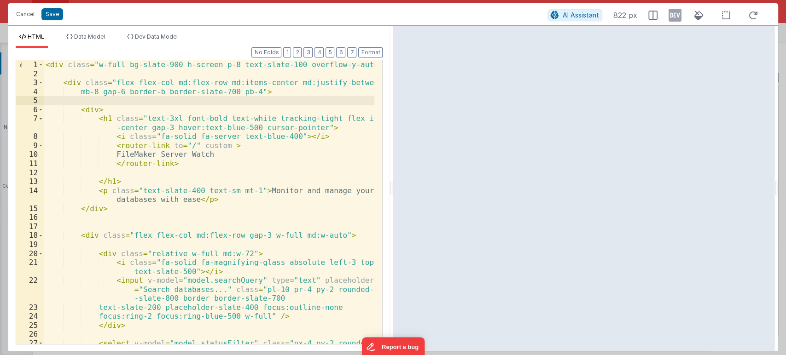
click at [269, 135] on div "< div class = "w-full bg-slate-900 h-screen p-8 text-slate-100 overflow-y-auto"…" at bounding box center [209, 215] width 331 height 311
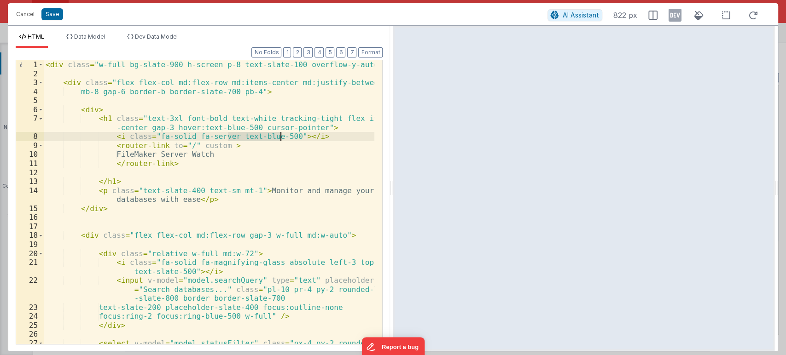
drag, startPoint x: 227, startPoint y: 135, endPoint x: 279, endPoint y: 138, distance: 52.1
click at [279, 138] on div "< div class = "w-full bg-slate-900 h-screen p-8 text-slate-100 overflow-y-auto"…" at bounding box center [209, 215] width 331 height 311
click at [220, 144] on div "< div class = "w-full bg-slate-900 h-screen p-8 text-slate-100 overflow-y-auto"…" at bounding box center [209, 215] width 331 height 311
click at [203, 146] on div "< div class = "w-full bg-slate-900 h-screen p-8 text-slate-100 overflow-y-auto"…" at bounding box center [209, 215] width 331 height 311
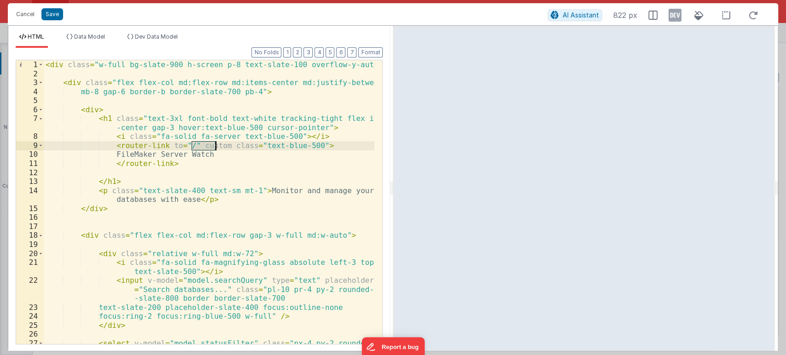
click at [203, 146] on div "< div class = "w-full bg-slate-900 h-screen p-8 text-slate-100 overflow-y-auto"…" at bounding box center [209, 215] width 331 height 311
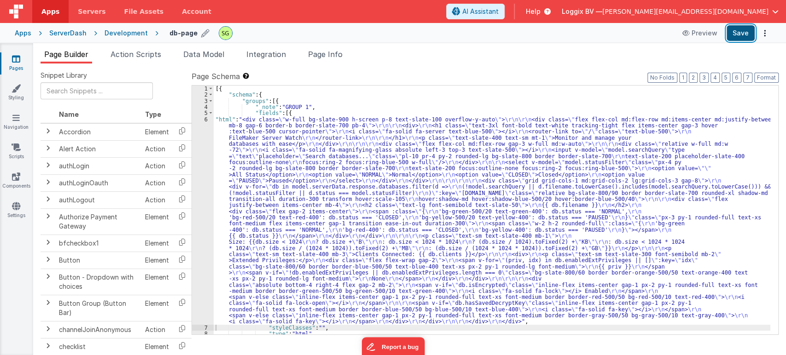
click at [732, 37] on button "Save" at bounding box center [741, 33] width 28 height 16
click at [12, 66] on link "Pages" at bounding box center [16, 63] width 33 height 18
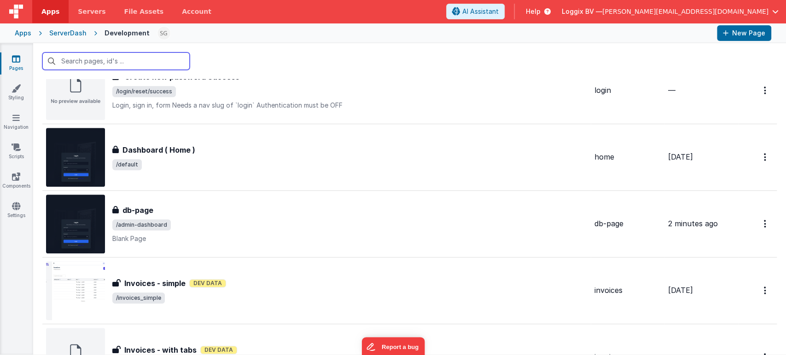
scroll to position [593, 0]
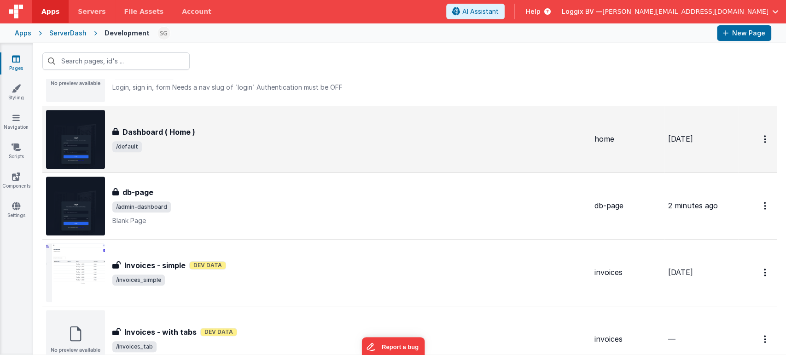
click at [253, 153] on div "Dashboard ( Home ) Dashboard ( Home ) /default" at bounding box center [316, 139] width 541 height 59
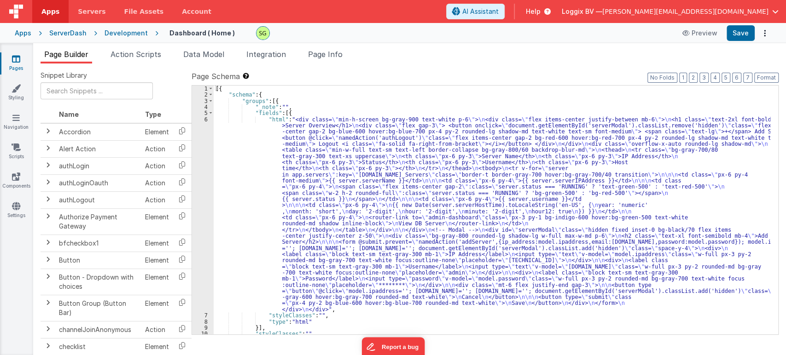
click at [206, 119] on div "6" at bounding box center [203, 215] width 22 height 197
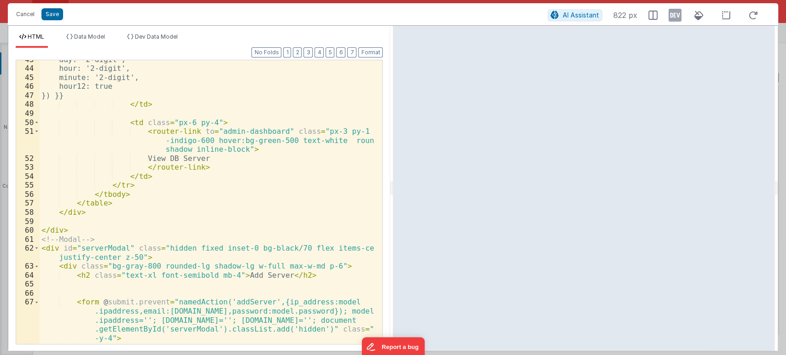
scroll to position [525, 0]
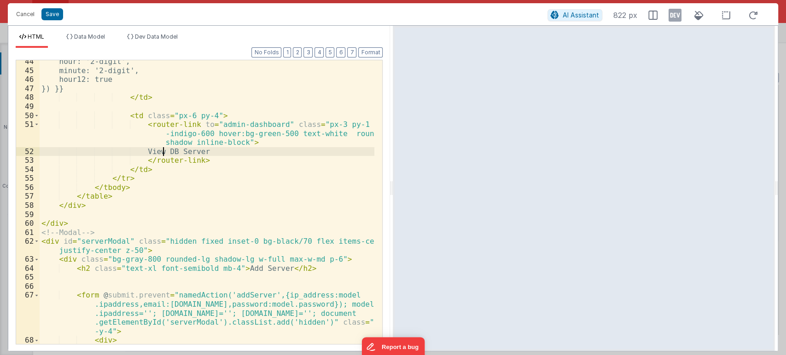
click at [162, 150] on div "hour: '2-digit', minute: '2-digit', hour12: true }) }} </ td > < td class = "px…" at bounding box center [207, 212] width 335 height 311
click at [200, 154] on div "hour: '2-digit', minute: '2-digit', hour12: true }) }} </ td > < td class = "px…" at bounding box center [207, 212] width 335 height 311
click at [55, 14] on button "Save" at bounding box center [52, 14] width 22 height 12
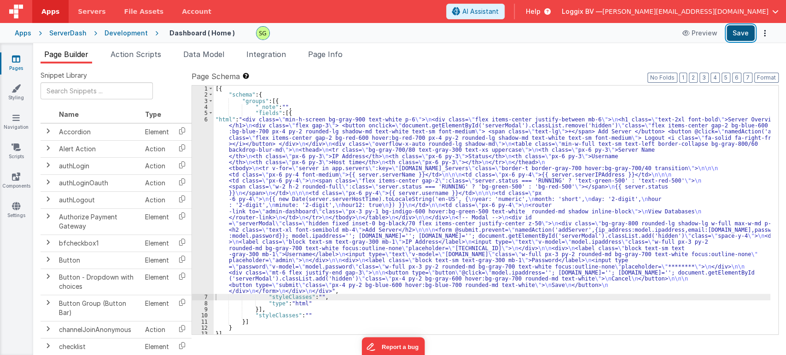
click at [741, 35] on button "Save" at bounding box center [741, 33] width 28 height 16
click at [205, 118] on div "6" at bounding box center [203, 206] width 22 height 178
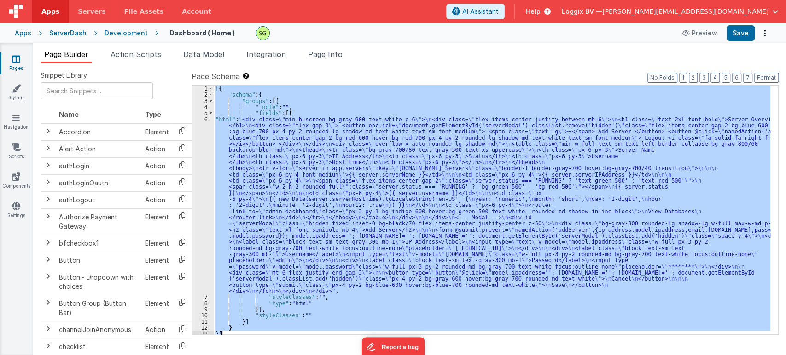
click at [205, 118] on div "6" at bounding box center [203, 206] width 22 height 178
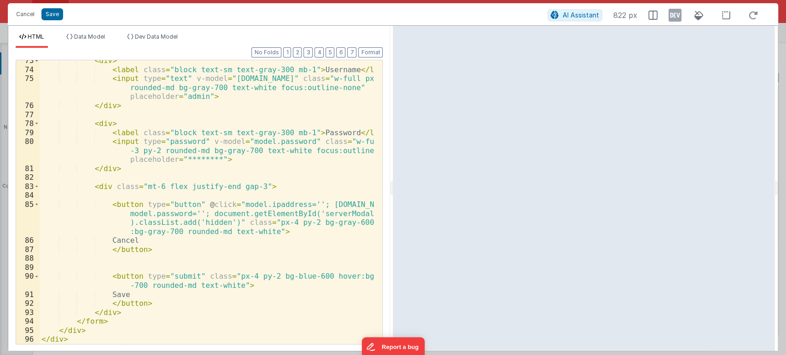
scroll to position [877, 0]
click at [200, 315] on div "< div > < label class = "block text-sm text-gray-300 mb-1" > Username </ label …" at bounding box center [207, 207] width 335 height 302
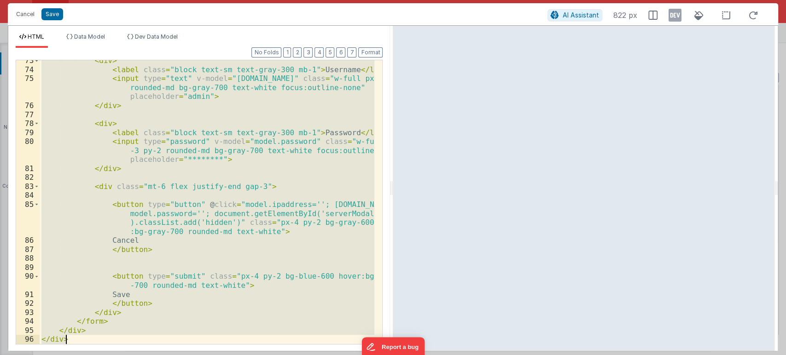
click at [215, 185] on div "< div > < label class = "block text-sm text-gray-300 mb-1" > Username </ label …" at bounding box center [207, 202] width 335 height 284
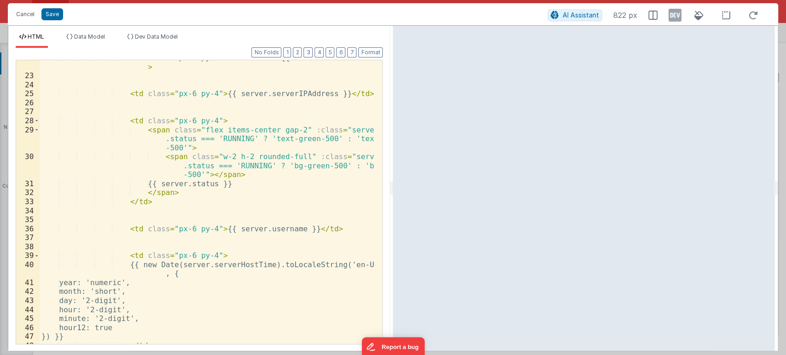
scroll to position [277, 0]
click at [266, 192] on div "< td class = "px-6 py-4 font-medium" > {{ server.serverName }} </ td > < td cla…" at bounding box center [207, 208] width 335 height 311
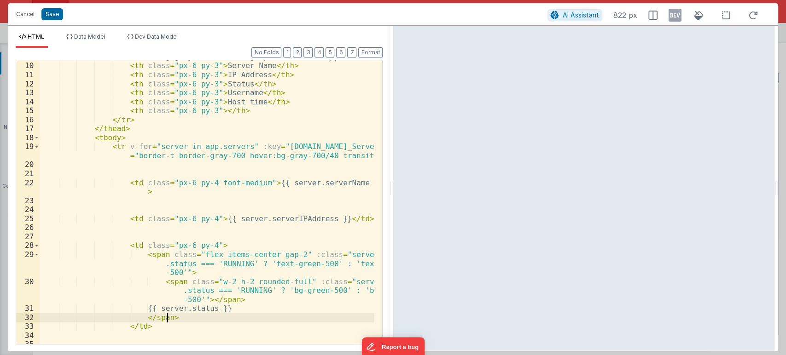
scroll to position [151, 0]
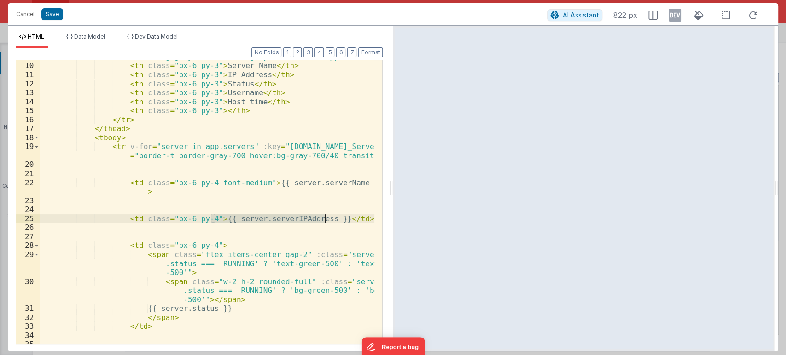
drag, startPoint x: 211, startPoint y: 220, endPoint x: 324, endPoint y: 221, distance: 112.4
click at [324, 221] on div "< tr class = "bg-gray-700/80 text-gray-300 text-xs uppercase" > < th class = "p…" at bounding box center [207, 203] width 335 height 302
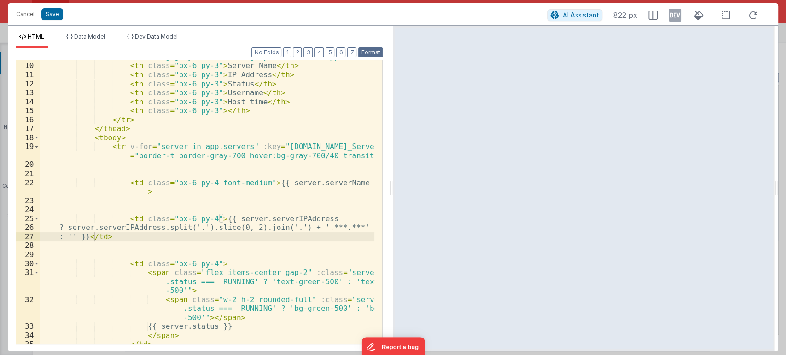
click at [377, 52] on button "Format" at bounding box center [370, 52] width 24 height 10
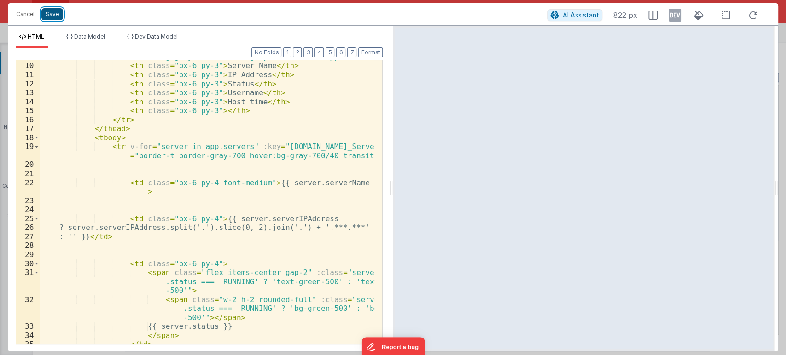
click at [54, 9] on button "Save" at bounding box center [52, 14] width 22 height 12
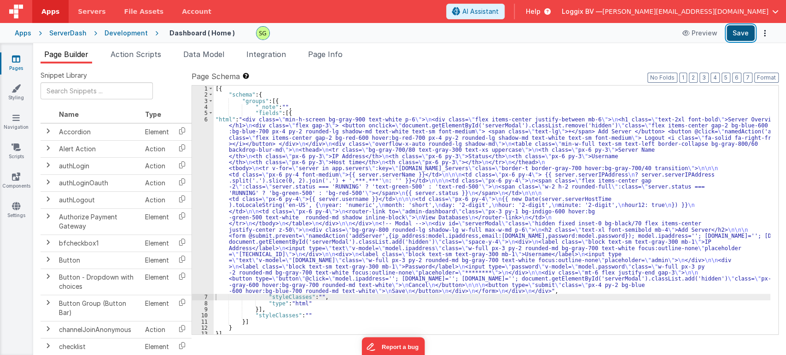
click at [738, 30] on button "Save" at bounding box center [741, 33] width 28 height 16
click at [205, 121] on div "6" at bounding box center [203, 206] width 22 height 178
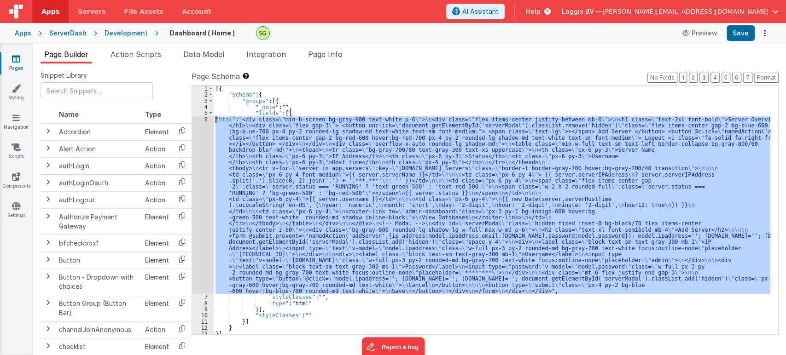
click at [205, 121] on div "6" at bounding box center [203, 206] width 22 height 178
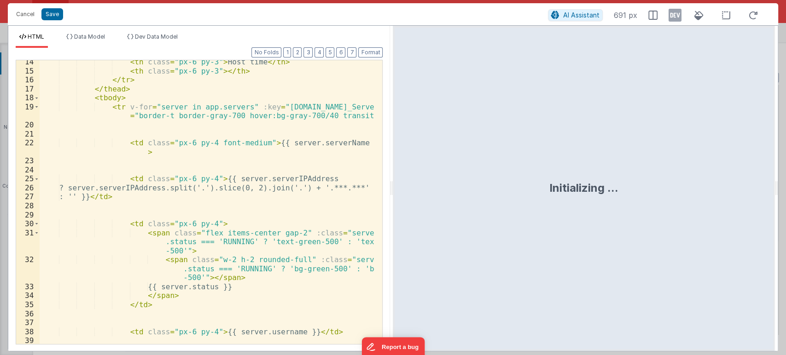
scroll to position [192, 0]
click at [251, 187] on div "< th class = "px-6 py-3" > Host time </ th > < th class = "px-6 py-3" > </ th >…" at bounding box center [207, 209] width 335 height 302
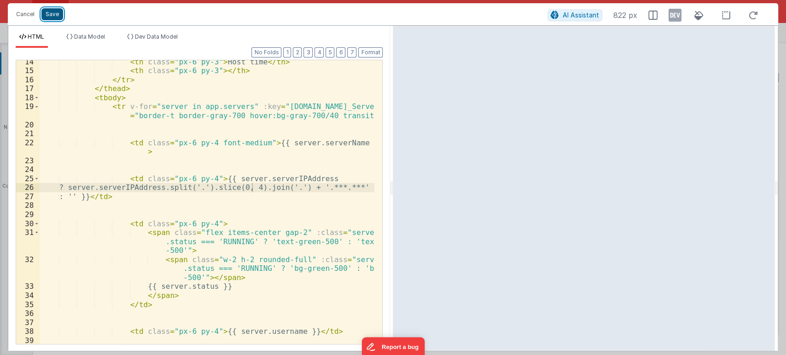
click at [51, 13] on button "Save" at bounding box center [52, 14] width 22 height 12
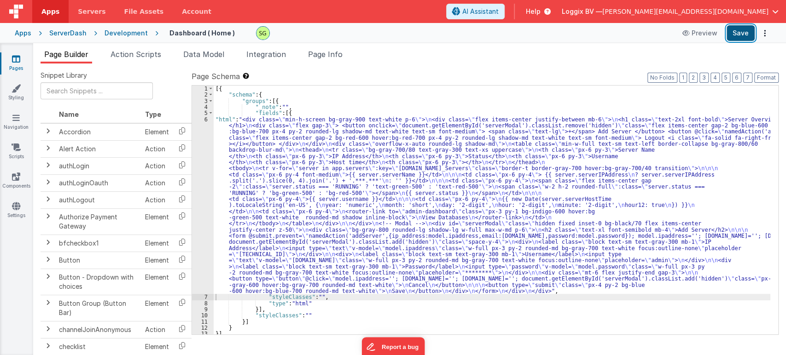
click at [735, 35] on button "Save" at bounding box center [741, 33] width 28 height 16
click at [206, 121] on div "6" at bounding box center [203, 206] width 22 height 178
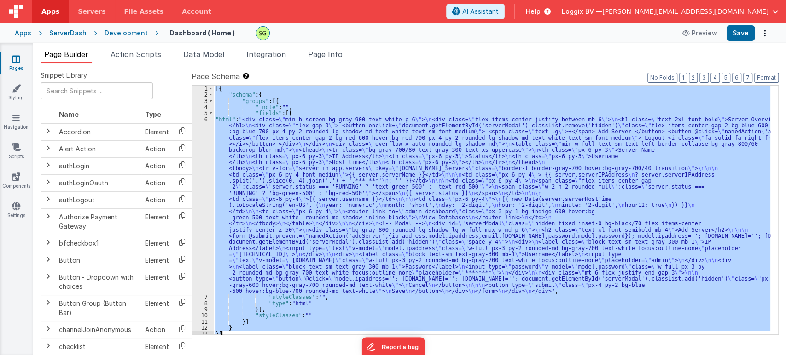
click at [206, 121] on div "6" at bounding box center [203, 206] width 22 height 178
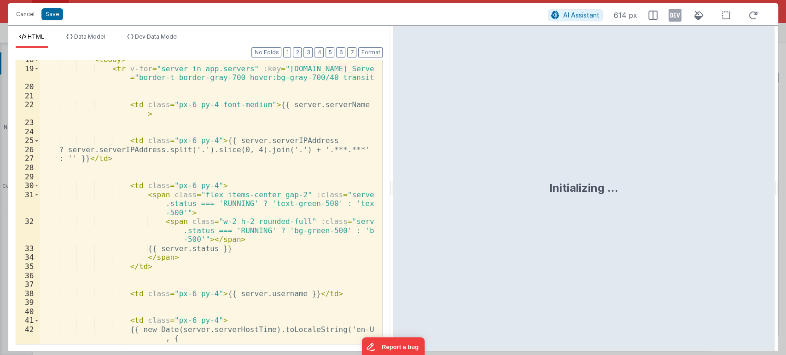
scroll to position [230, 0]
drag, startPoint x: 256, startPoint y: 150, endPoint x: 350, endPoint y: 150, distance: 93.9
click at [350, 150] on div "< tbody > < tr v-for = "server in app.servers" :key = "[DOMAIN_NAME]_Servers" c…" at bounding box center [207, 206] width 335 height 302
click at [251, 147] on div "< tbody > < tr v-for = "server in app.servers" :key = "[DOMAIN_NAME]_Servers" c…" at bounding box center [207, 206] width 335 height 302
click at [363, 48] on button "Format" at bounding box center [370, 52] width 24 height 10
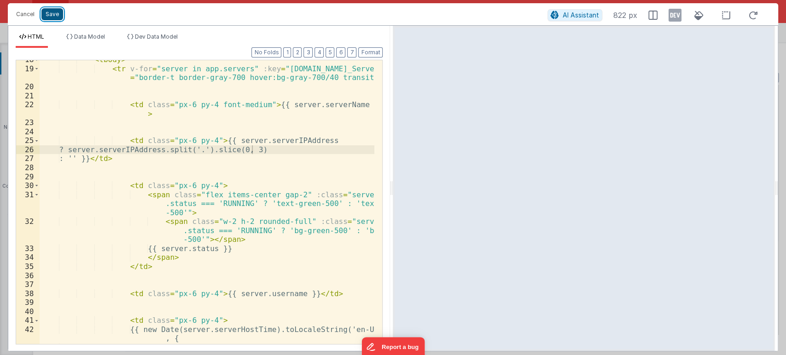
click at [51, 10] on button "Save" at bounding box center [52, 14] width 22 height 12
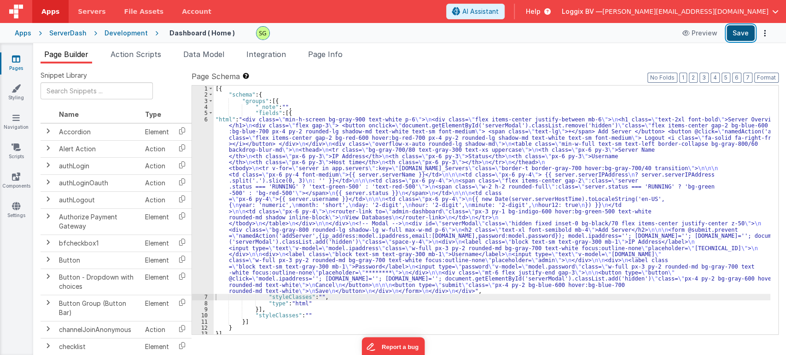
click at [734, 39] on button "Save" at bounding box center [741, 33] width 28 height 16
click at [206, 120] on div "6" at bounding box center [203, 206] width 22 height 178
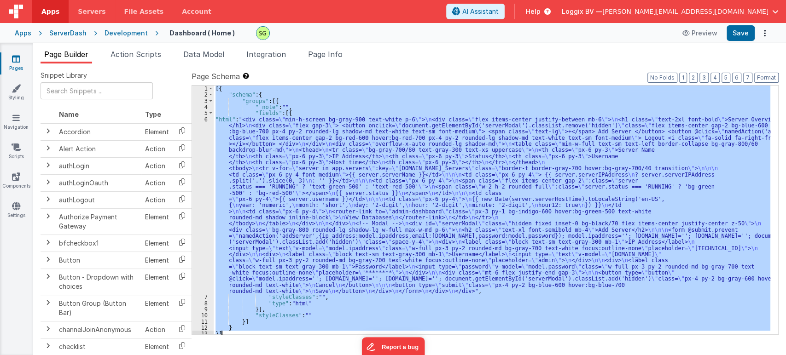
click at [206, 120] on div "6" at bounding box center [203, 206] width 22 height 178
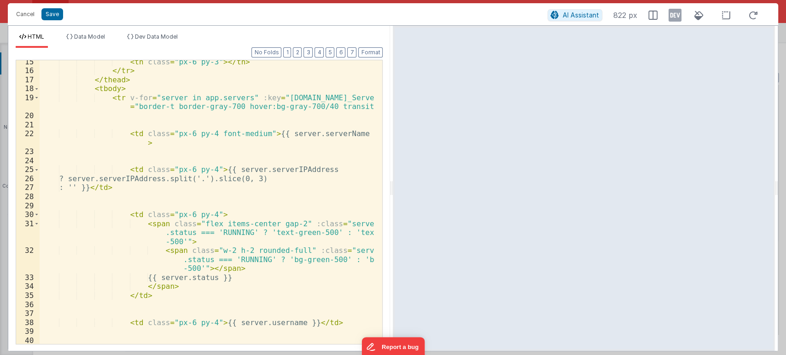
scroll to position [201, 0]
click at [251, 178] on div "< th class = "px-6 py-3" > </ th > </ tr > </ thead > < tbody > < tr v-for = "s…" at bounding box center [207, 209] width 335 height 302
click at [265, 182] on div "< th class = "px-6 py-3" > </ th > </ tr > </ thead > < tbody > < tr v-for = "s…" at bounding box center [207, 209] width 335 height 302
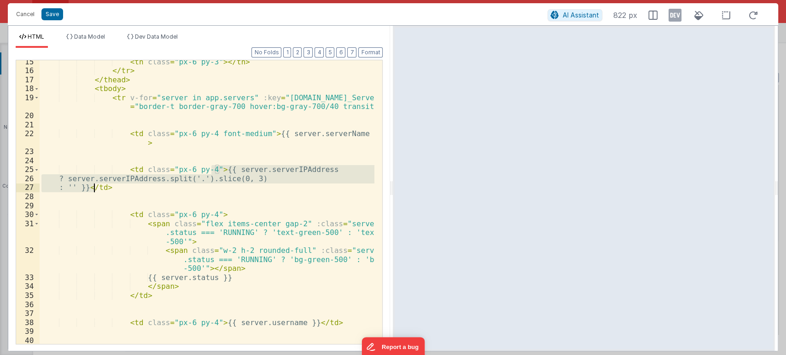
drag, startPoint x: 212, startPoint y: 169, endPoint x: 93, endPoint y: 186, distance: 120.8
click at [93, 186] on div "< th class = "px-6 py-3" > </ th > </ tr > </ thead > < tbody > < tr v-for = "s…" at bounding box center [207, 209] width 335 height 302
drag, startPoint x: 261, startPoint y: 179, endPoint x: 314, endPoint y: 175, distance: 53.1
click at [314, 175] on div "< th class = "px-6 py-3" > </ th > </ tr > </ thead > < tbody > < tr v-for = "s…" at bounding box center [207, 209] width 335 height 302
click at [314, 175] on div "< th class = "px-6 py-3" > </ th > </ tr > </ thead > < tbody > < tr v-for = "s…" at bounding box center [207, 202] width 335 height 284
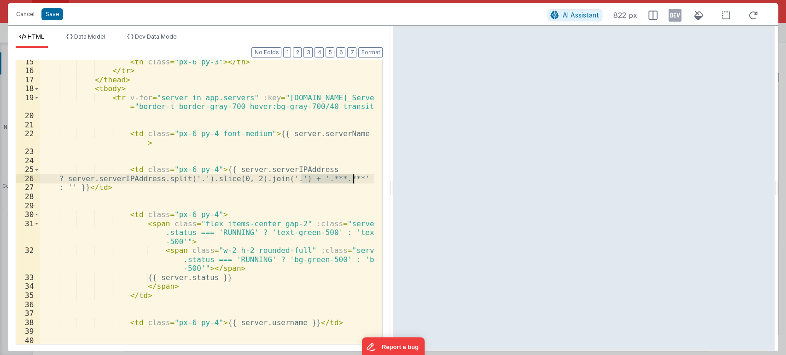
drag, startPoint x: 299, startPoint y: 179, endPoint x: 353, endPoint y: 179, distance: 53.4
click at [353, 179] on div "< th class = "px-6 py-3" > </ th > </ tr > </ thead > < tbody > < tr v-for = "s…" at bounding box center [207, 209] width 335 height 302
click at [251, 177] on div "< th class = "px-6 py-3" > </ th > </ tr > </ thead > < tbody > < tr v-for = "s…" at bounding box center [207, 209] width 335 height 302
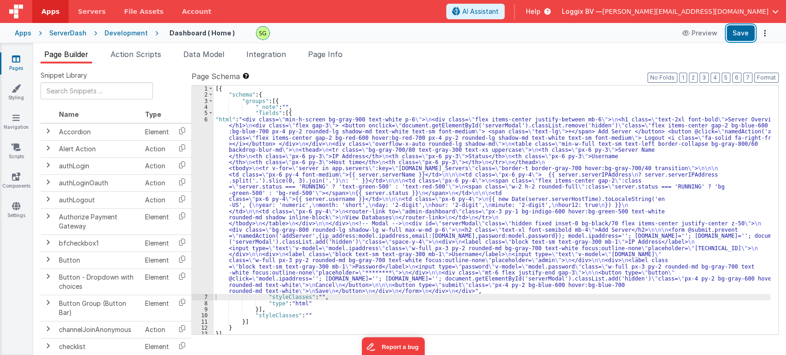
click at [742, 36] on button "Save" at bounding box center [741, 33] width 28 height 16
click at [206, 121] on div "6" at bounding box center [203, 206] width 22 height 178
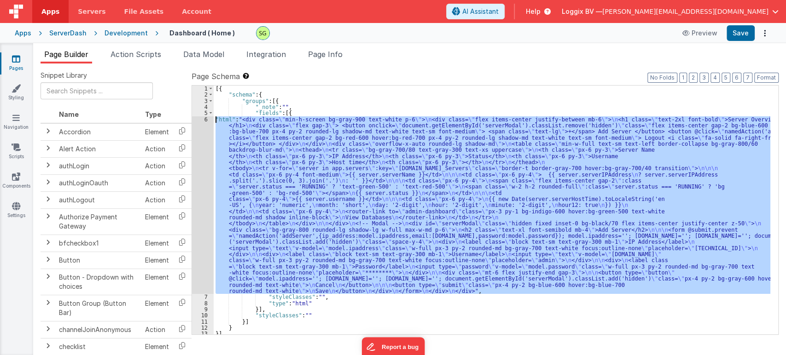
click at [206, 121] on div "6" at bounding box center [203, 206] width 22 height 178
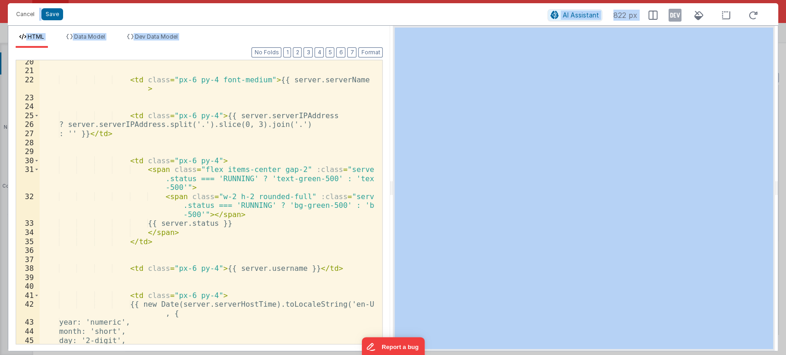
scroll to position [255, 0]
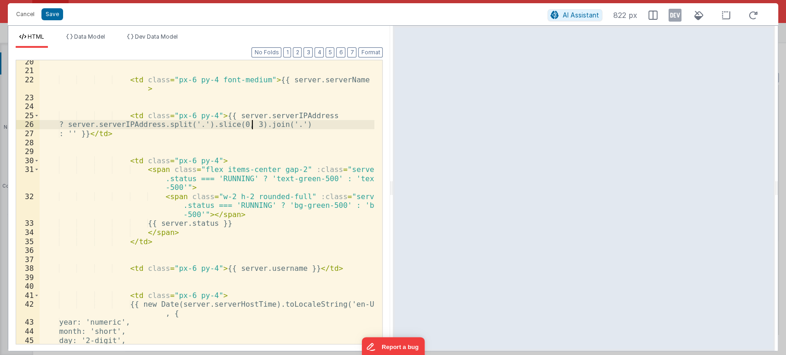
click at [251, 125] on div "< td class = "px-6 py-4 font-medium" > {{ server.serverName }} </ td > < td cla…" at bounding box center [207, 209] width 335 height 302
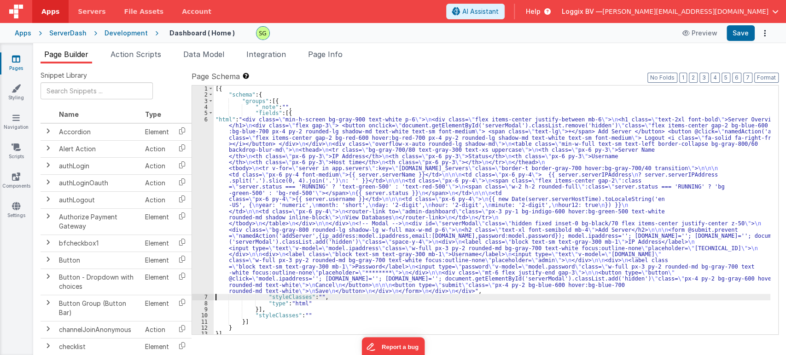
click at [205, 118] on div "6" at bounding box center [203, 206] width 22 height 178
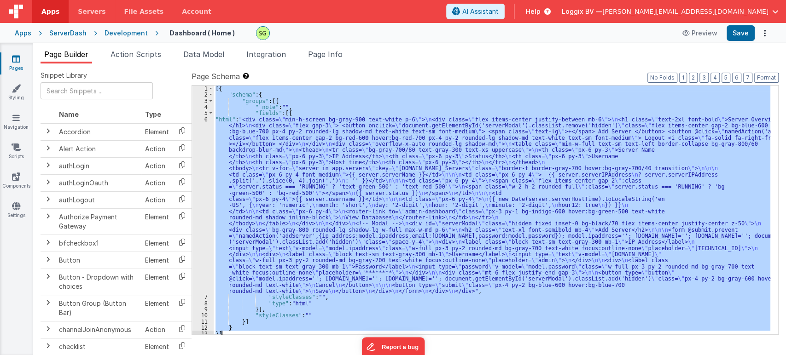
click at [205, 118] on div "6" at bounding box center [203, 206] width 22 height 178
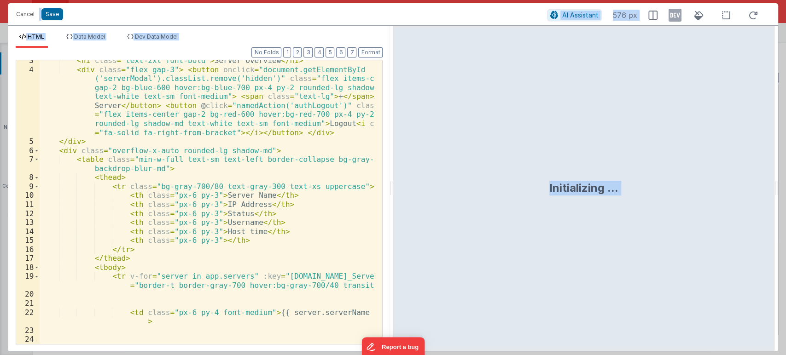
scroll to position [22, 0]
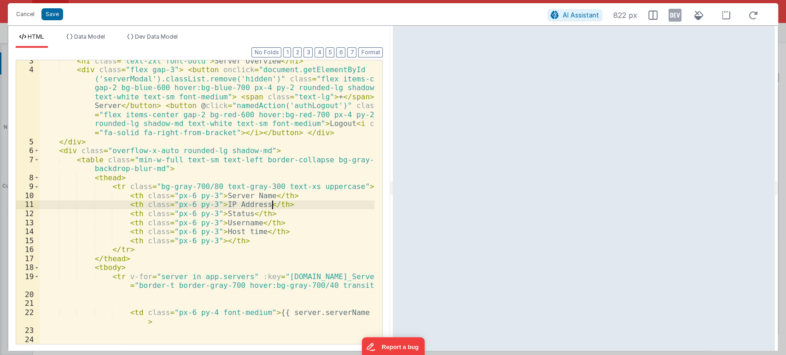
click at [278, 203] on div "< h1 class = "text-2xl font-bold" > Server Overview </ h1 > < div class = "flex…" at bounding box center [207, 208] width 335 height 302
drag, startPoint x: 122, startPoint y: 204, endPoint x: 276, endPoint y: 207, distance: 154.7
click at [276, 207] on div "< h1 class = "text-2xl font-bold" > Server Overview </ h1 > < div class = "flex…" at bounding box center [207, 208] width 335 height 302
click at [276, 207] on div "< h1 class = "text-2xl font-bold" > Server Overview </ h1 > < div class = "flex…" at bounding box center [207, 202] width 335 height 284
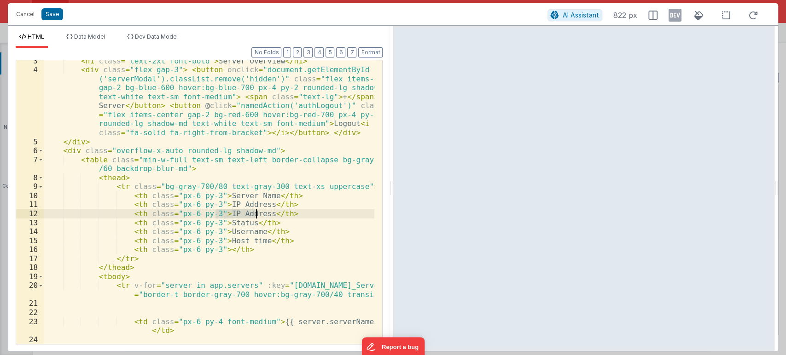
drag, startPoint x: 216, startPoint y: 212, endPoint x: 256, endPoint y: 216, distance: 41.2
click at [256, 216] on div "< h1 class = "text-2xl font-bold" > Server Overview </ h1 > < div class = "flex…" at bounding box center [209, 208] width 331 height 302
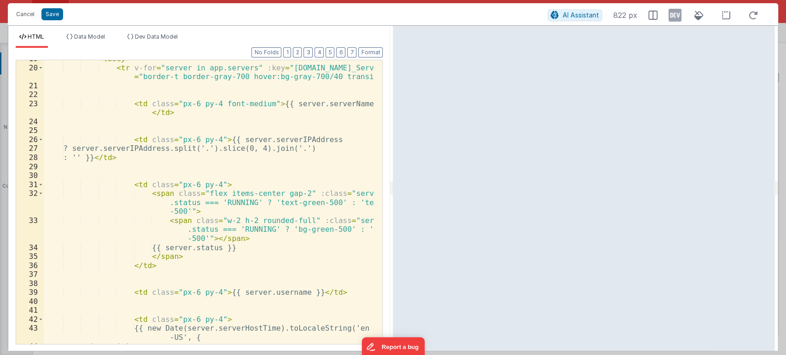
scroll to position [239, 0]
drag, startPoint x: 125, startPoint y: 186, endPoint x: 220, endPoint y: 187, distance: 94.4
click at [220, 187] on div "< tbody > < tr v-for = "server in app.servers" :key = "[DOMAIN_NAME]_Servers" c…" at bounding box center [209, 207] width 331 height 302
click at [154, 173] on div "< tbody > < tr v-for = "server in app.servers" :key = "[DOMAIN_NAME]_Servers" c…" at bounding box center [209, 207] width 331 height 302
paste textarea
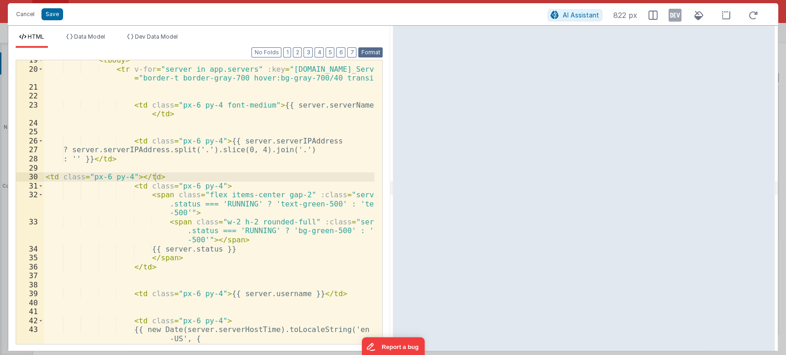
click at [379, 50] on button "Format" at bounding box center [370, 52] width 24 height 10
click at [216, 176] on div "< tbody > < tr v-for = "server in app.servers" :key = "[DOMAIN_NAME]_Servers" c…" at bounding box center [209, 207] width 331 height 302
click at [52, 10] on button "Save" at bounding box center [52, 14] width 22 height 12
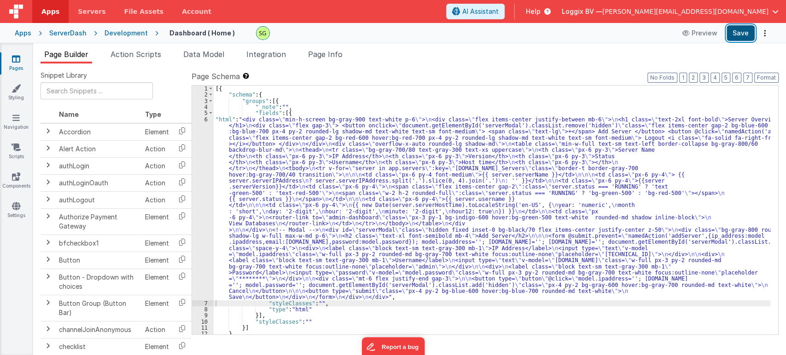
click at [740, 26] on button "Save" at bounding box center [741, 33] width 28 height 16
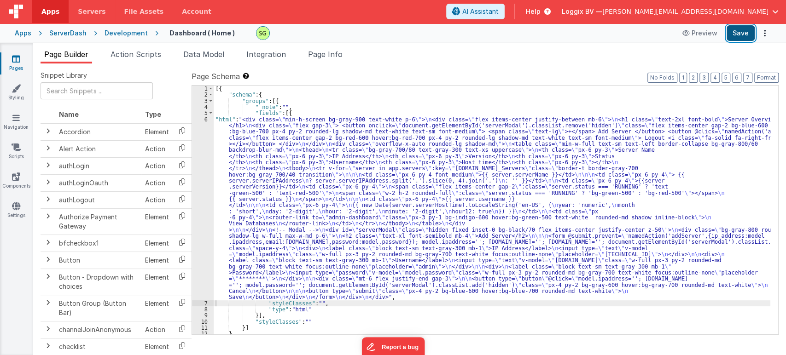
click at [744, 35] on button "Save" at bounding box center [741, 33] width 28 height 16
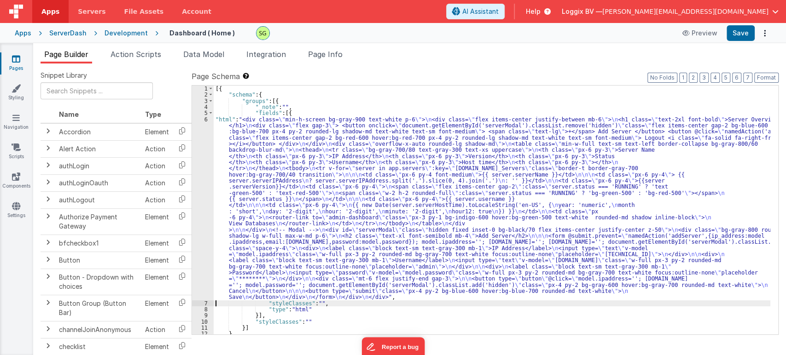
click at [205, 118] on div "6" at bounding box center [203, 209] width 22 height 184
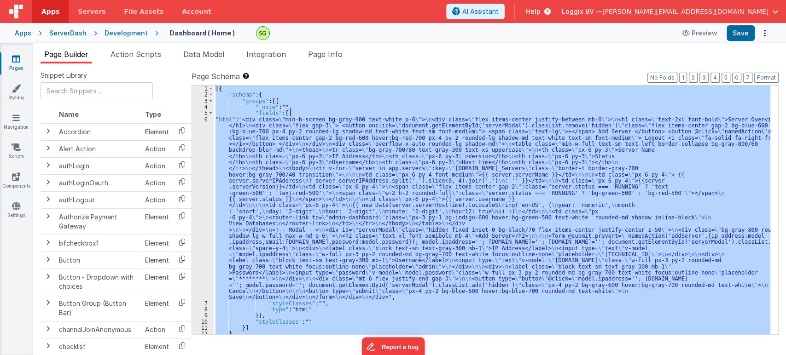
click at [205, 118] on div "6" at bounding box center [203, 209] width 22 height 184
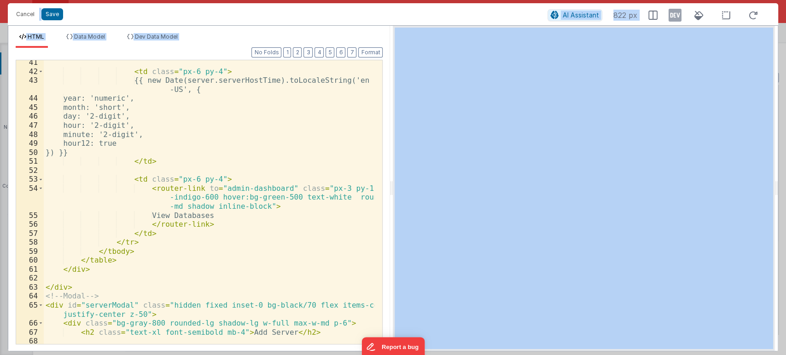
scroll to position [488, 0]
click at [240, 221] on div "< td class = "px-6 py-4" > {{ new Date(server.serverHostTime).toLocaleString('e…" at bounding box center [209, 209] width 331 height 302
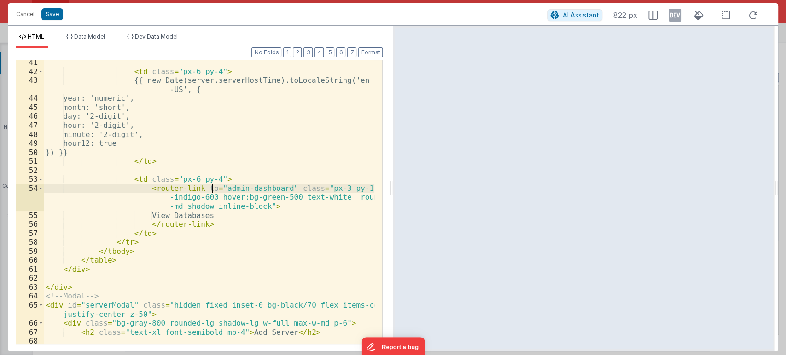
click at [210, 191] on div "< td class = "px-6 py-4" > {{ new Date(server.serverHostTime).toLocaleString('e…" at bounding box center [209, 209] width 331 height 302
click at [265, 205] on div "< td class = "px-6 py-4" > {{ new Date(server.serverHostTime).toLocaleString('e…" at bounding box center [209, 209] width 331 height 302
click at [212, 190] on div "< td class = "px-6 py-4" > {{ new Date(server.serverHostTime).toLocaleString('e…" at bounding box center [209, 209] width 331 height 302
click at [45, 13] on button "Save" at bounding box center [52, 14] width 22 height 12
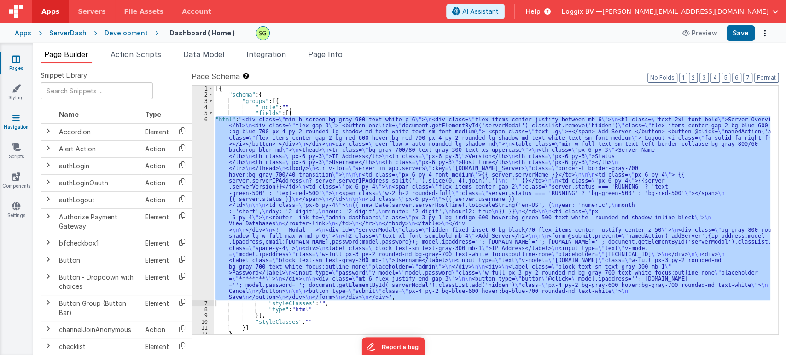
click at [11, 119] on link "Navigation" at bounding box center [16, 122] width 33 height 18
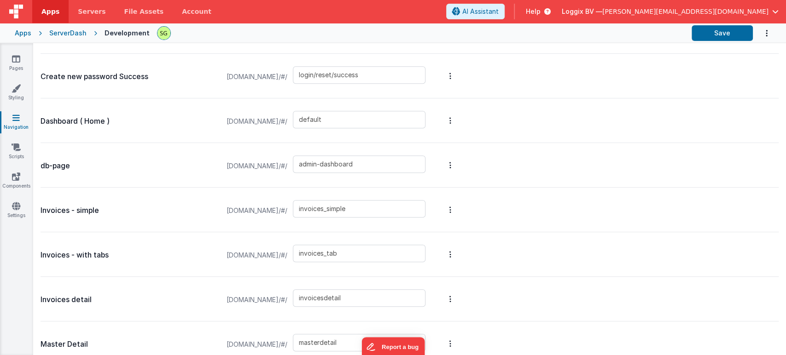
scroll to position [420, 0]
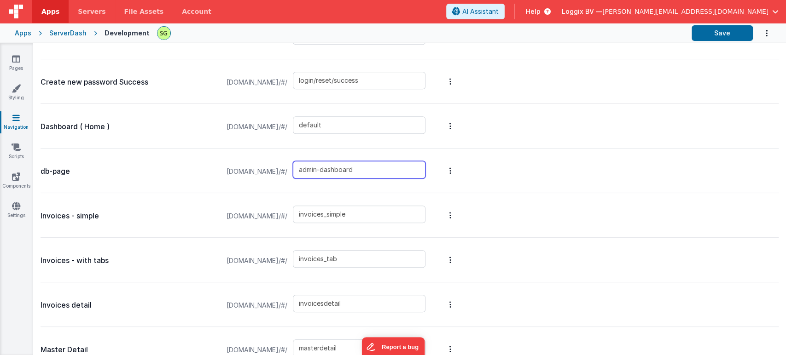
drag, startPoint x: 401, startPoint y: 168, endPoint x: 310, endPoint y: 169, distance: 90.3
click at [310, 169] on div "[DOMAIN_NAME]/#/ admin-dashboard" at bounding box center [326, 171] width 210 height 35
type input "db-page"
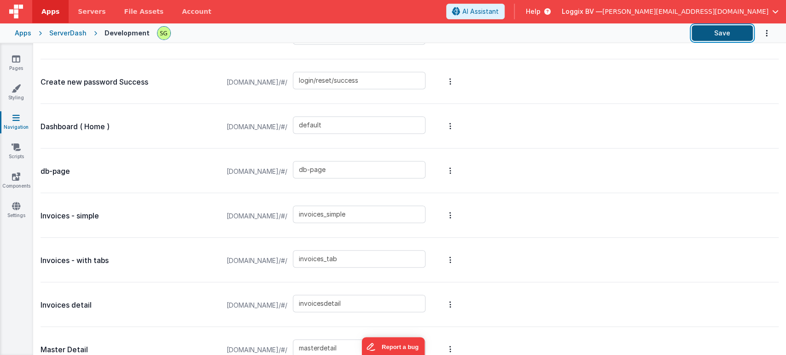
click at [701, 38] on button "Save" at bounding box center [722, 33] width 61 height 16
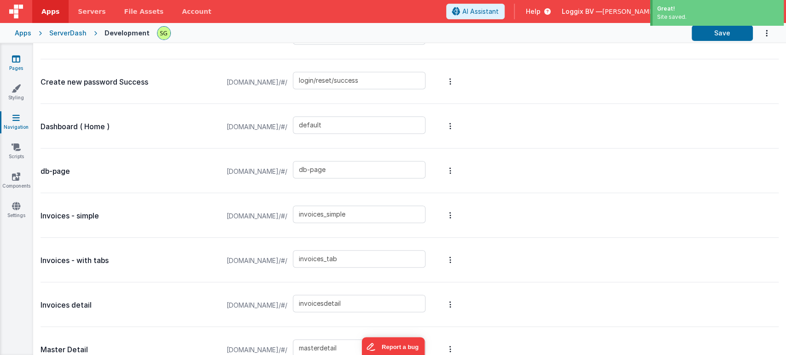
click at [16, 59] on icon at bounding box center [16, 58] width 8 height 9
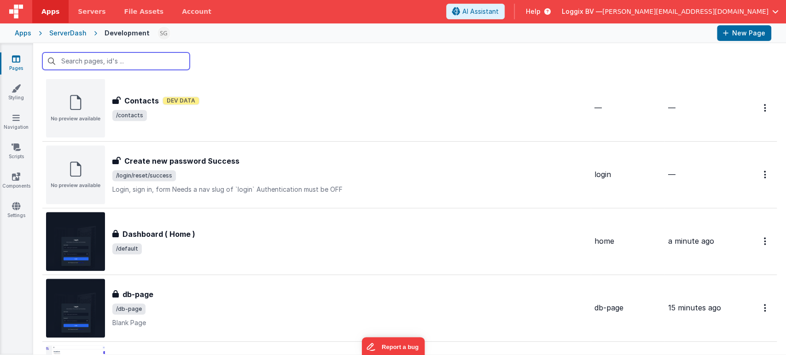
scroll to position [534, 0]
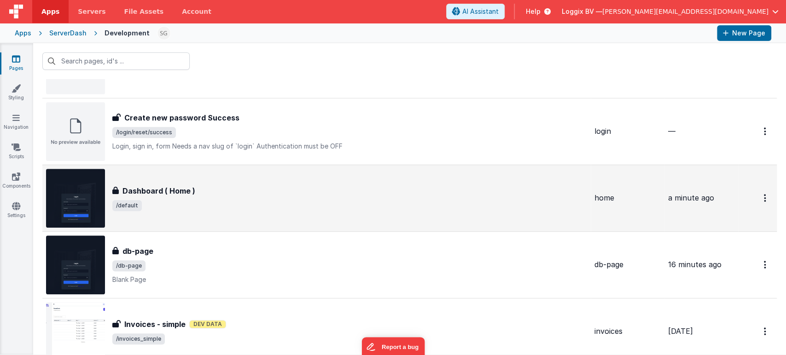
click at [293, 202] on span "/default" at bounding box center [349, 205] width 475 height 11
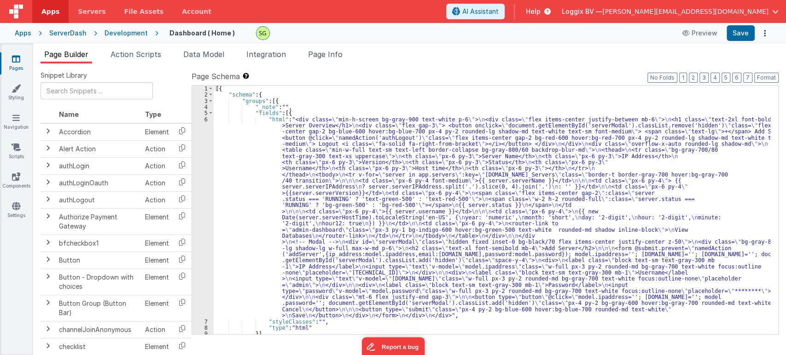
click at [206, 119] on div "6" at bounding box center [203, 218] width 22 height 203
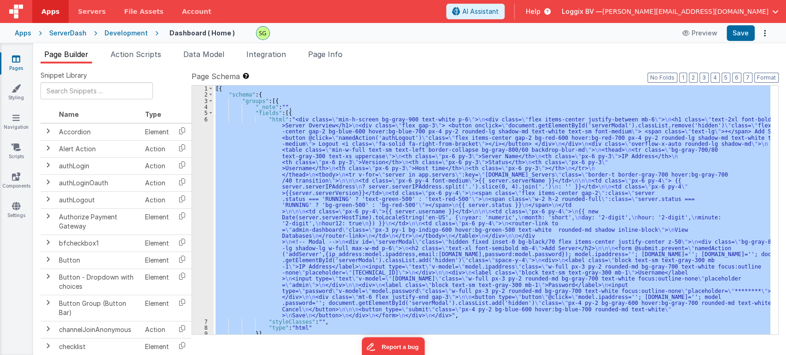
click at [206, 119] on div "6" at bounding box center [203, 218] width 22 height 203
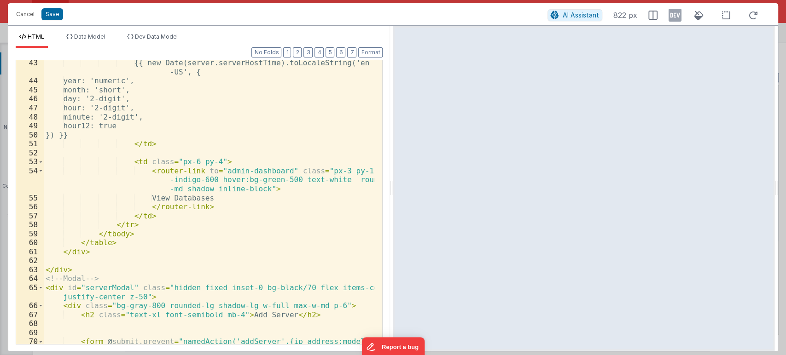
scroll to position [502, 0]
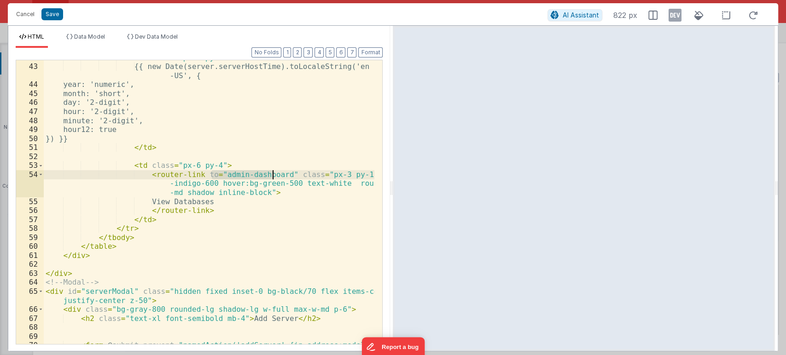
drag, startPoint x: 211, startPoint y: 175, endPoint x: 272, endPoint y: 178, distance: 60.4
click at [272, 178] on div "< td class = "px-6 py-4" > {{ new Date(server.serverHostTime).toLocaleString('e…" at bounding box center [209, 222] width 331 height 338
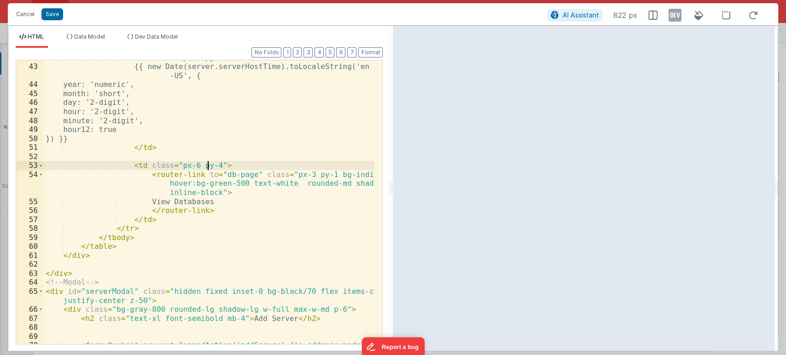
click at [206, 161] on div "< td class = "px-6 py-4" > {{ new Date(server.serverHostTime).toLocaleString('e…" at bounding box center [209, 222] width 331 height 338
click at [52, 17] on button "Save" at bounding box center [52, 14] width 22 height 12
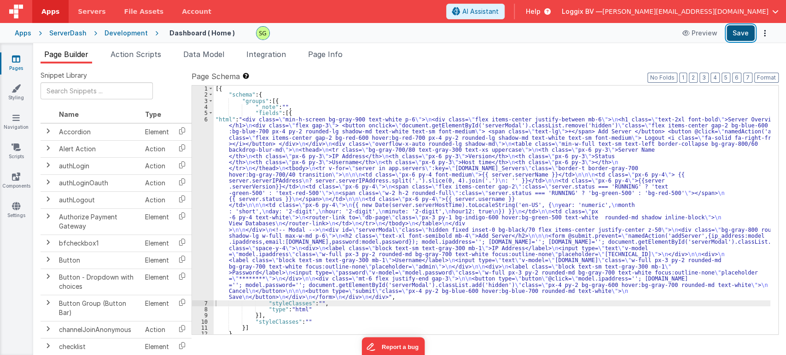
click at [745, 35] on button "Save" at bounding box center [741, 33] width 28 height 16
click at [109, 28] on div "Apps ServerDash Development Dashboard ( Home ) Preview Save" at bounding box center [393, 33] width 786 height 20
click at [133, 34] on div "Development" at bounding box center [126, 33] width 43 height 9
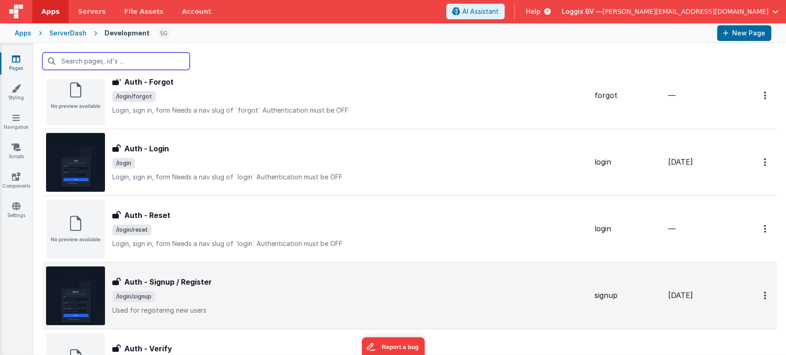
scroll to position [179, 0]
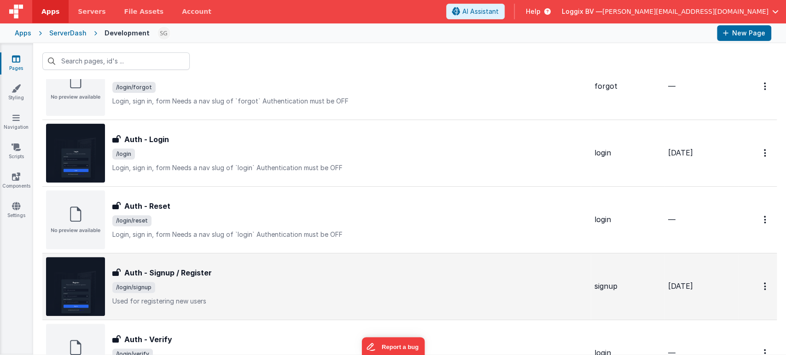
click at [256, 284] on span "/login/signup" at bounding box center [349, 287] width 475 height 11
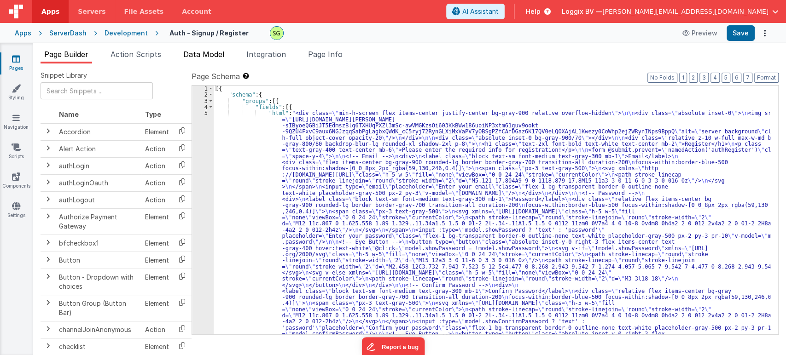
click at [212, 58] on span "Data Model" at bounding box center [203, 54] width 41 height 9
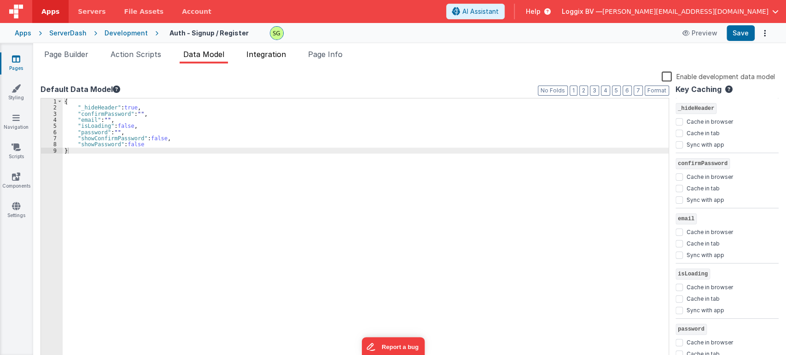
click at [254, 55] on span "Integration" at bounding box center [266, 54] width 40 height 9
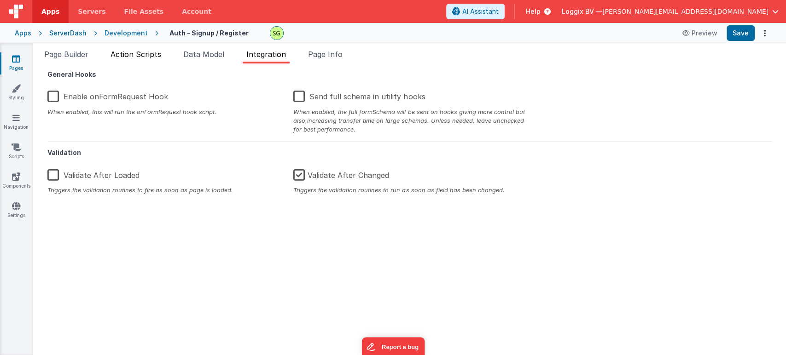
click at [128, 58] on span "Action Scripts" at bounding box center [136, 54] width 51 height 9
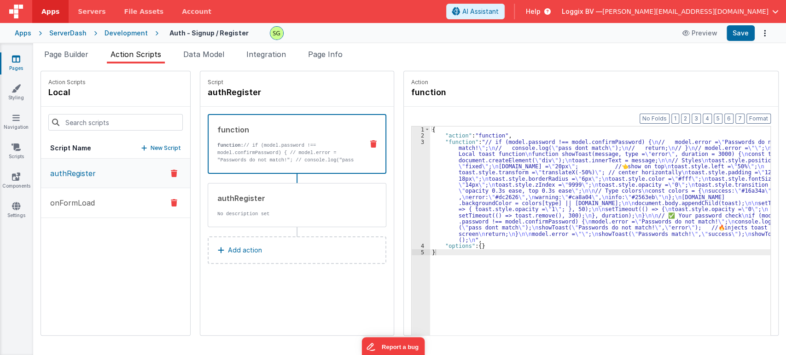
click at [97, 204] on button "onFormLoad" at bounding box center [115, 203] width 149 height 30
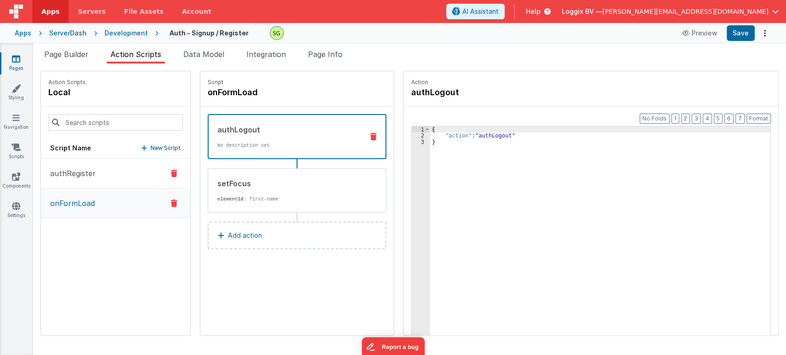
click at [81, 173] on p "authRegister" at bounding box center [70, 173] width 51 height 11
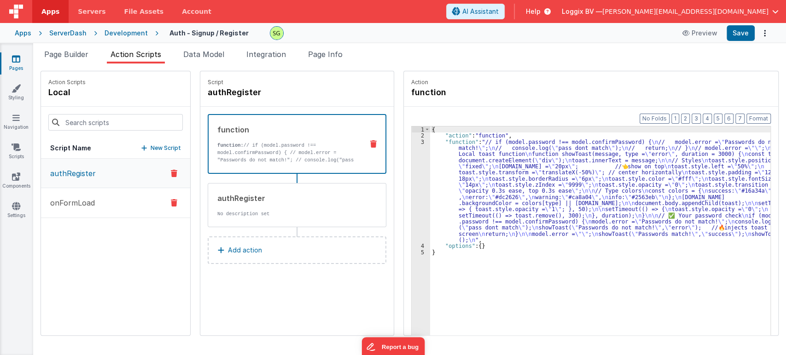
click at [86, 208] on p "onFormLoad" at bounding box center [70, 203] width 50 height 11
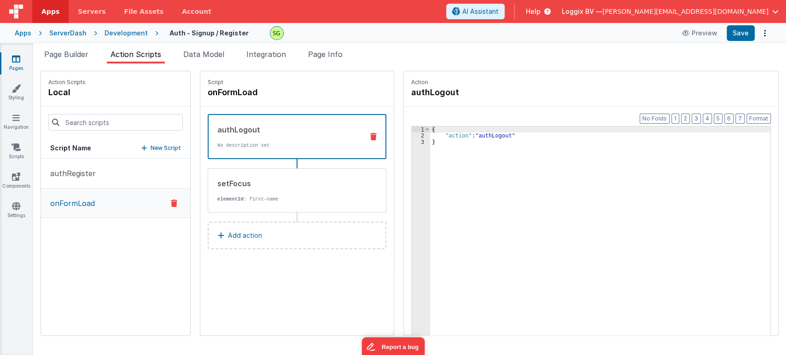
click at [370, 135] on icon at bounding box center [373, 136] width 6 height 7
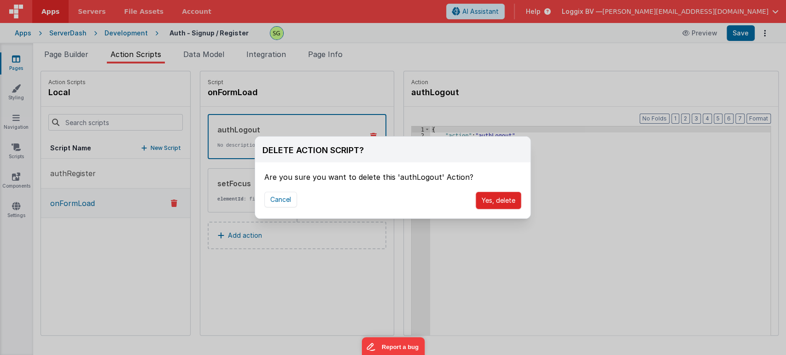
click at [497, 202] on button "Yes, delete" at bounding box center [499, 200] width 46 height 17
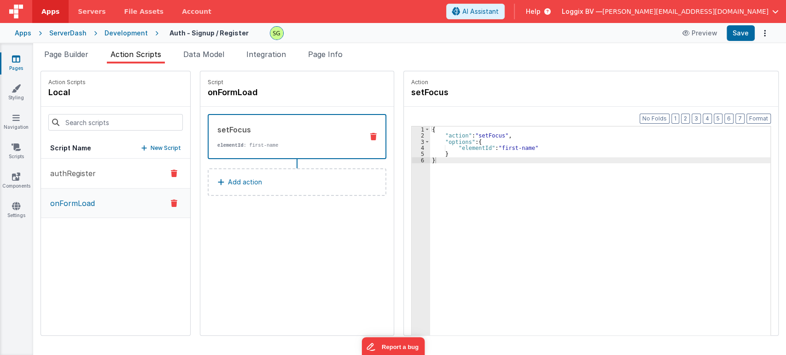
click at [99, 169] on button "authRegister" at bounding box center [115, 174] width 149 height 30
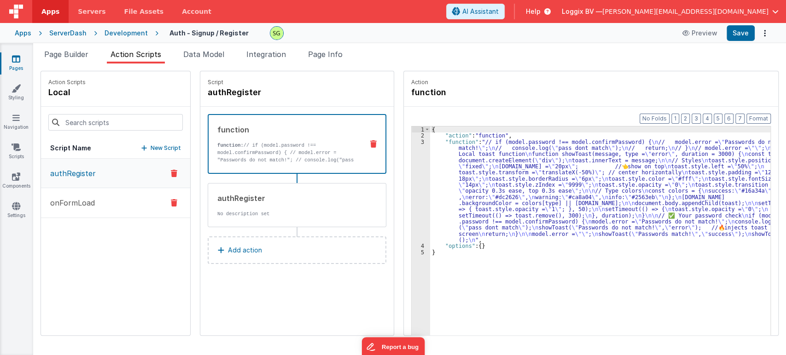
click at [105, 197] on button "onFormLoad" at bounding box center [115, 203] width 149 height 30
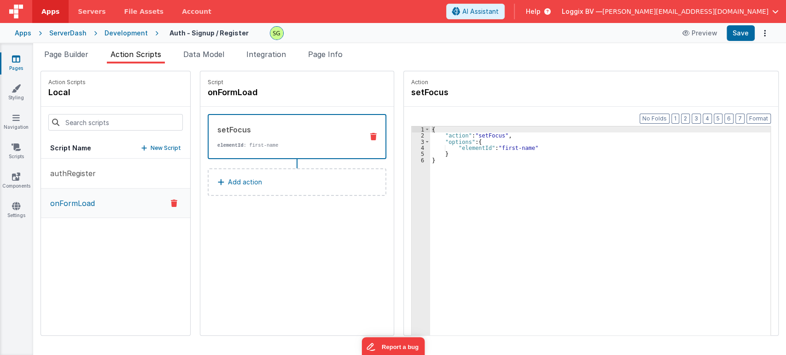
click at [131, 34] on div "Development" at bounding box center [126, 33] width 43 height 9
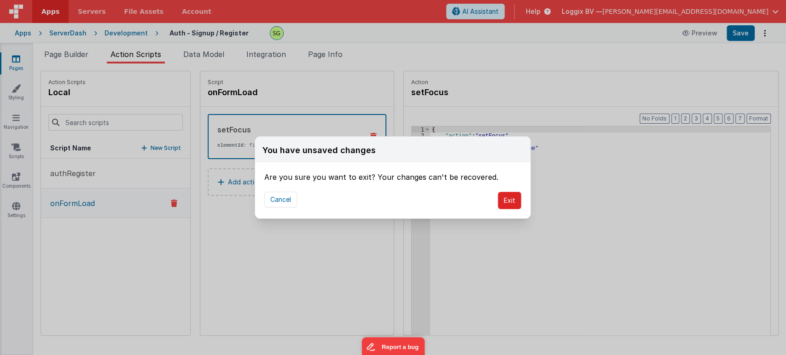
click at [506, 206] on button "Exit" at bounding box center [509, 200] width 23 height 17
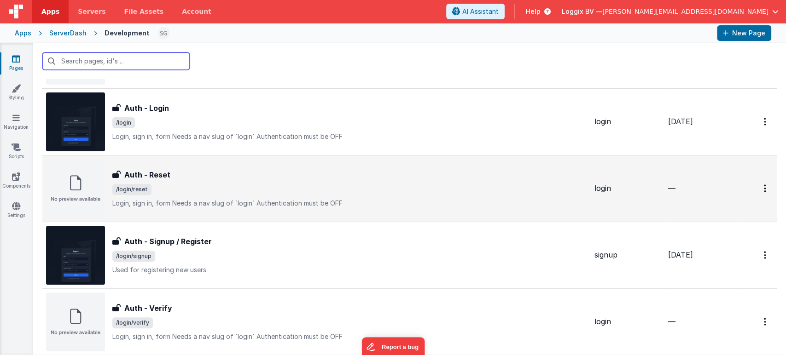
scroll to position [210, 0]
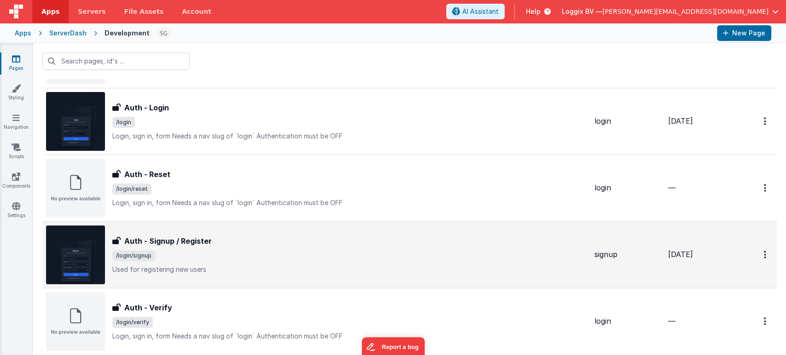
click at [239, 261] on span "/login/signup" at bounding box center [349, 256] width 475 height 11
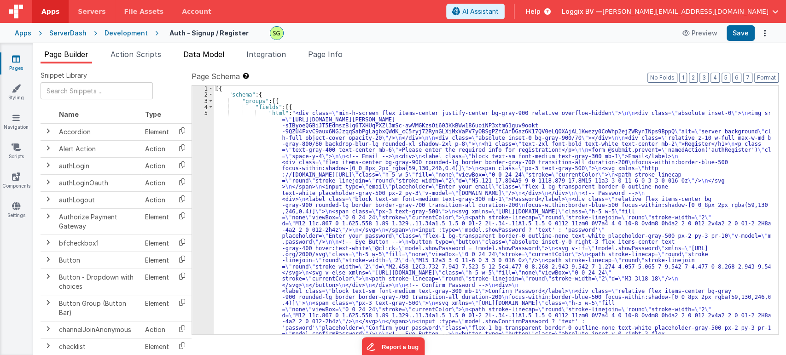
click at [222, 56] on span "Data Model" at bounding box center [203, 54] width 41 height 9
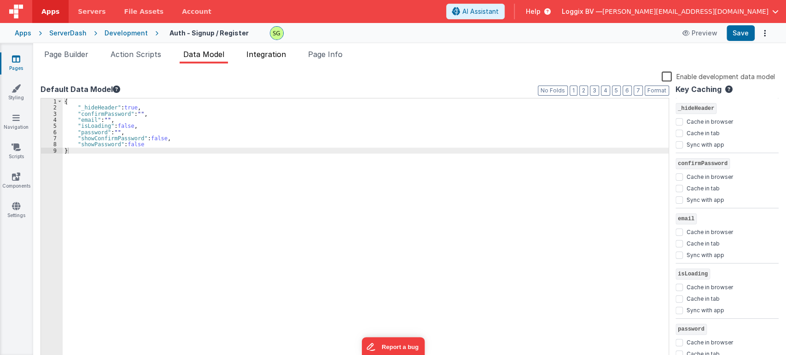
click at [280, 59] on li "Integration" at bounding box center [266, 56] width 47 height 15
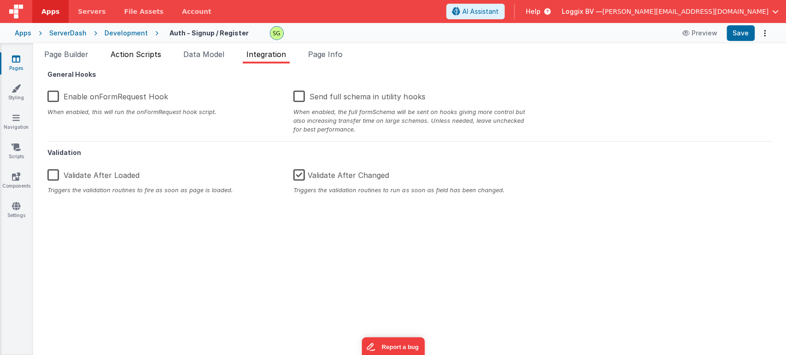
click at [143, 49] on li "Action Scripts" at bounding box center [136, 56] width 58 height 15
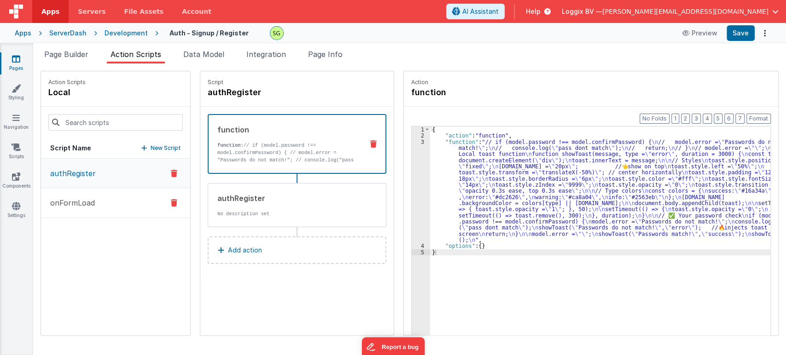
click at [103, 213] on button "onFormLoad" at bounding box center [115, 203] width 149 height 30
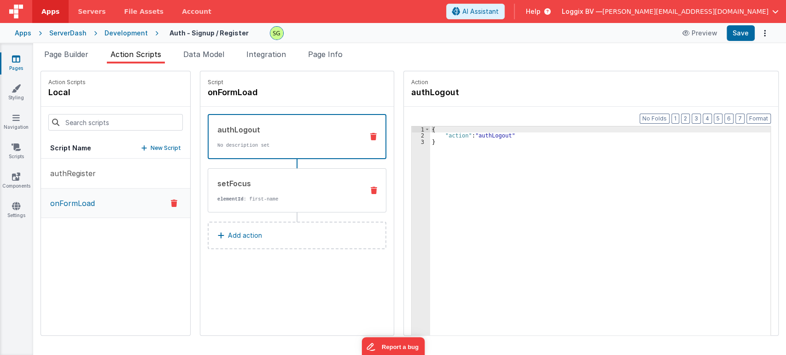
click at [298, 180] on div "setFocus" at bounding box center [286, 183] width 139 height 11
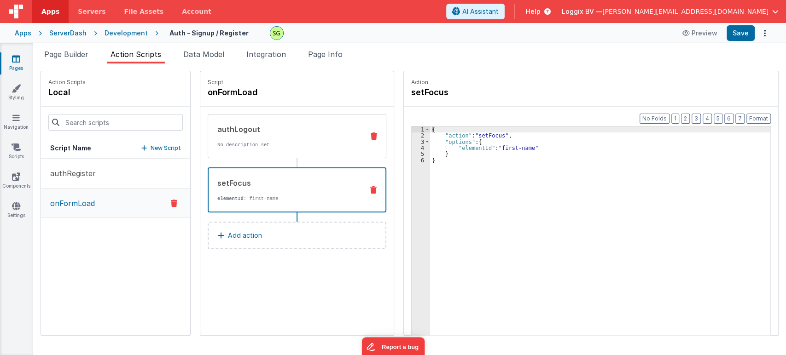
click at [241, 143] on p "No description set" at bounding box center [286, 144] width 139 height 7
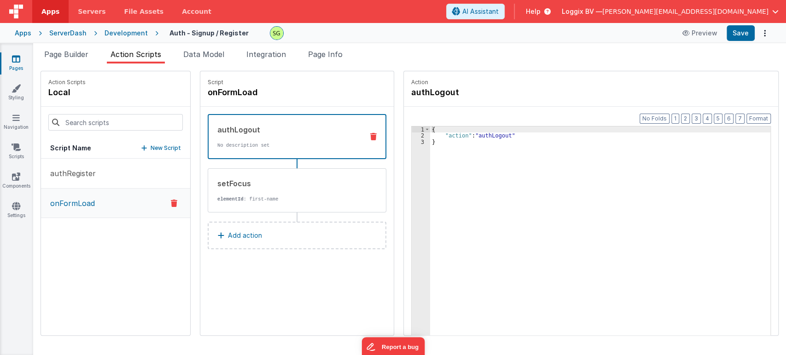
click at [370, 133] on icon at bounding box center [373, 136] width 6 height 7
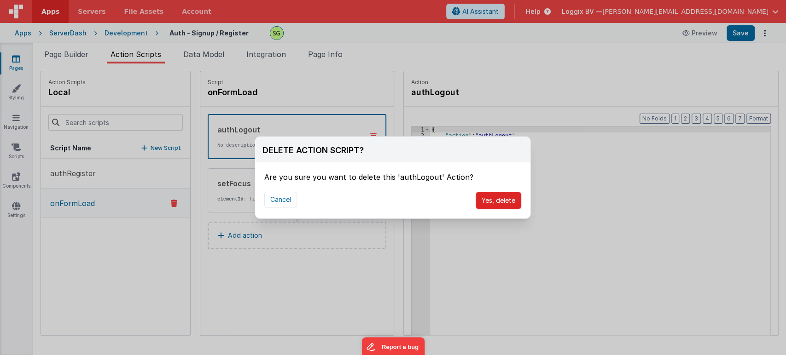
click at [508, 199] on button "Yes, delete" at bounding box center [499, 200] width 46 height 17
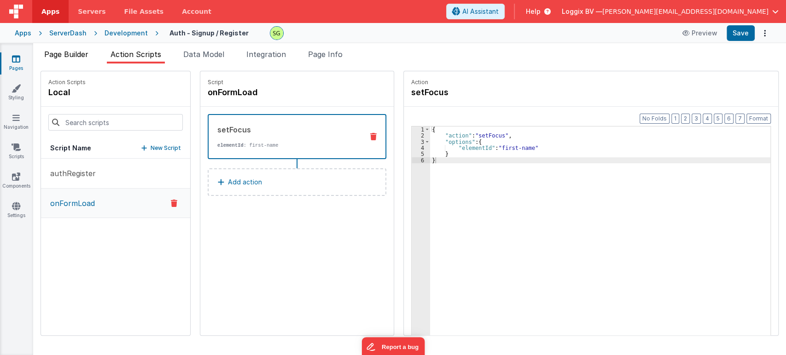
click at [70, 55] on span "Page Builder" at bounding box center [66, 54] width 44 height 9
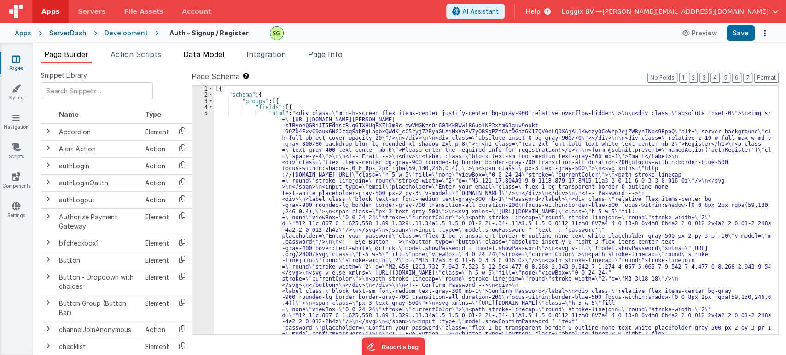
click at [198, 49] on li "Data Model" at bounding box center [204, 56] width 48 height 15
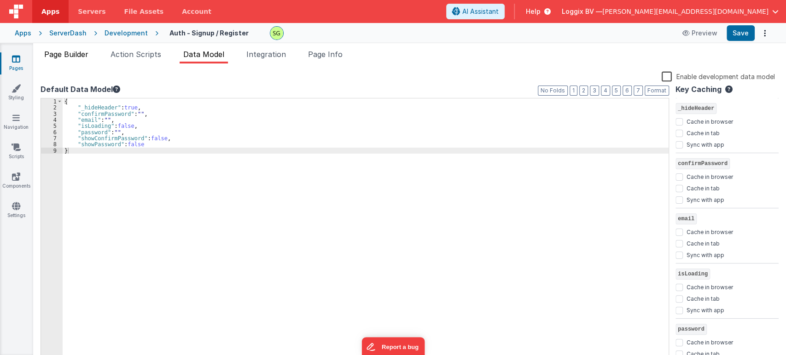
click at [63, 58] on span "Page Builder" at bounding box center [66, 54] width 44 height 9
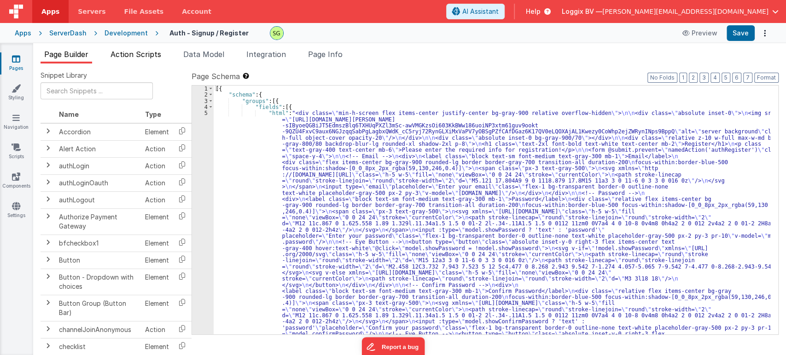
click at [124, 56] on span "Action Scripts" at bounding box center [136, 54] width 51 height 9
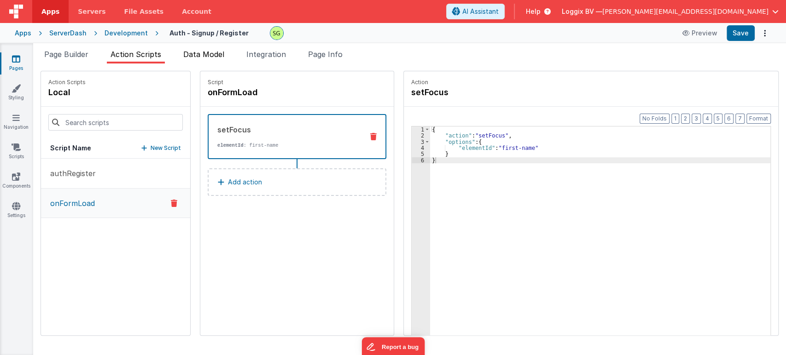
click at [196, 58] on li "Data Model" at bounding box center [204, 56] width 48 height 15
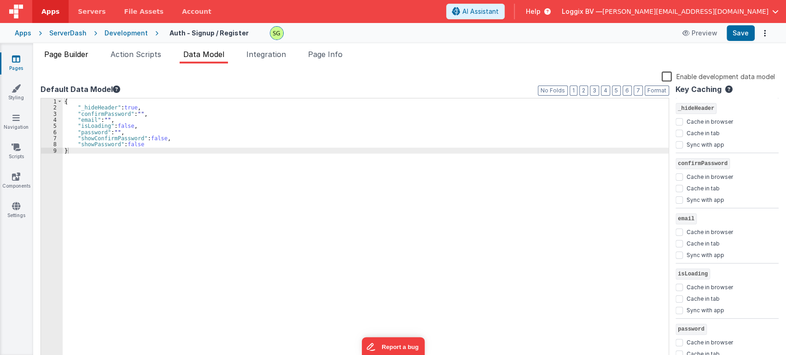
click at [68, 50] on span "Page Builder" at bounding box center [66, 54] width 44 height 9
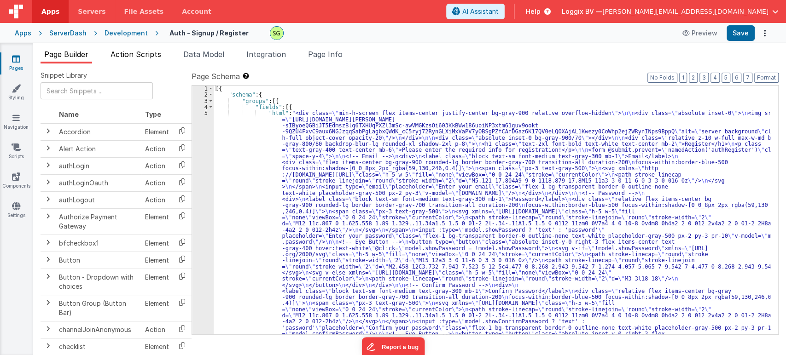
click at [145, 55] on span "Action Scripts" at bounding box center [136, 54] width 51 height 9
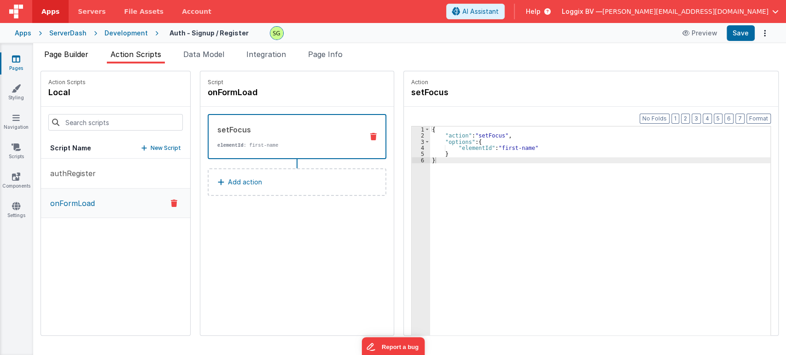
click at [74, 57] on span "Page Builder" at bounding box center [66, 54] width 44 height 9
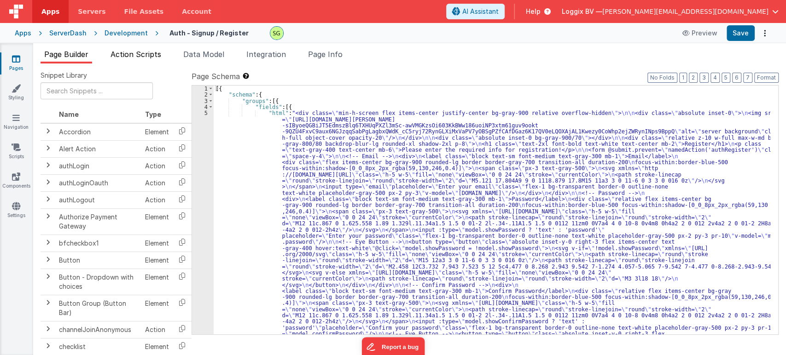
click at [136, 55] on span "Action Scripts" at bounding box center [136, 54] width 51 height 9
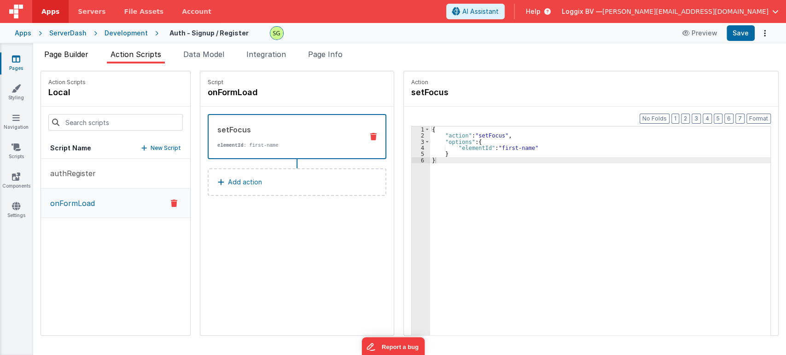
click at [81, 54] on span "Page Builder" at bounding box center [66, 54] width 44 height 9
